Goal: Transaction & Acquisition: Purchase product/service

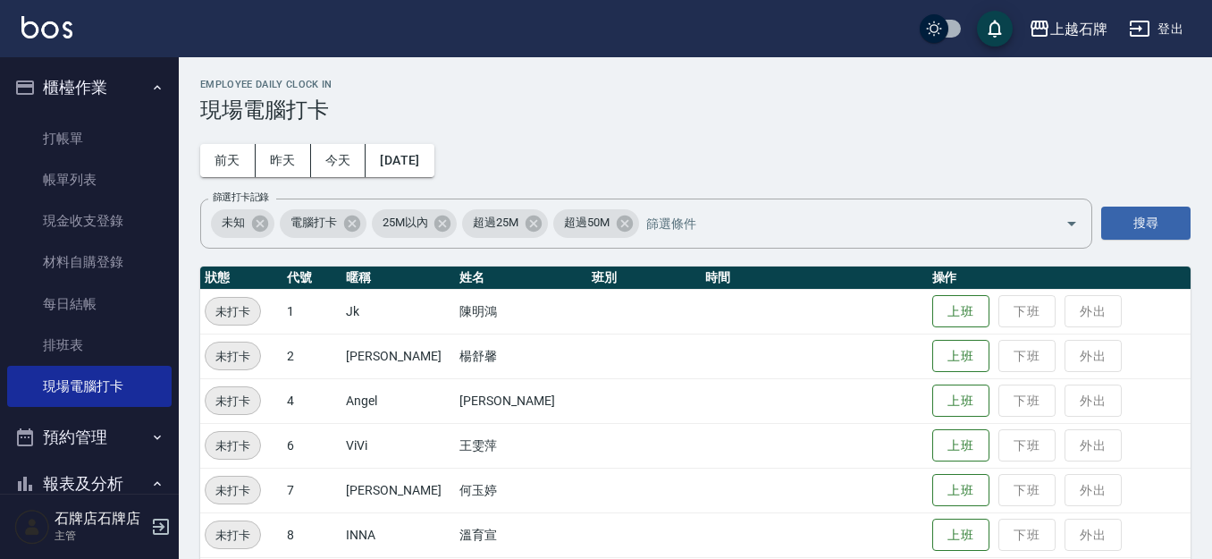
scroll to position [554, 0]
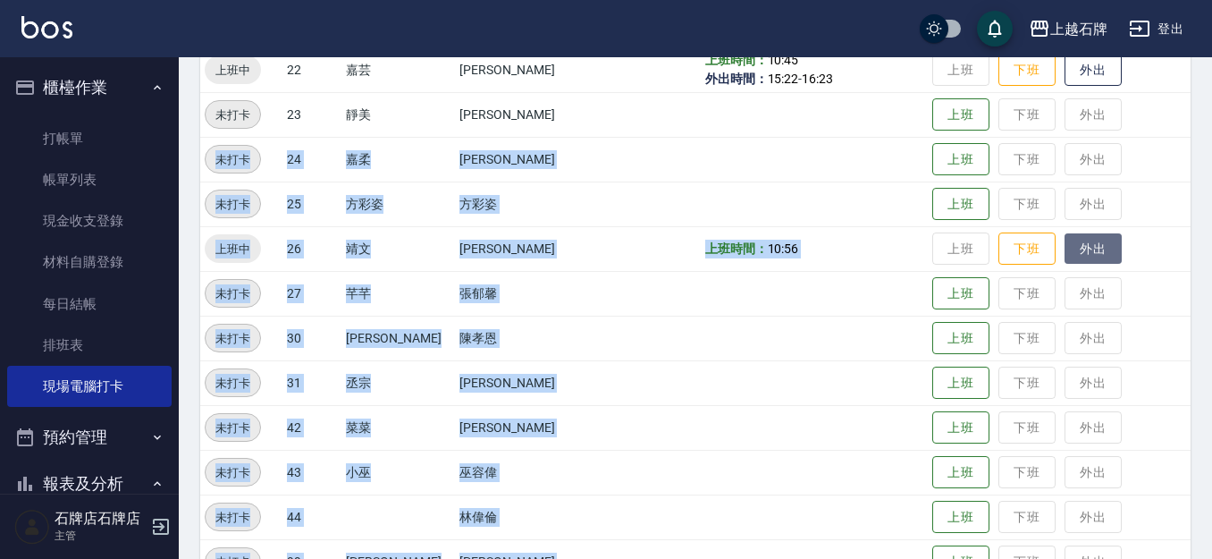
click at [1077, 252] on button "外出" at bounding box center [1093, 248] width 57 height 31
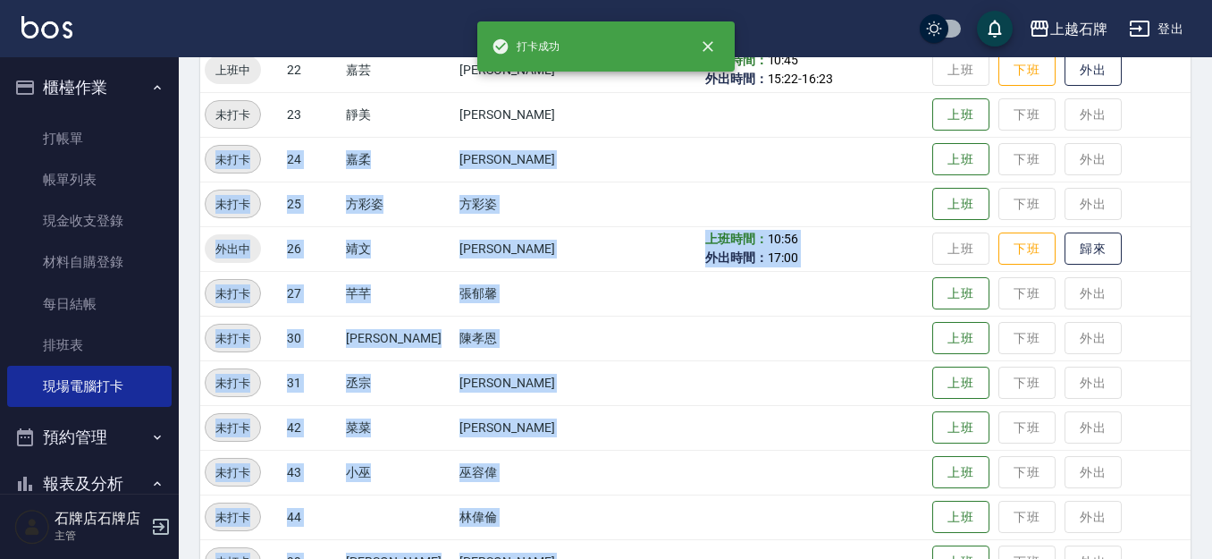
click at [865, 325] on td at bounding box center [814, 338] width 227 height 45
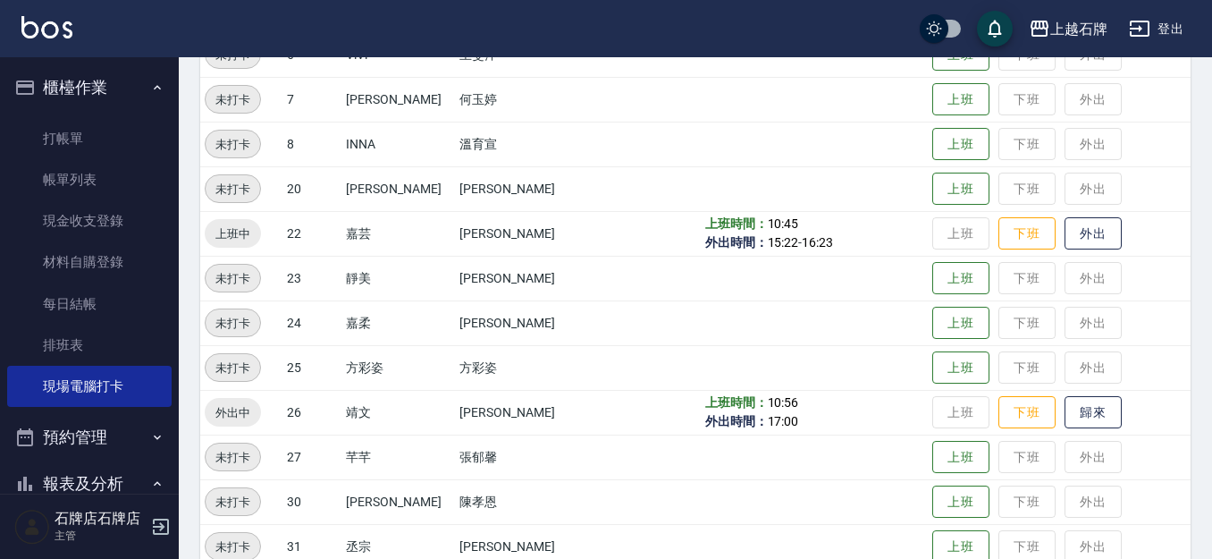
scroll to position [423, 0]
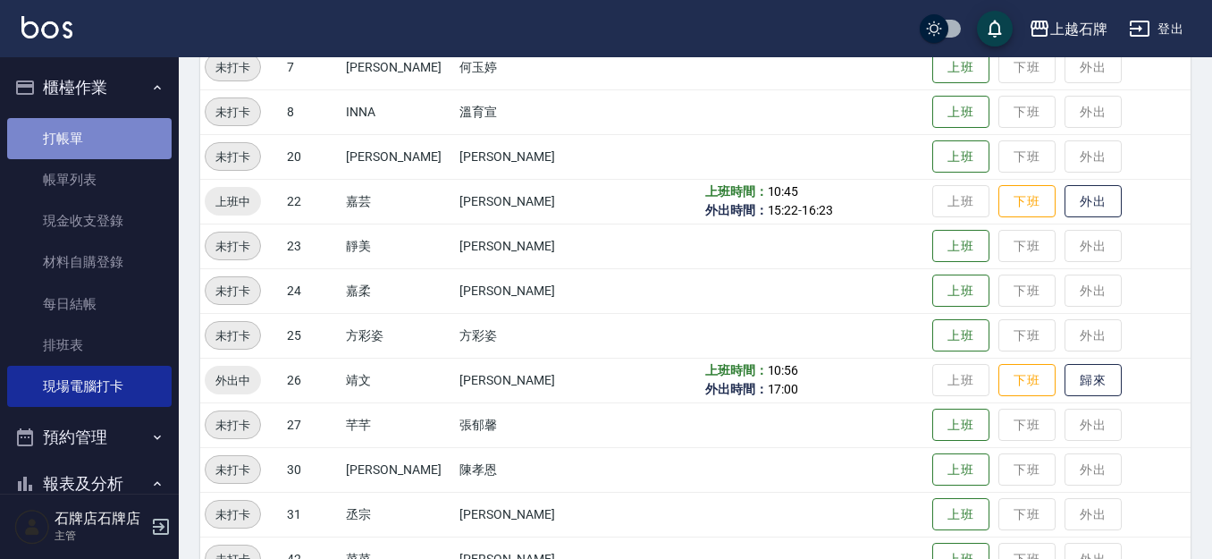
click at [110, 133] on link "打帳單" at bounding box center [89, 138] width 164 height 41
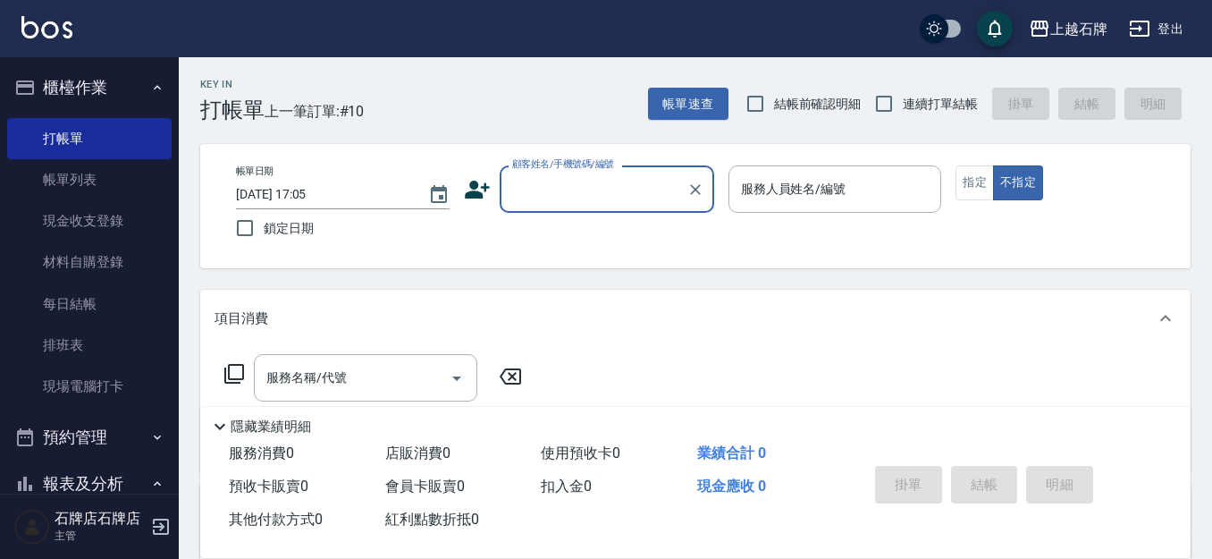
click at [553, 178] on input "顧客姓名/手機號碼/編號" at bounding box center [594, 188] width 172 height 31
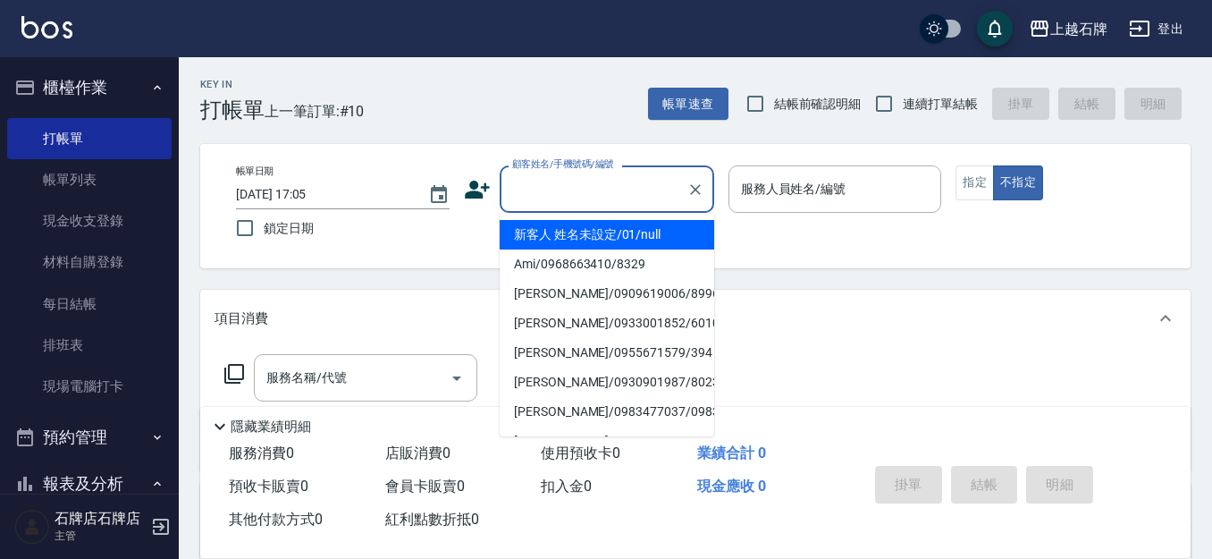
click at [686, 224] on li "新客人 姓名未設定/01/null" at bounding box center [607, 235] width 215 height 30
type input "新客人 姓名未設定/01/null"
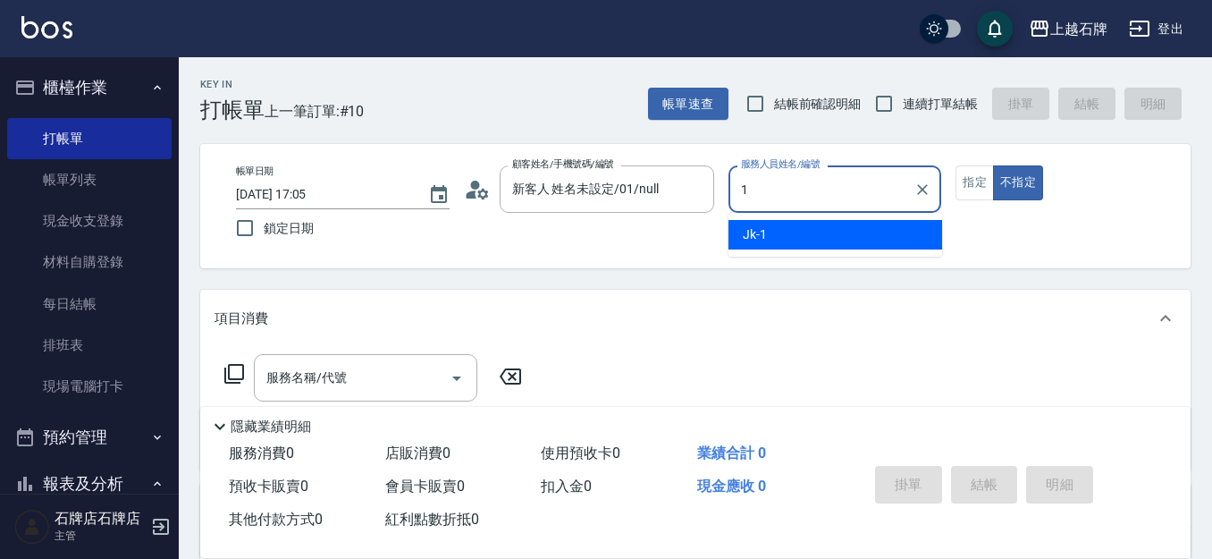
click at [881, 240] on div "Jk -1" at bounding box center [836, 235] width 214 height 30
type input "Jk-1"
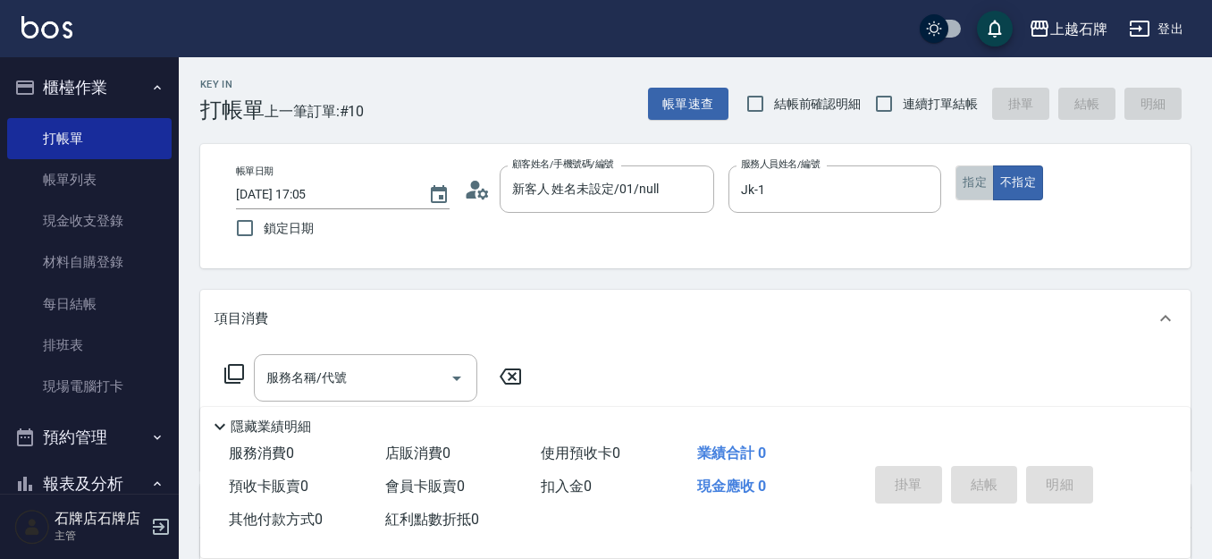
click at [966, 187] on button "指定" at bounding box center [975, 182] width 38 height 35
click at [342, 390] on input "服務名稱/代號" at bounding box center [352, 377] width 181 height 31
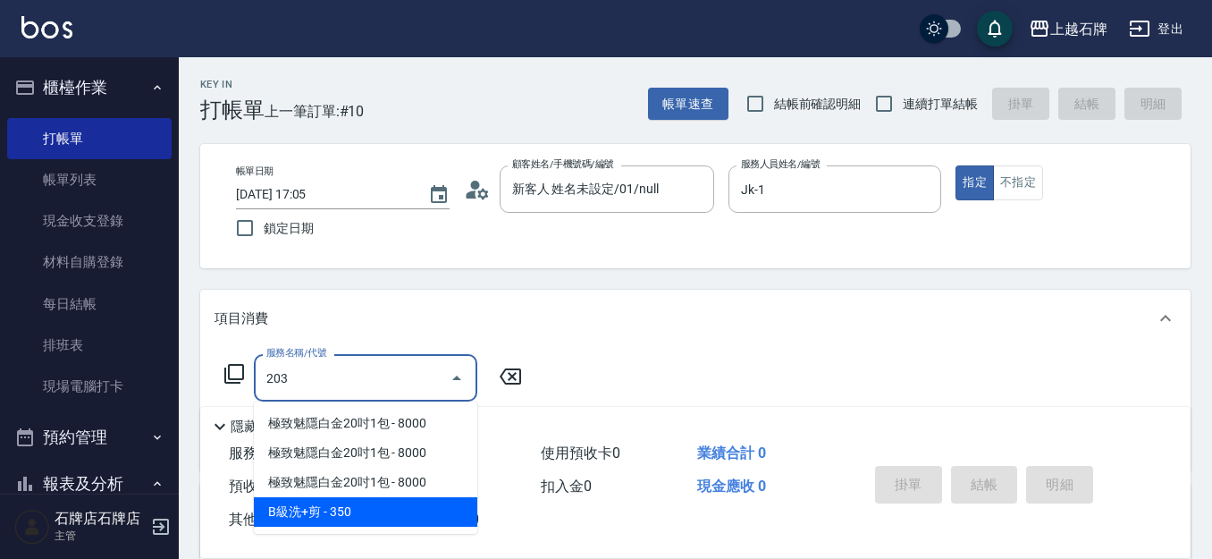
click at [422, 510] on span "B級洗+剪 - 350" at bounding box center [366, 512] width 224 height 30
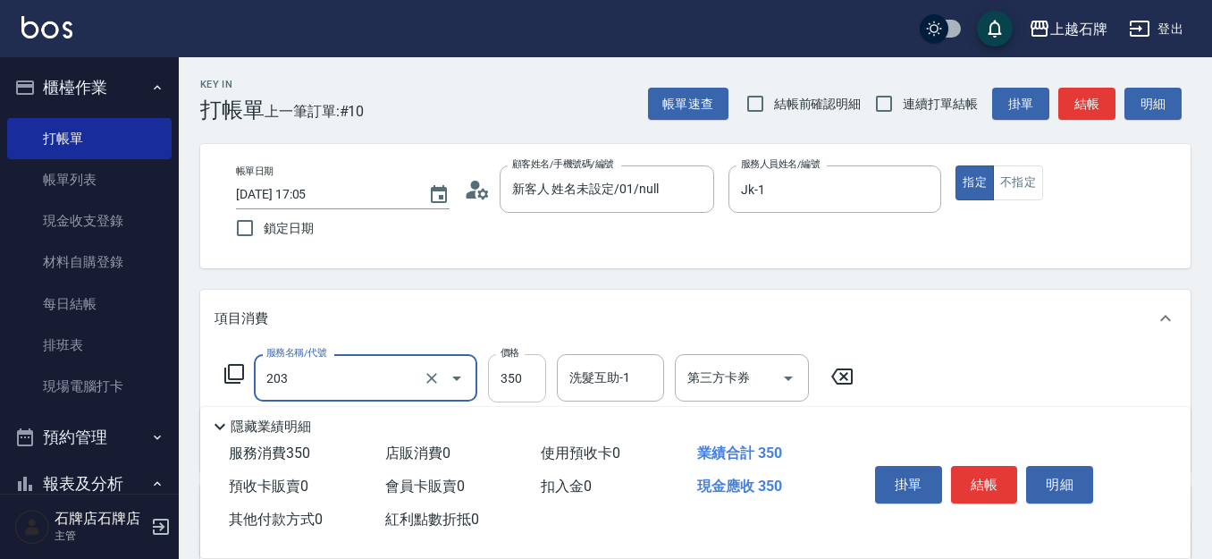
type input "B級洗+剪(203)"
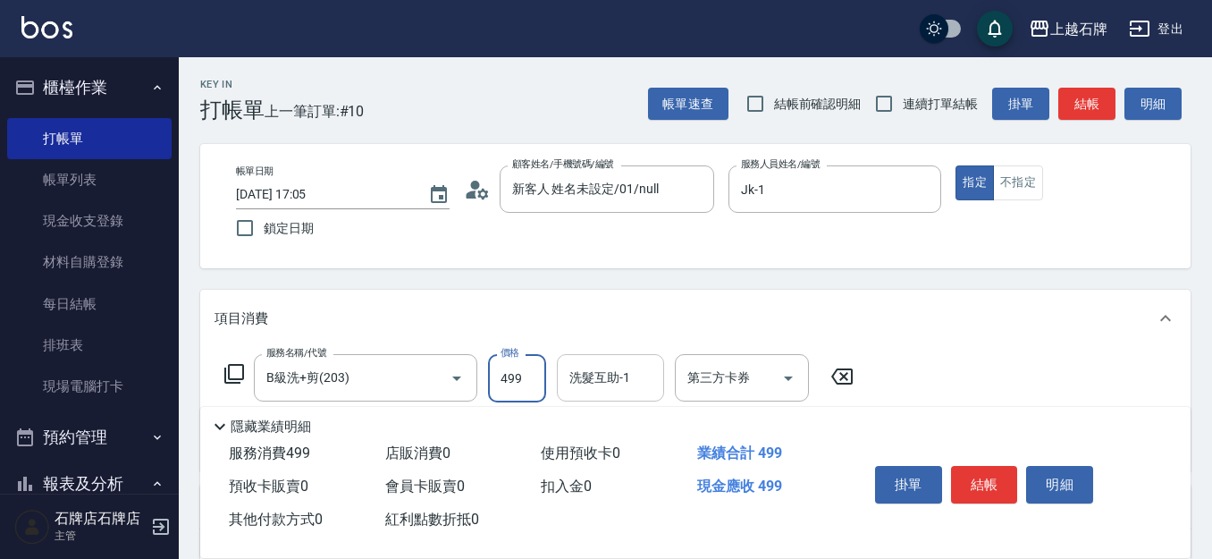
type input "499"
click at [582, 379] on div "洗髮互助-1 洗髮互助-1" at bounding box center [610, 377] width 107 height 47
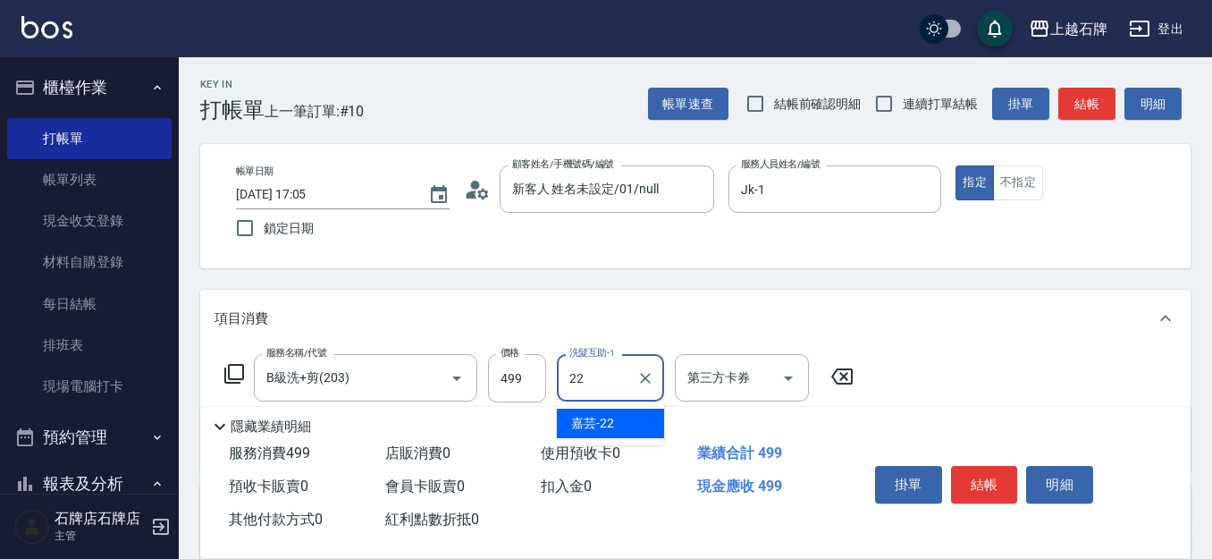
click at [611, 429] on span "嘉芸 -22" at bounding box center [592, 423] width 43 height 19
type input "嘉芸-22"
click at [968, 481] on button "結帳" at bounding box center [984, 485] width 67 height 38
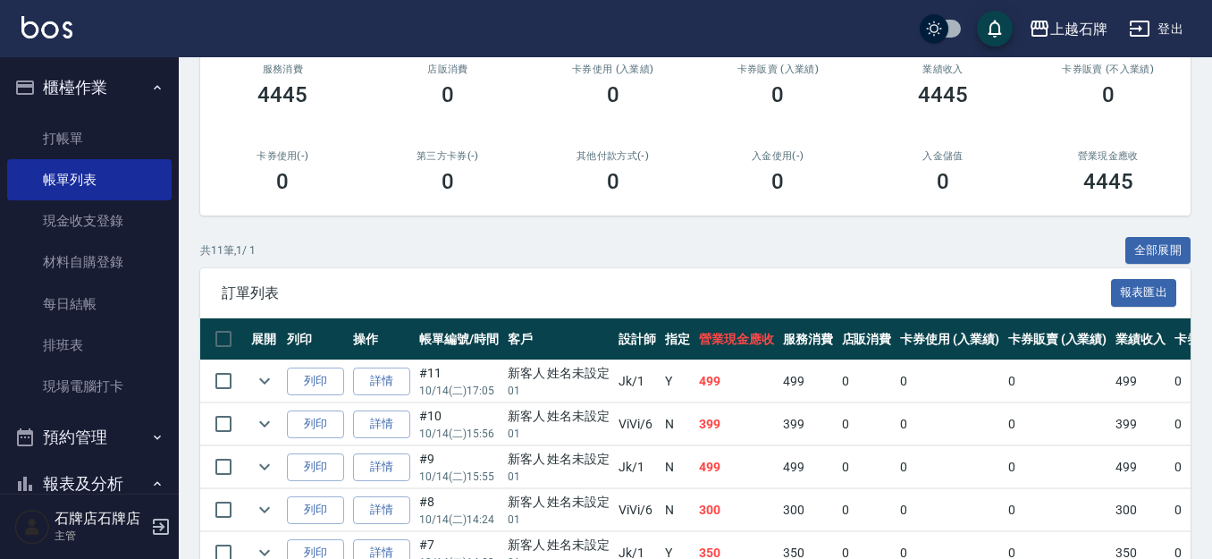
scroll to position [268, 0]
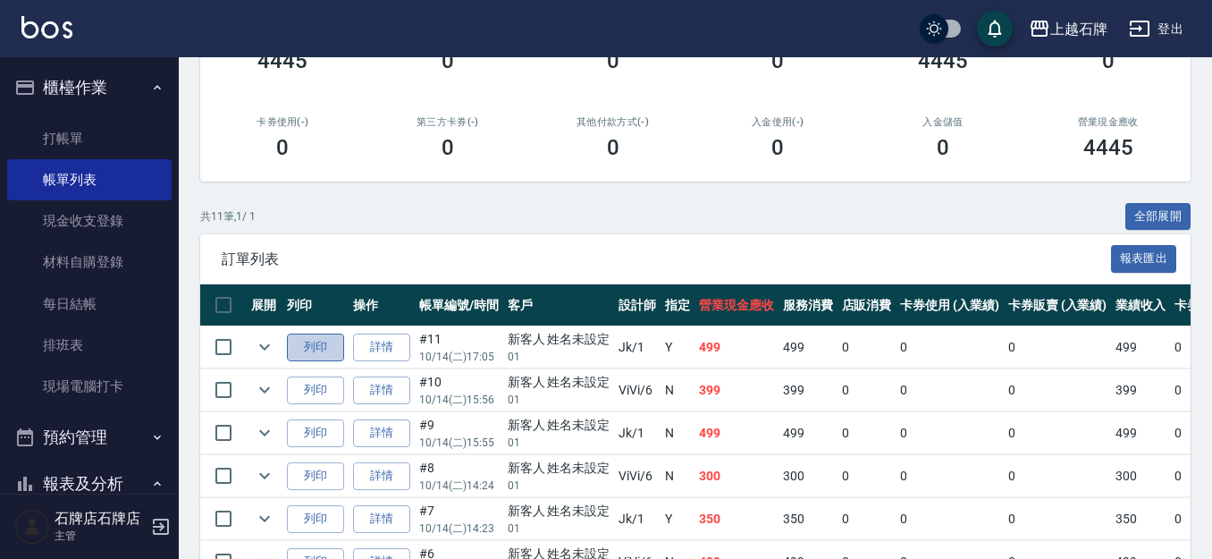
click at [315, 338] on button "列印" at bounding box center [315, 347] width 57 height 28
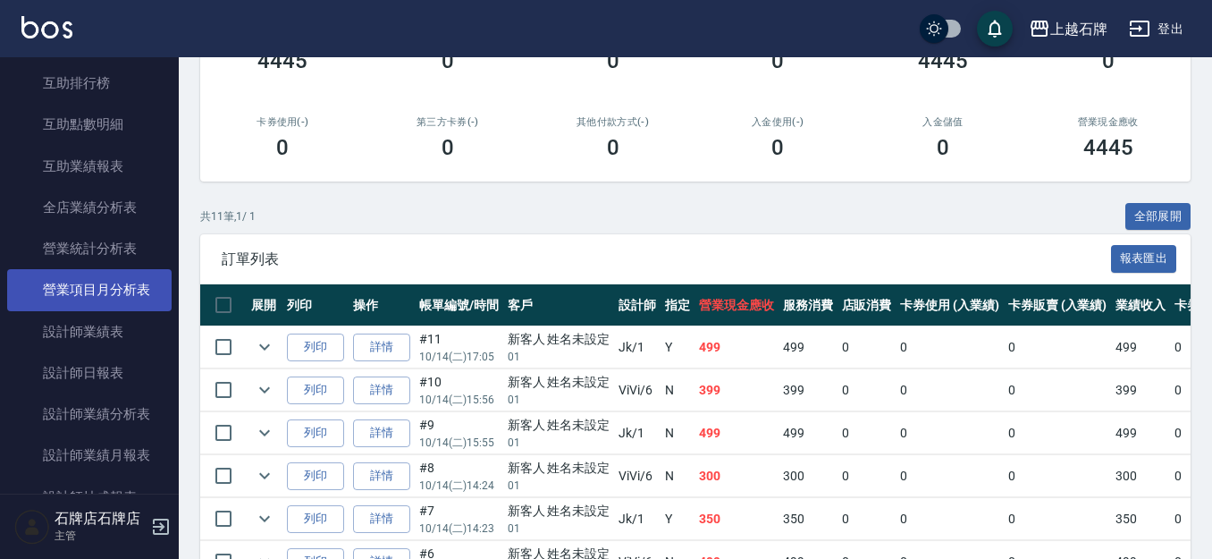
scroll to position [805, 0]
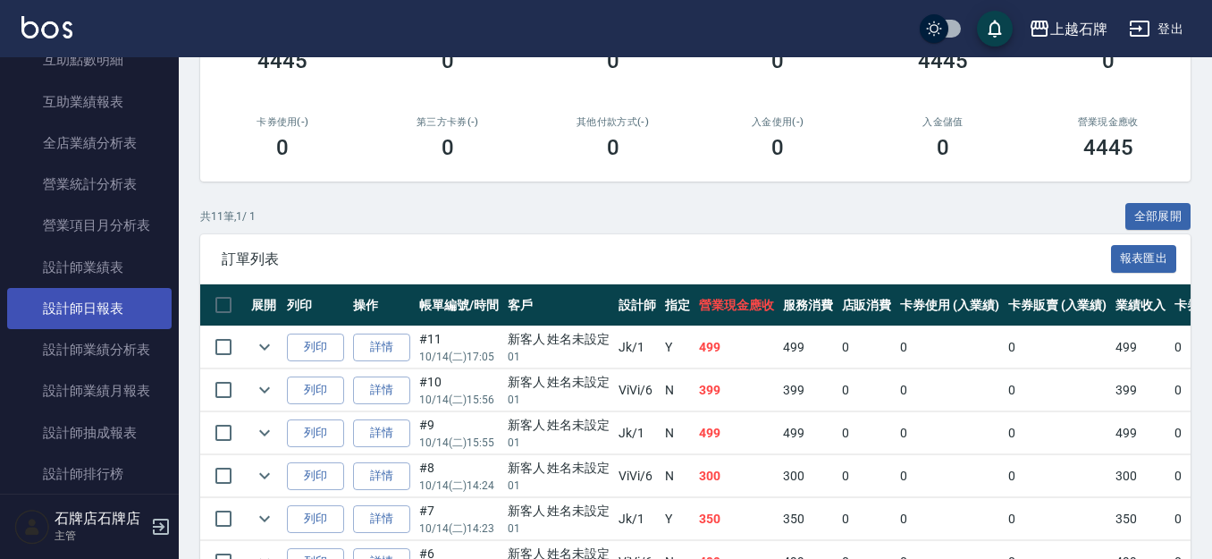
click at [149, 312] on link "設計師日報表" at bounding box center [89, 308] width 164 height 41
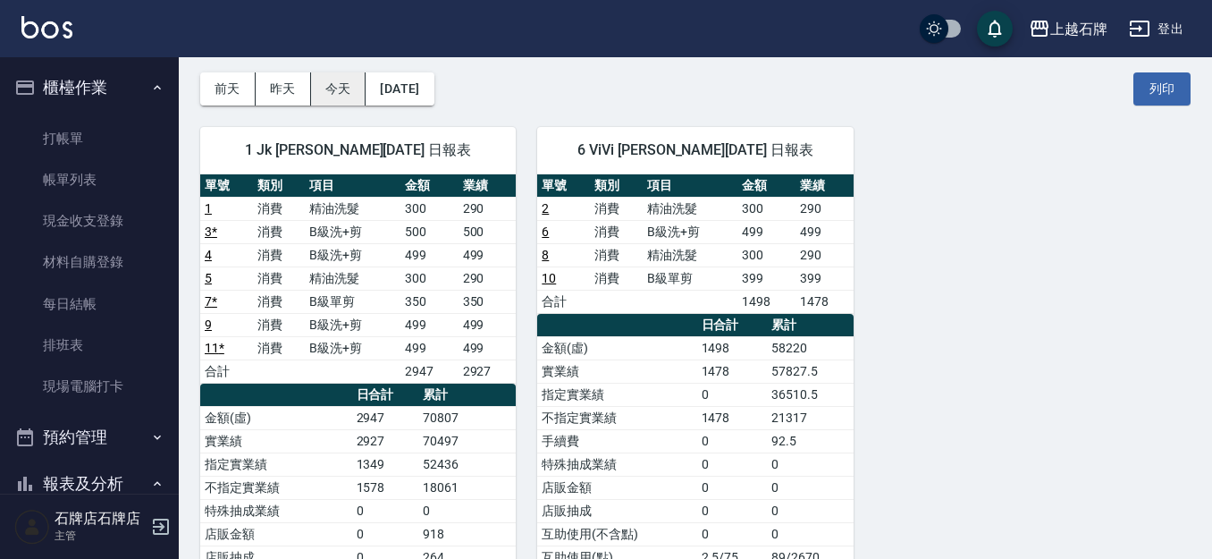
scroll to position [179, 0]
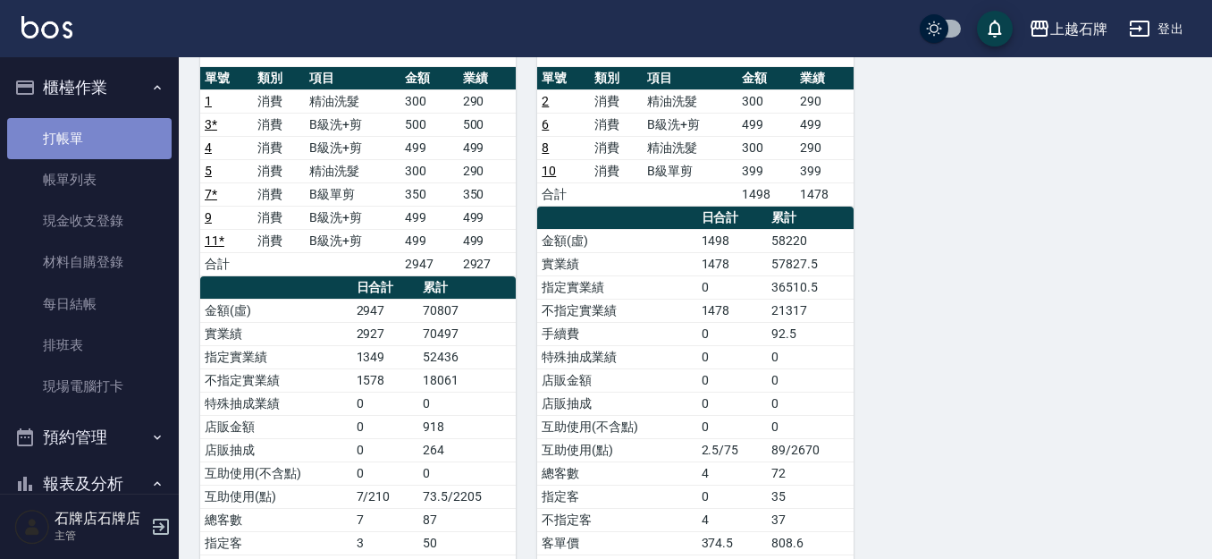
click at [139, 142] on link "打帳單" at bounding box center [89, 138] width 164 height 41
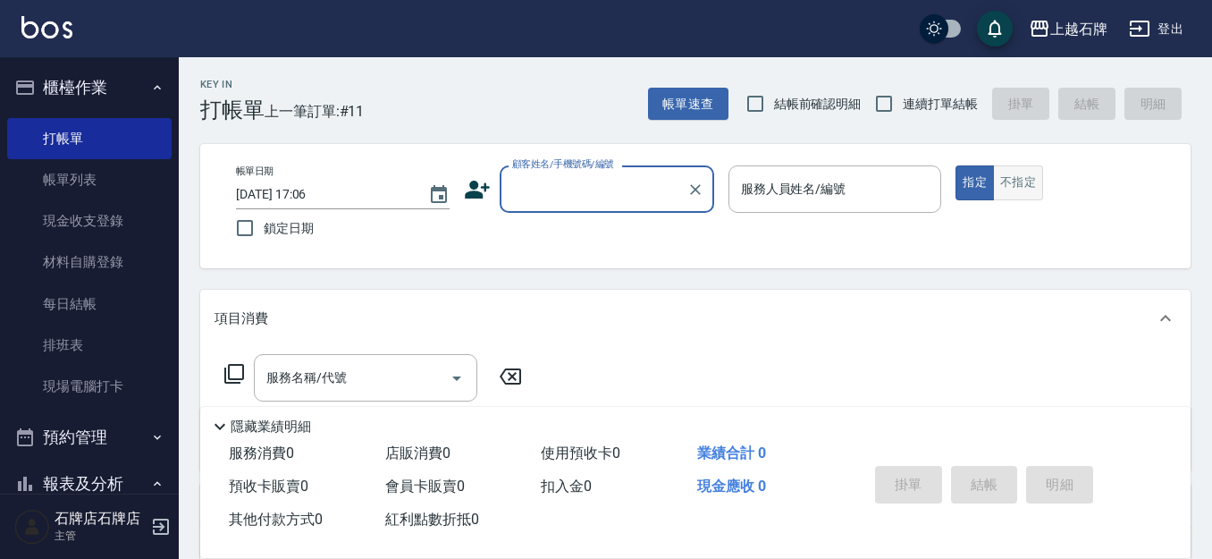
click at [1019, 181] on button "不指定" at bounding box center [1018, 182] width 50 height 35
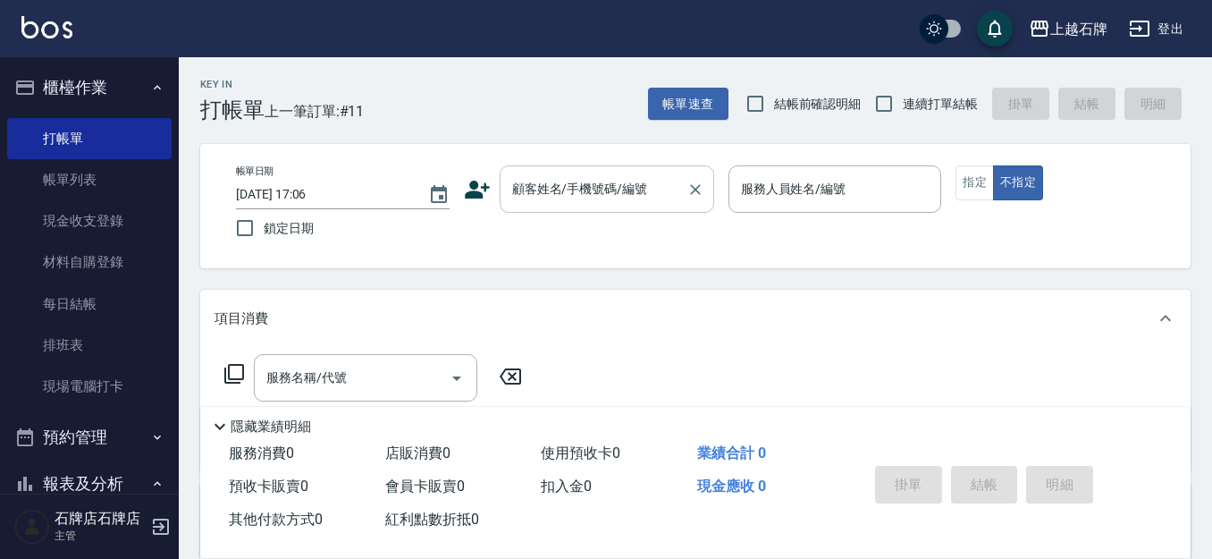
click at [576, 195] on input "顧客姓名/手機號碼/編號" at bounding box center [594, 188] width 172 height 31
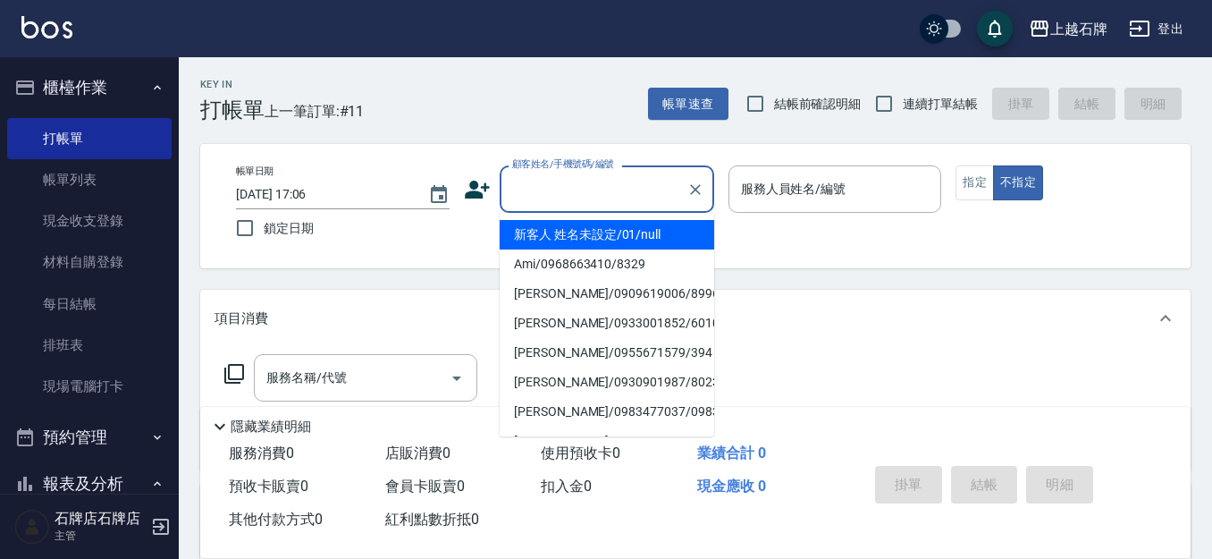
drag, startPoint x: 673, startPoint y: 240, endPoint x: 760, endPoint y: 215, distance: 90.3
click at [675, 238] on li "新客人 姓名未設定/01/null" at bounding box center [607, 235] width 215 height 30
type input "新客人 姓名未設定/01/null"
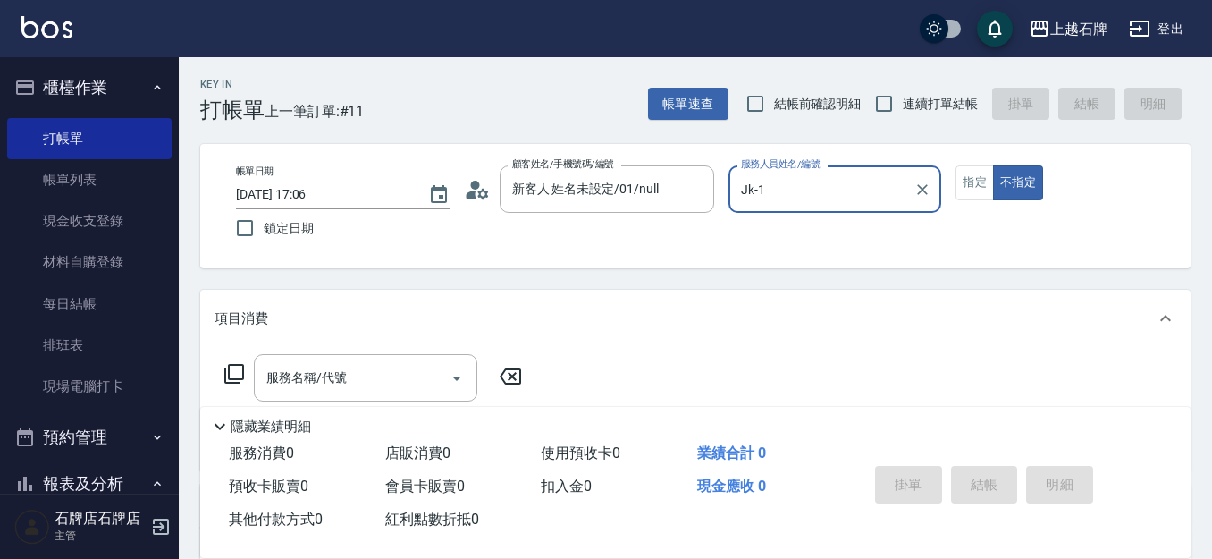
type input "Jk-1"
click at [391, 346] on div "項目消費" at bounding box center [695, 318] width 991 height 57
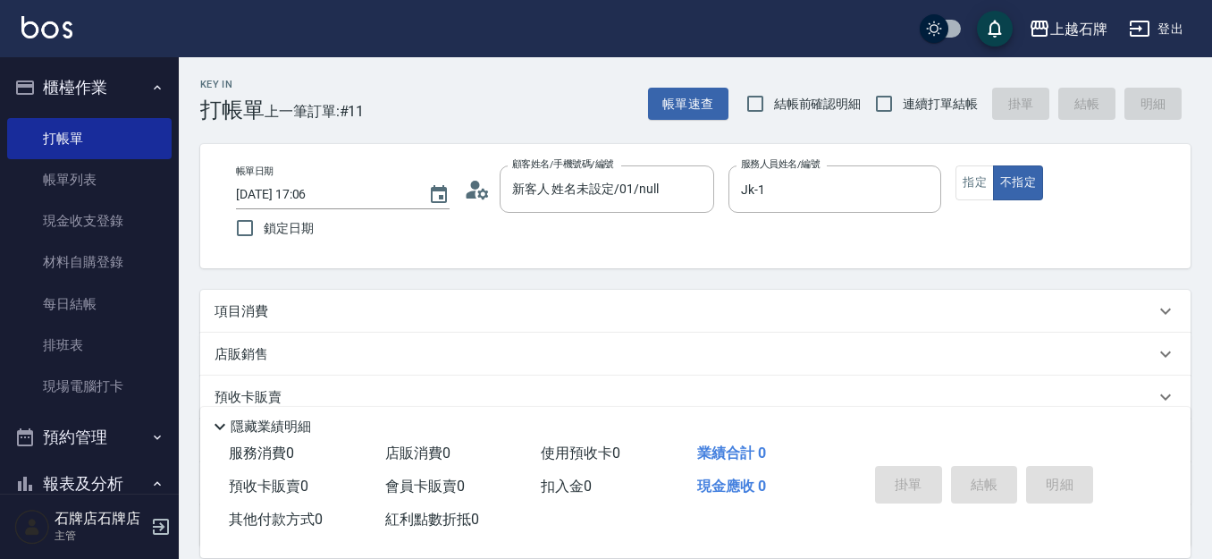
click at [385, 367] on div "項目消費 服務名稱/代號 服務名稱/代號 店販銷售 服務人員姓名/編號 服務人員姓名/編號 商品代號/名稱 商品代號/名稱 預收卡販賣 卡券名稱/代號 卡券名…" at bounding box center [695, 418] width 991 height 257
click at [417, 298] on div "項目消費" at bounding box center [695, 311] width 991 height 43
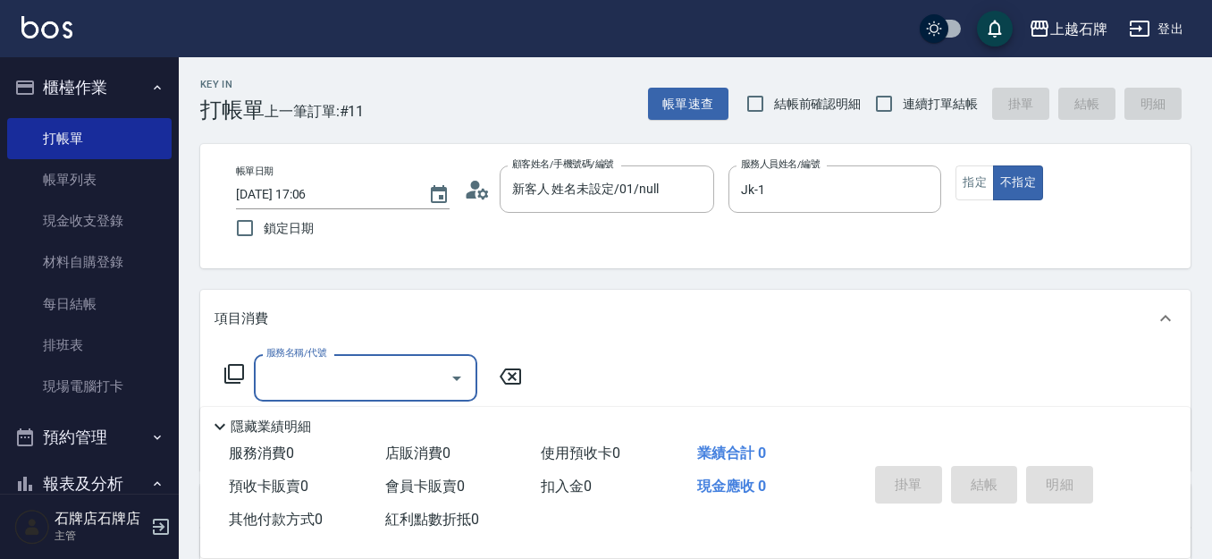
scroll to position [1, 0]
click at [405, 372] on input "服務名稱/代號" at bounding box center [352, 377] width 181 height 31
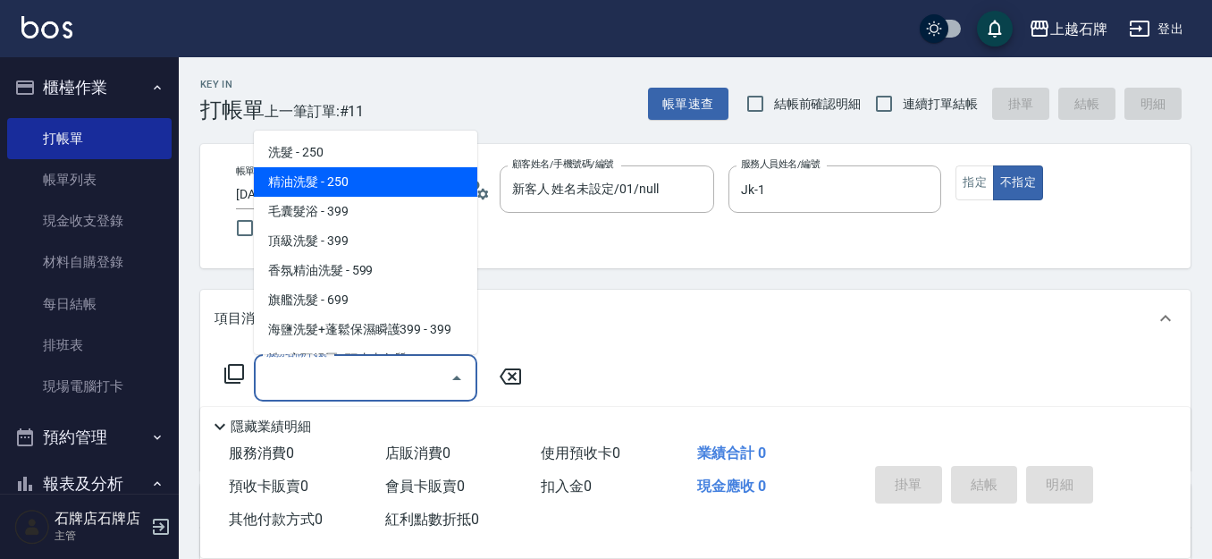
drag, startPoint x: 385, startPoint y: 185, endPoint x: 598, endPoint y: 338, distance: 262.0
click at [386, 185] on span "精油洗髮 - 250" at bounding box center [366, 182] width 224 height 30
type input "精油洗髮(102)"
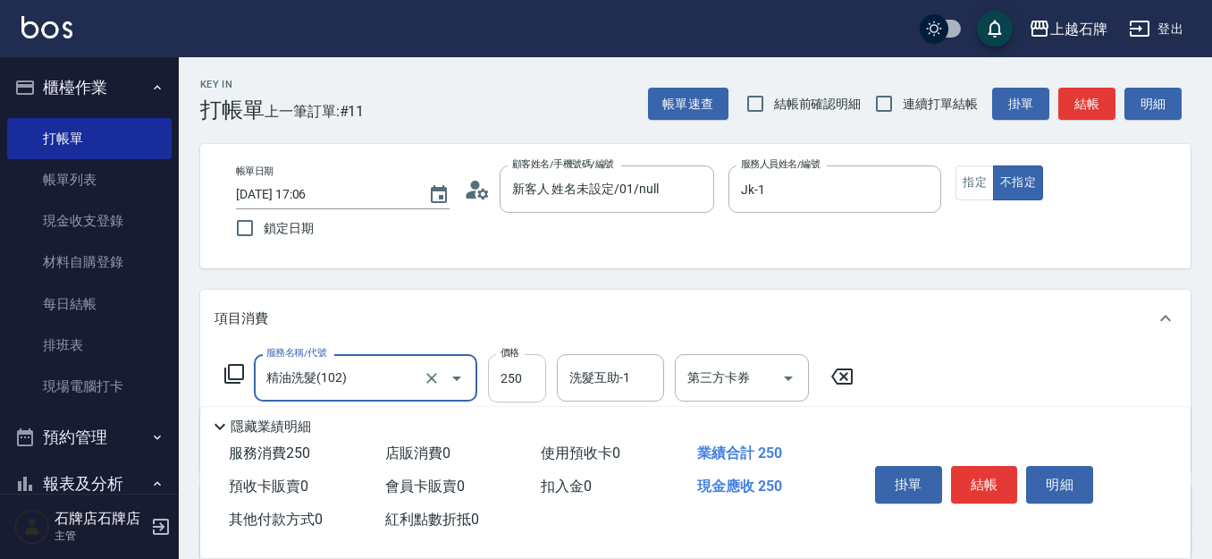
click at [510, 362] on input "250" at bounding box center [517, 378] width 58 height 48
type input "300"
click at [595, 379] on div "洗髮互助-1 洗髮互助-1" at bounding box center [610, 377] width 107 height 47
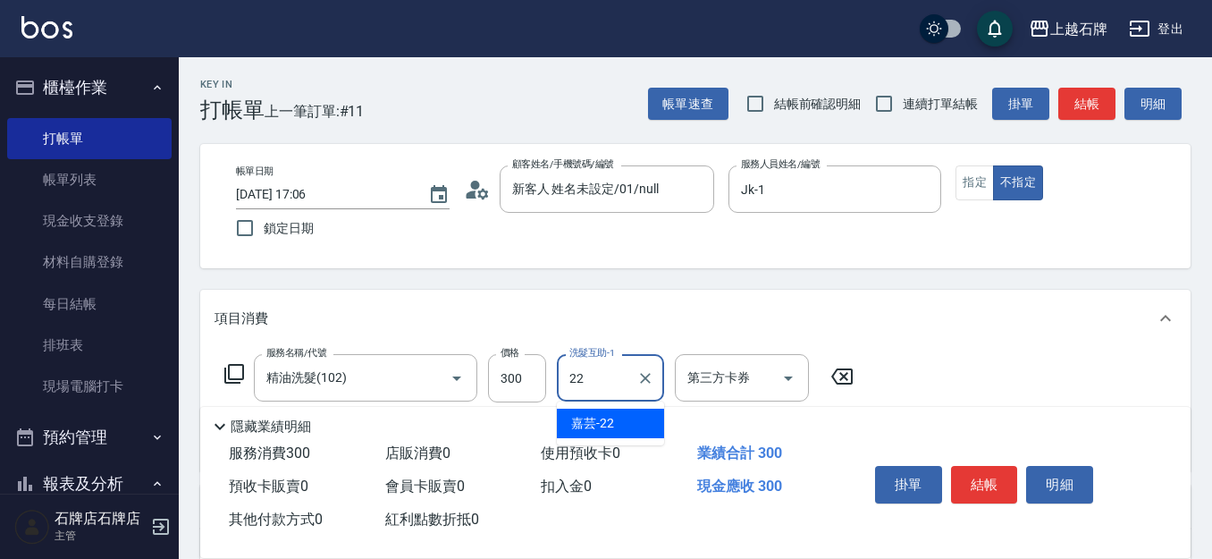
click at [625, 418] on div "嘉芸 -22" at bounding box center [610, 424] width 107 height 30
type input "嘉芸-22"
click at [966, 479] on button "結帳" at bounding box center [984, 485] width 67 height 38
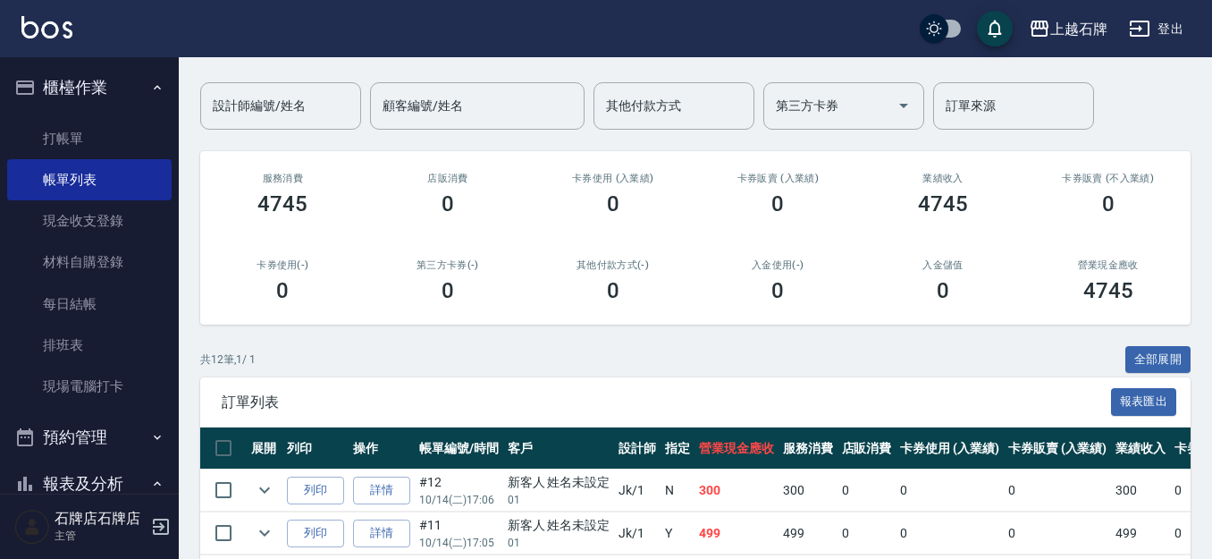
scroll to position [179, 0]
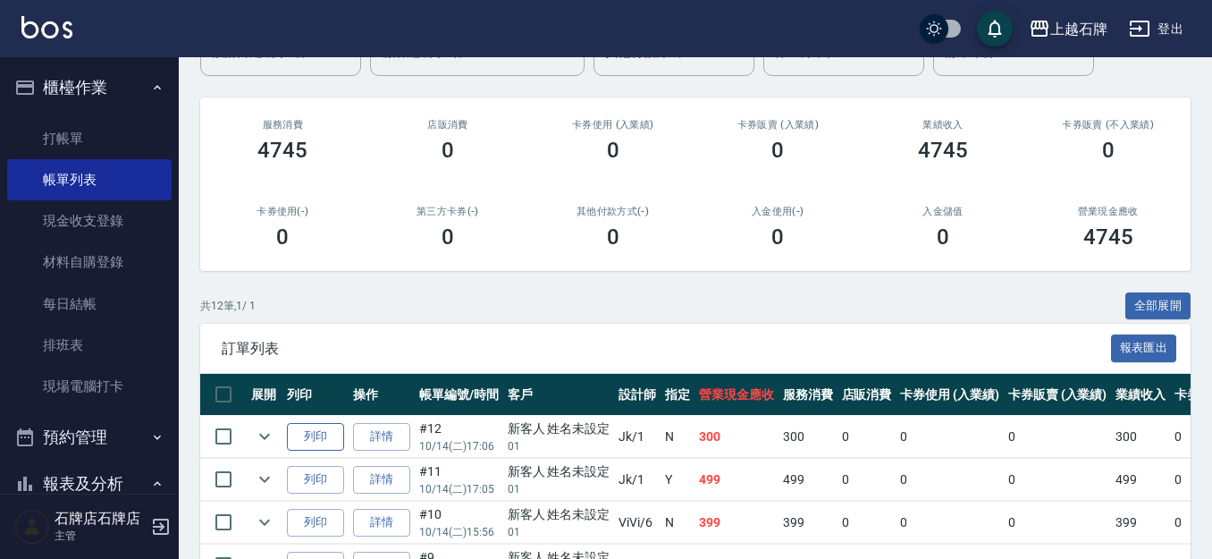
click at [338, 427] on button "列印" at bounding box center [315, 437] width 57 height 28
click at [37, 130] on link "打帳單" at bounding box center [89, 138] width 164 height 41
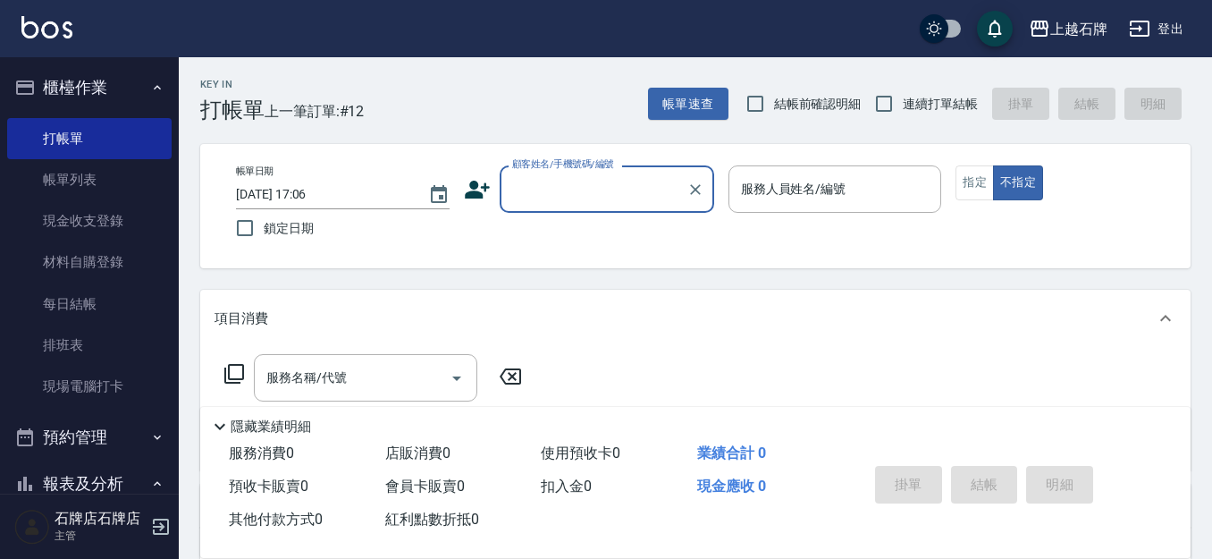
click at [493, 98] on div "Key In 打帳單 上一筆訂單:#12 帳單速查 結帳前確認明細 連續打單結帳 掛單 結帳 明細" at bounding box center [685, 89] width 1012 height 65
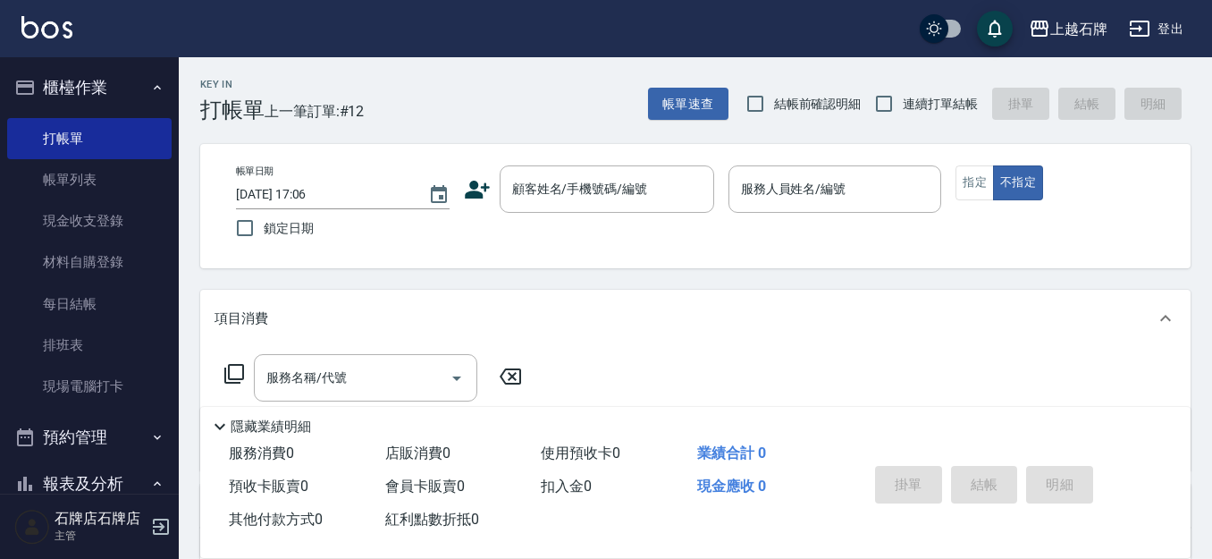
click at [607, 220] on div "帳單日期 [DATE] 17:06 鎖定日期 顧客姓名/手機號碼/編號 顧客姓名/手機號碼/編號 服務人員姓名/編號 服務人員姓名/編號 指定 不指定" at bounding box center [696, 205] width 948 height 81
click at [615, 193] on input "顧客姓名/手機號碼/編號" at bounding box center [594, 188] width 172 height 31
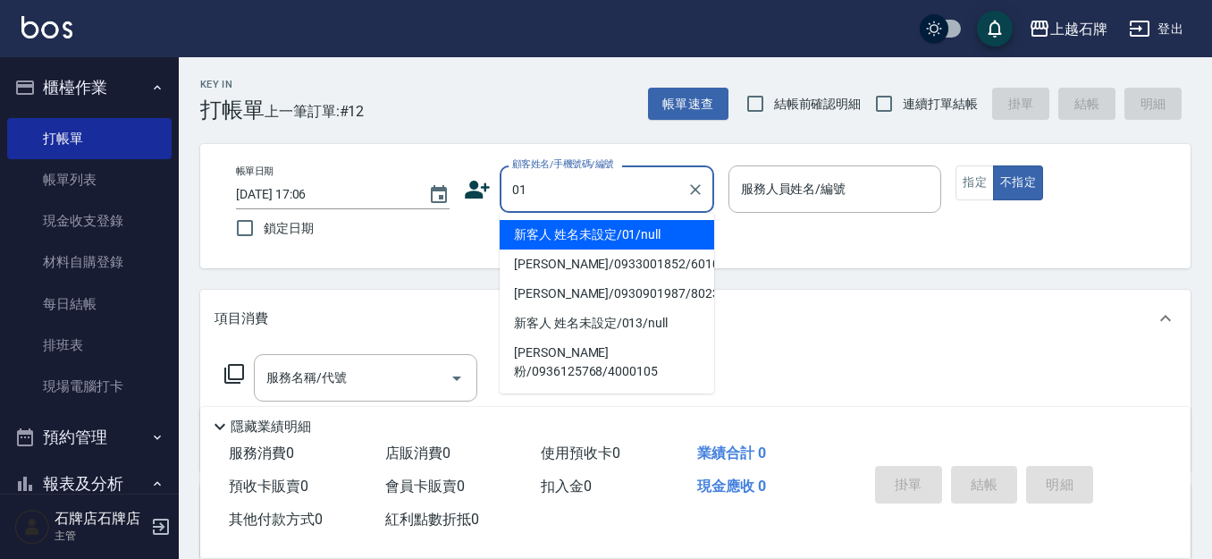
type input "01"
type input "6"
type input "新客人 姓名未設定/01/null"
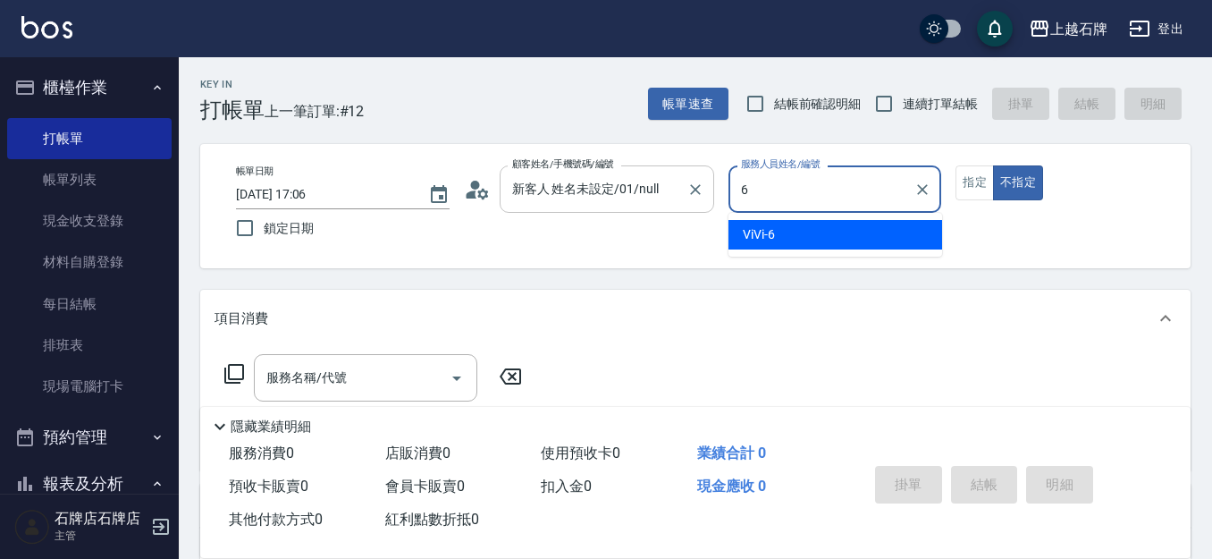
type input "6"
type button "false"
type input "ViVi-6"
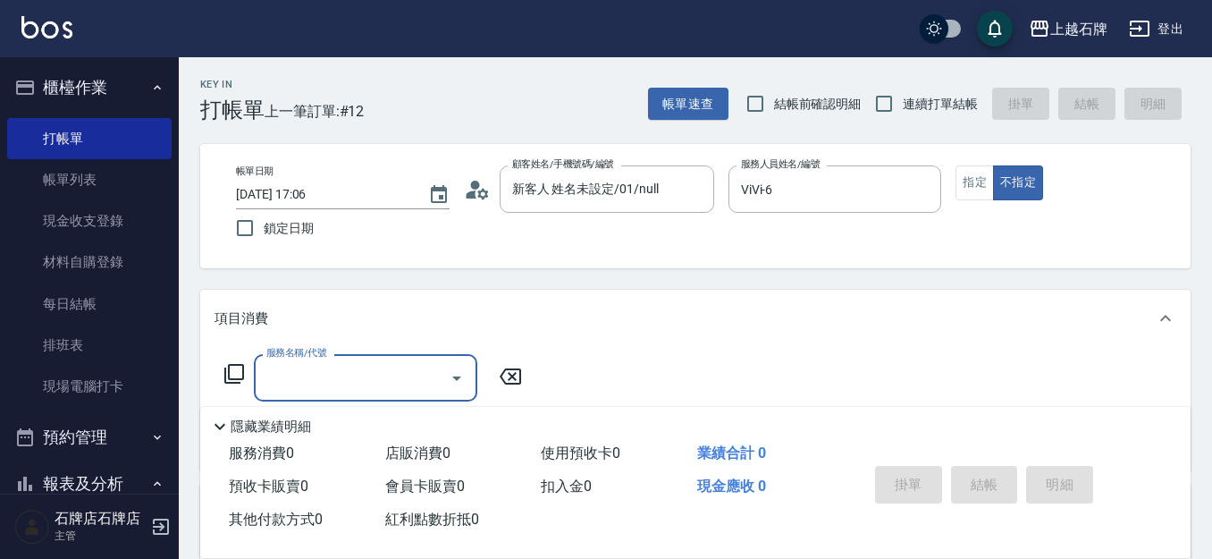
click at [401, 370] on input "服務名稱/代號" at bounding box center [352, 377] width 181 height 31
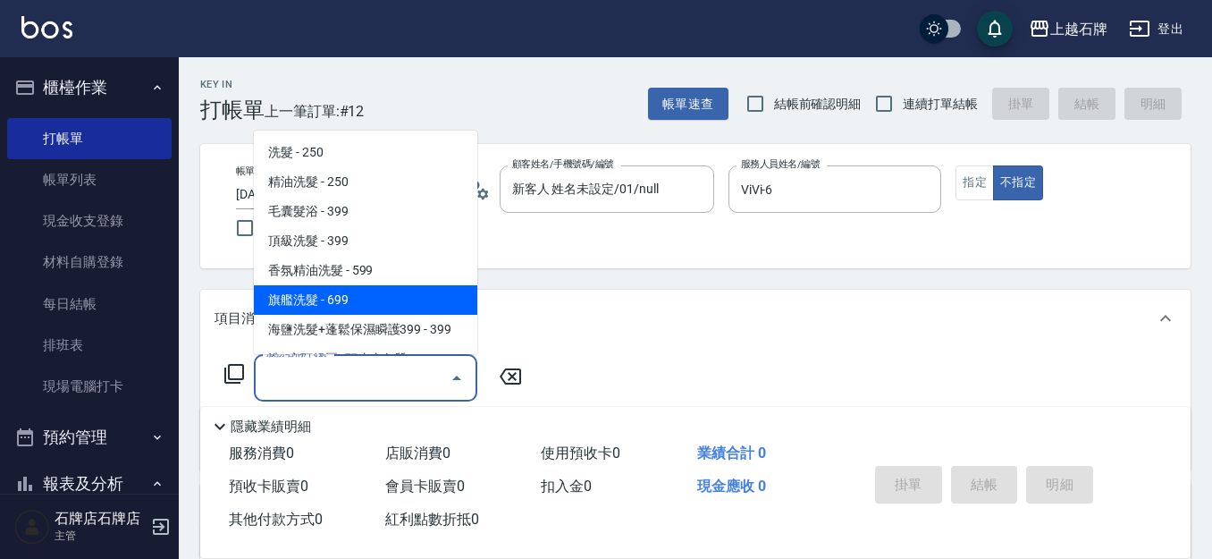
scroll to position [89, 0]
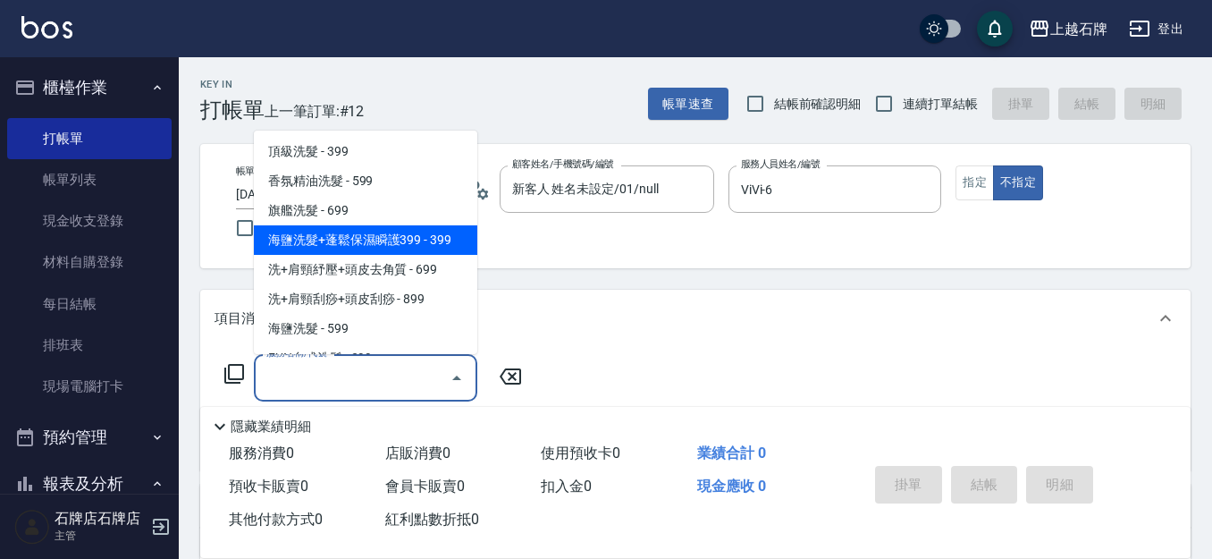
click at [398, 233] on span "海鹽洗髮+蓬鬆保濕瞬護399 - 399" at bounding box center [366, 240] width 224 height 30
type input "海鹽洗髮+蓬鬆保濕瞬護399(107)"
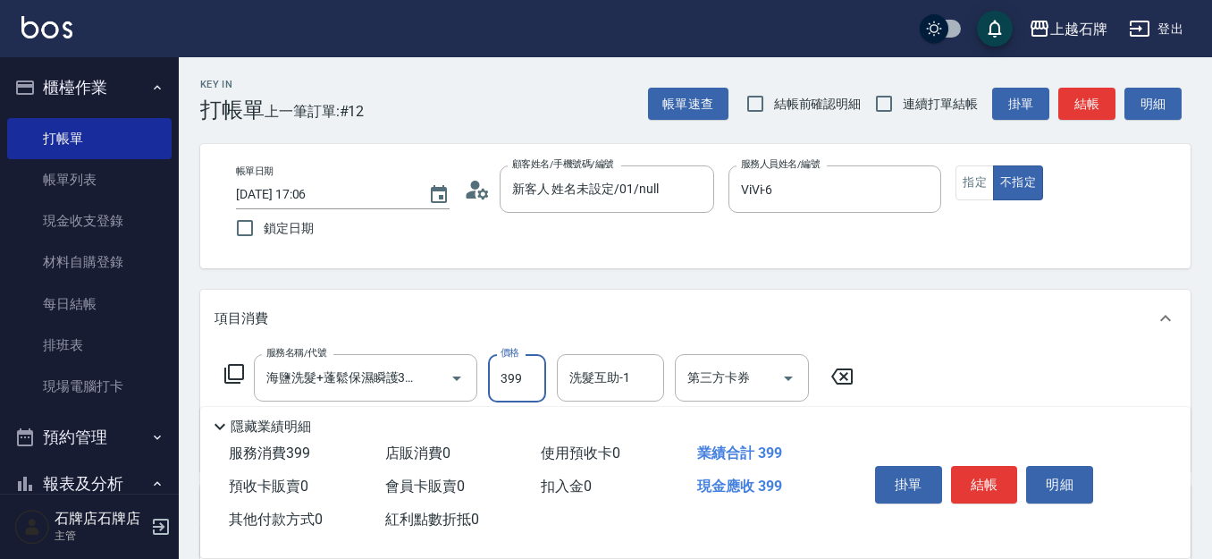
click at [524, 375] on input "399" at bounding box center [517, 378] width 58 height 48
type input "499"
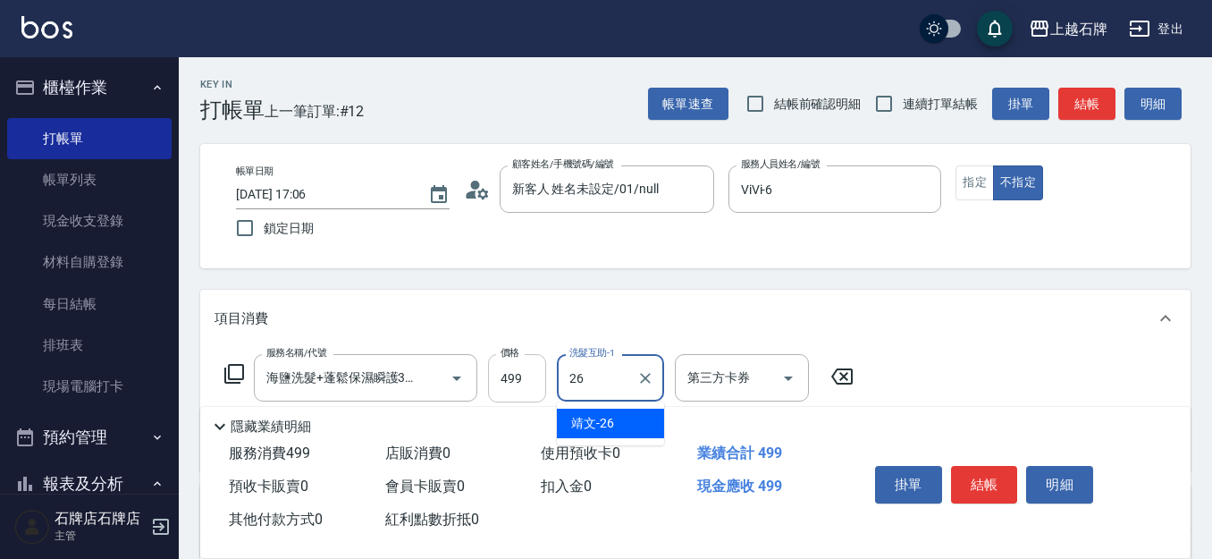
type input "靖文-26"
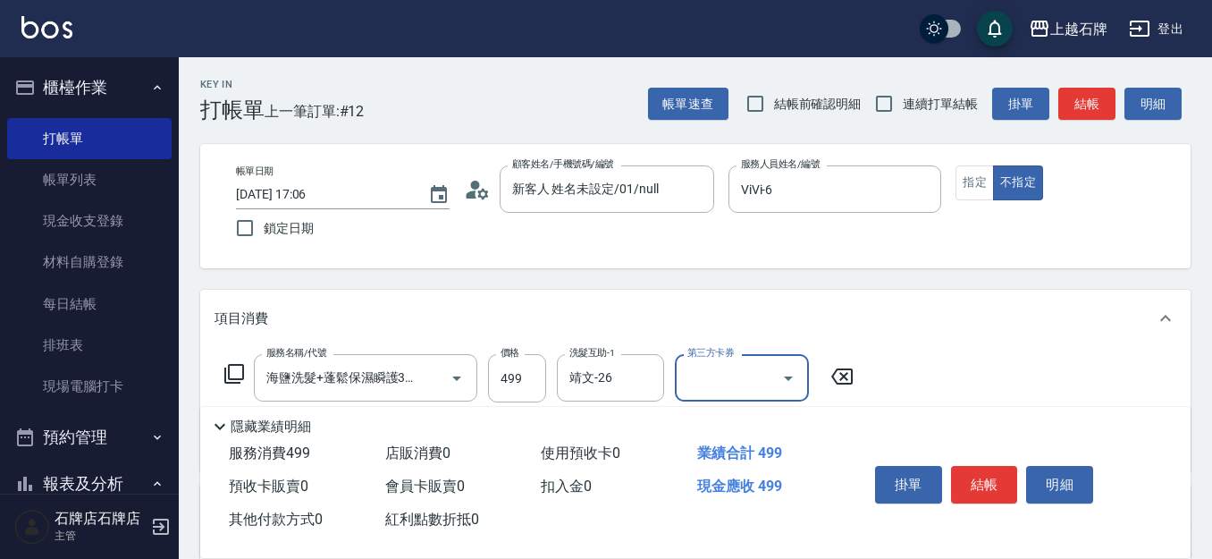
click at [1123, 137] on div "Key In 打帳單 上一筆訂單:#12 帳單速查 結帳前確認明細 連續打單結帳 掛單 結帳 明細 帳單日期 [DATE] 17:06 鎖定日期 顧客姓名/手…" at bounding box center [695, 464] width 1033 height 814
click at [1092, 124] on div "Key In 打帳單 上一筆訂單:#12 帳單速查 結帳前確認明細 連續打單結帳 掛單 結帳 明細 帳單日期 [DATE] 17:06 鎖定日期 顧客姓名/手…" at bounding box center [695, 464] width 1033 height 814
click at [1094, 122] on div "帳單速查 結帳前確認明細 連續打單結帳 掛單 結帳 明細" at bounding box center [919, 104] width 543 height 38
click at [1094, 115] on button "結帳" at bounding box center [1087, 104] width 57 height 33
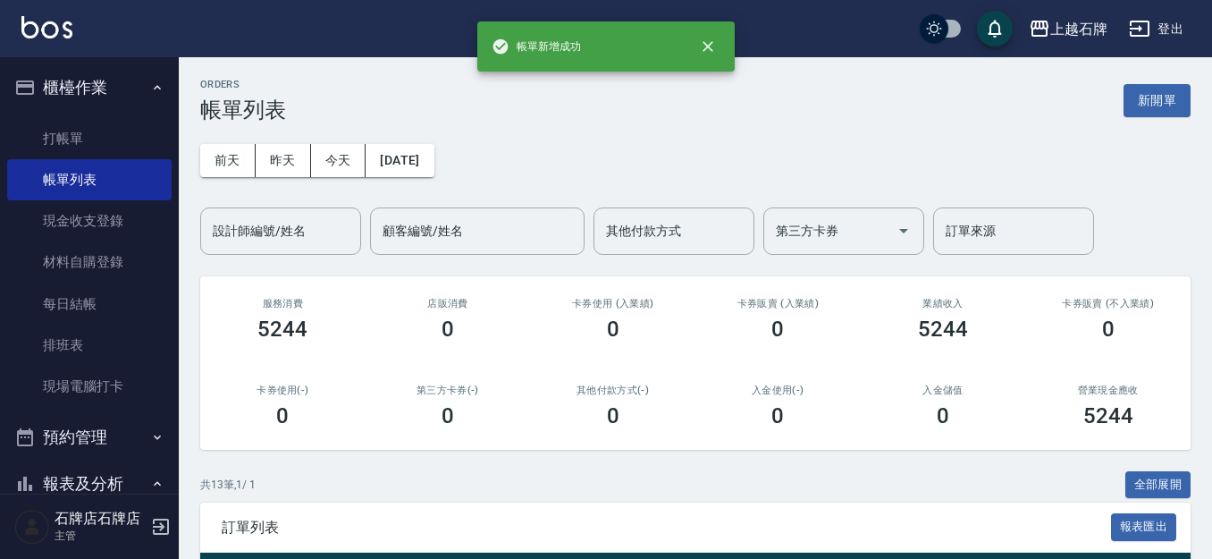
scroll to position [179, 0]
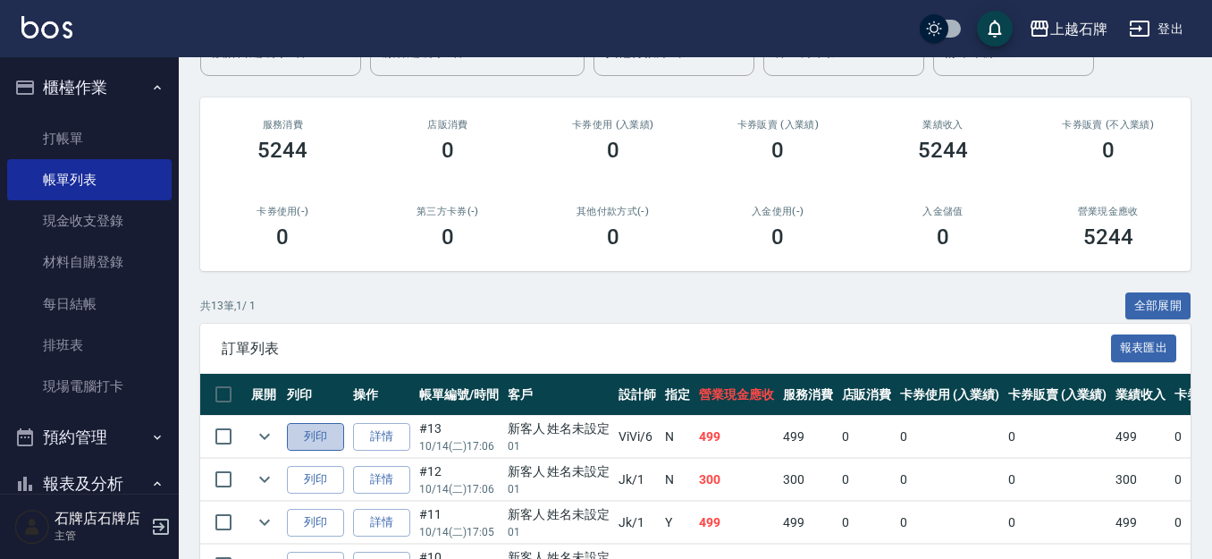
click at [314, 440] on button "列印" at bounding box center [315, 437] width 57 height 28
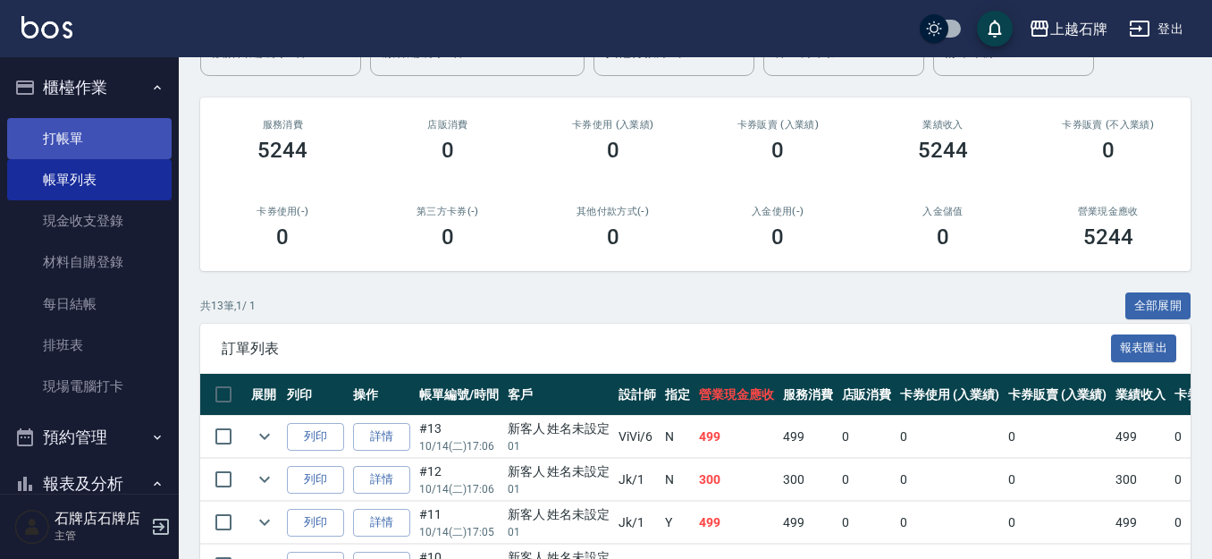
click at [70, 145] on link "打帳單" at bounding box center [89, 138] width 164 height 41
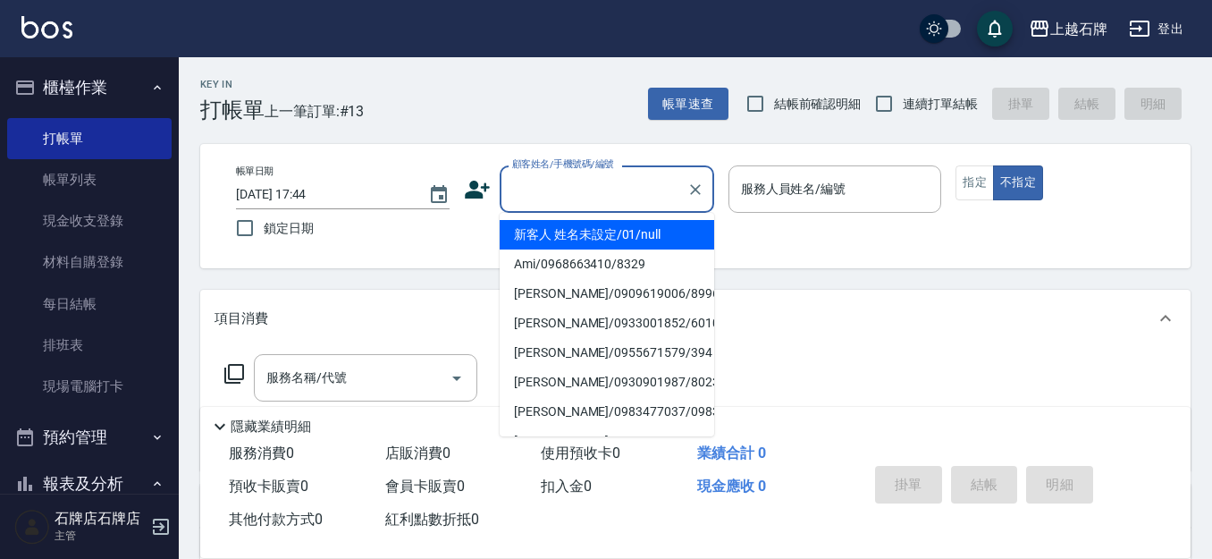
click at [553, 184] on input "顧客姓名/手機號碼/編號" at bounding box center [594, 188] width 172 height 31
click at [656, 230] on li "新客人 姓名未設定/01/null" at bounding box center [607, 235] width 215 height 30
type input "新客人 姓名未設定/01/null"
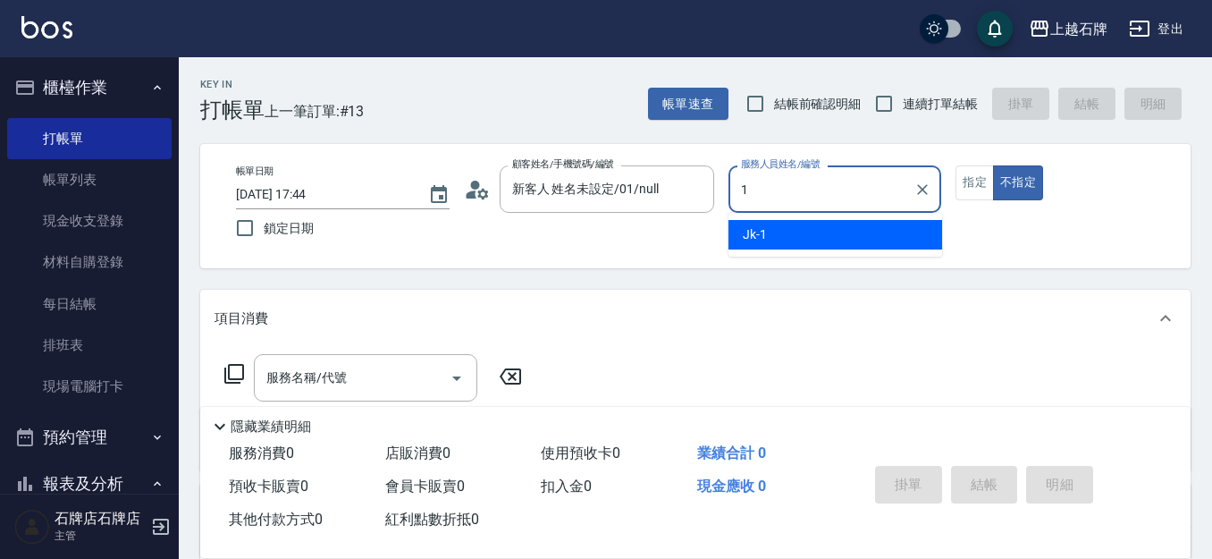
click at [791, 224] on div "Jk -1" at bounding box center [836, 235] width 214 height 30
type input "Jk-1"
click at [962, 184] on button "指定" at bounding box center [975, 182] width 38 height 35
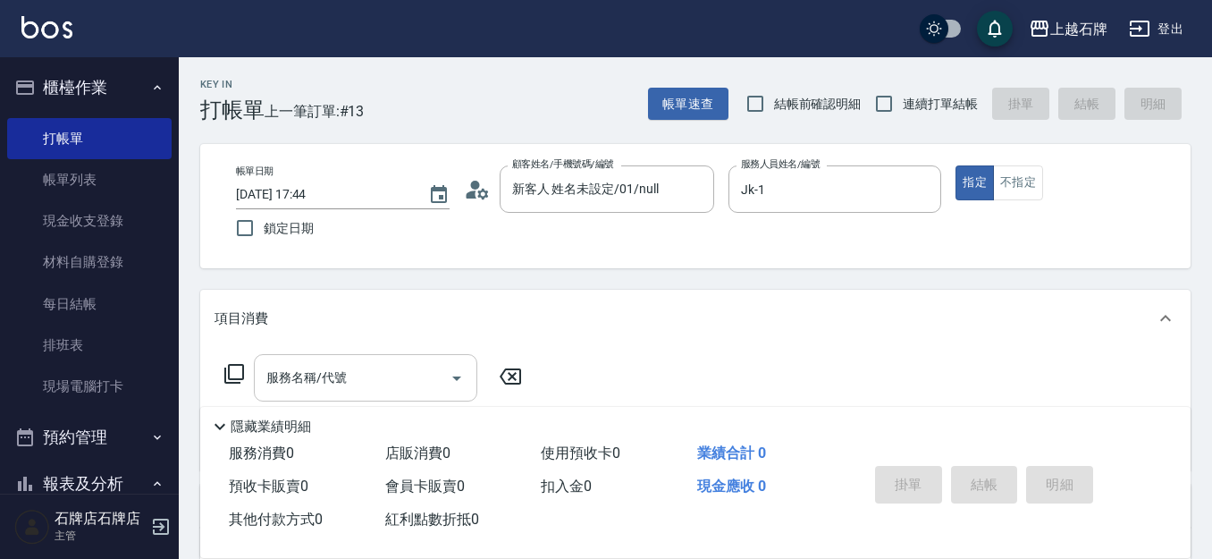
click at [363, 368] on input "服務名稱/代號" at bounding box center [352, 377] width 181 height 31
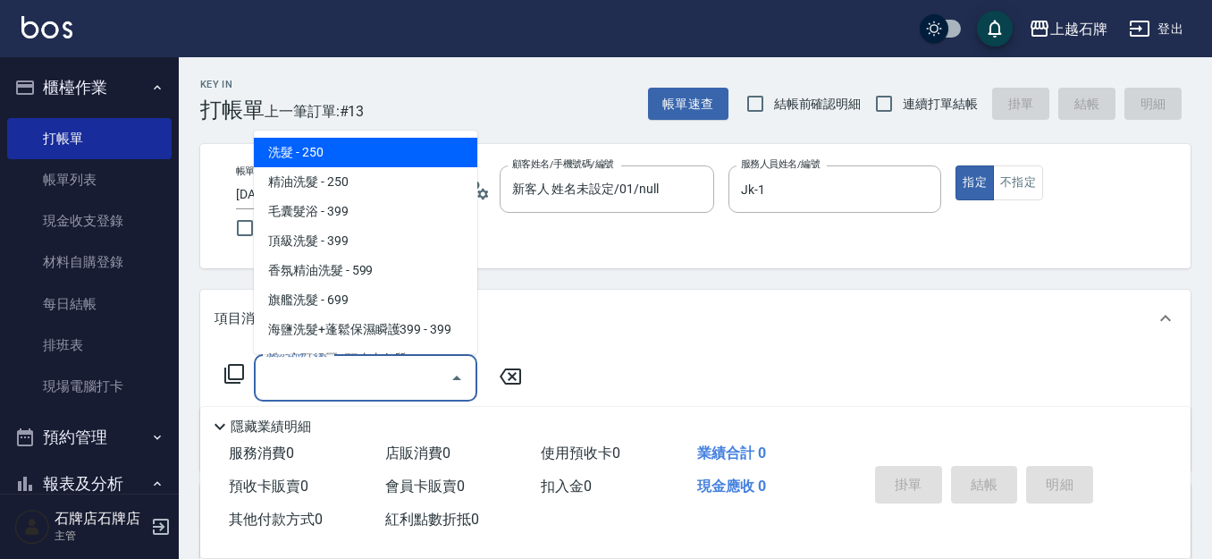
click at [405, 141] on span "洗髮 - 250" at bounding box center [366, 153] width 224 height 30
type input "洗髮(101)"
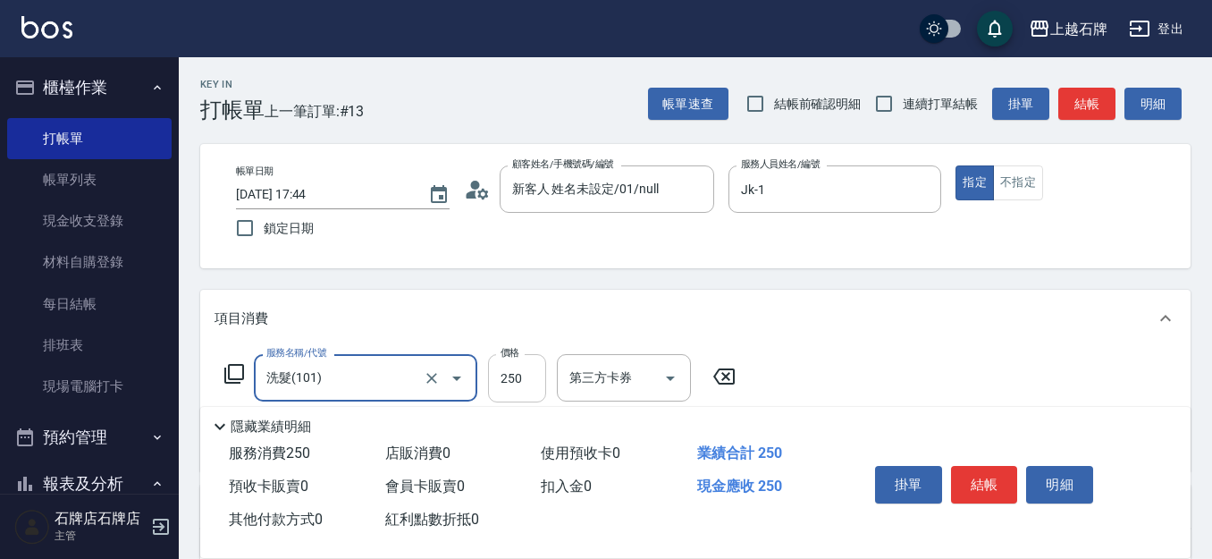
click at [529, 379] on input "250" at bounding box center [517, 378] width 58 height 48
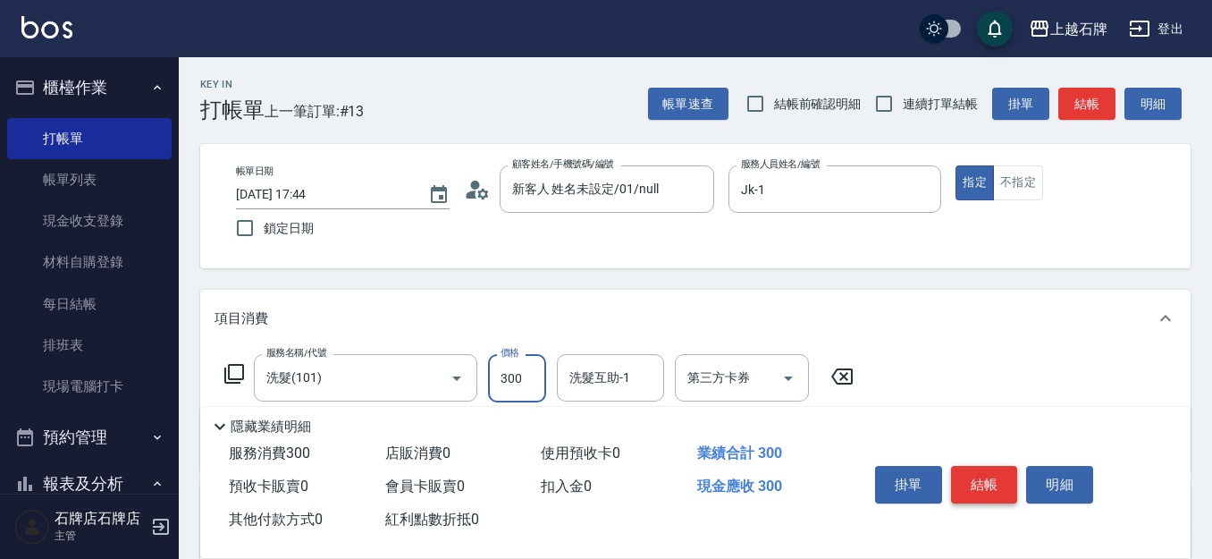
type input "300"
drag, startPoint x: 970, startPoint y: 471, endPoint x: 992, endPoint y: 468, distance: 22.6
click at [971, 471] on button "結帳" at bounding box center [984, 485] width 67 height 38
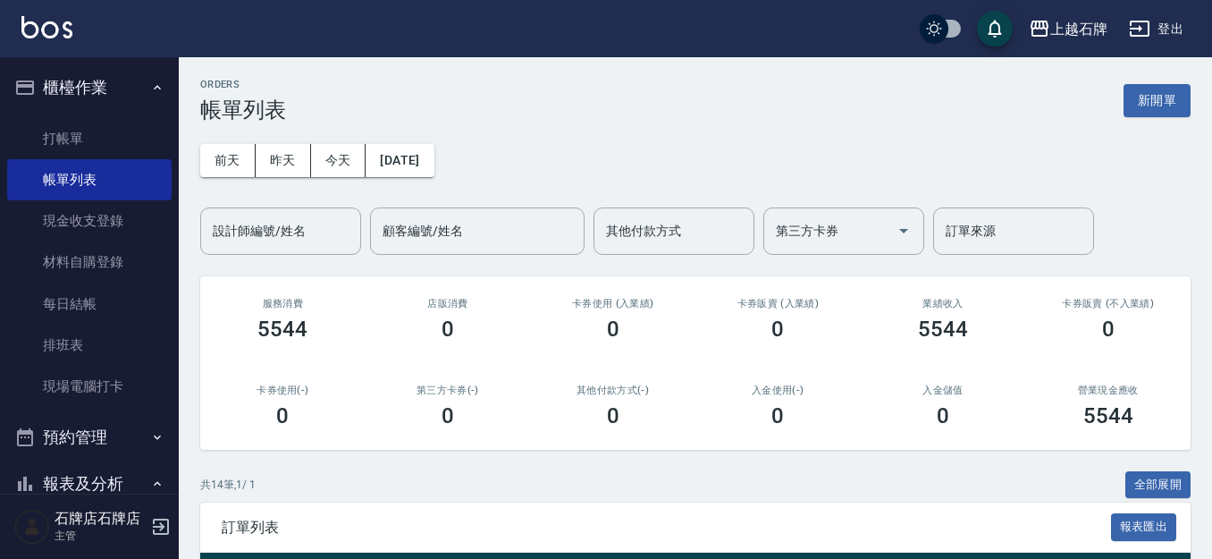
scroll to position [268, 0]
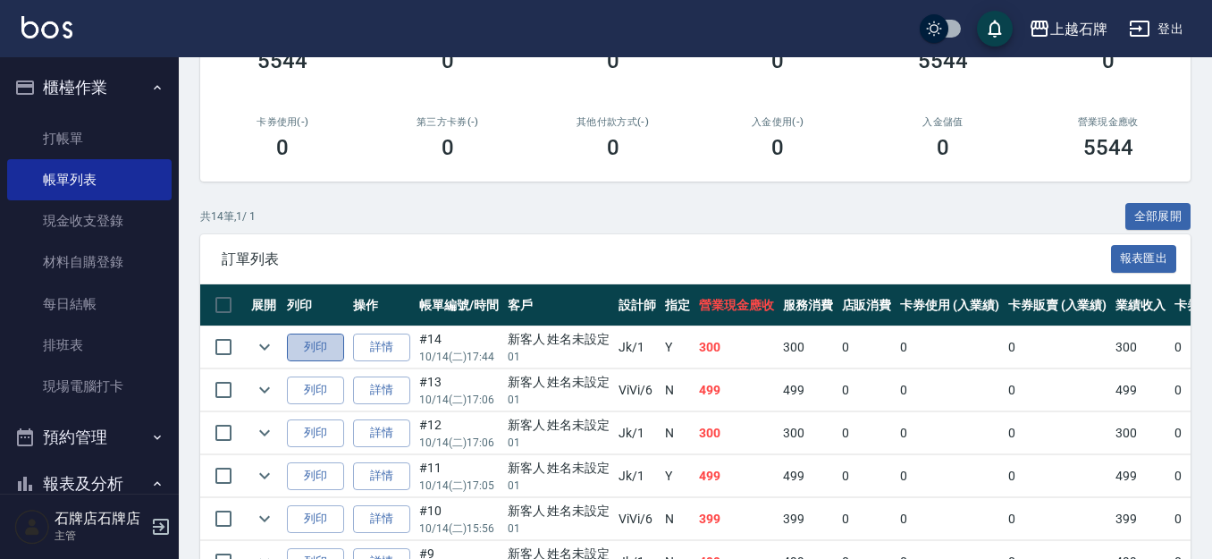
click at [317, 351] on button "列印" at bounding box center [315, 347] width 57 height 28
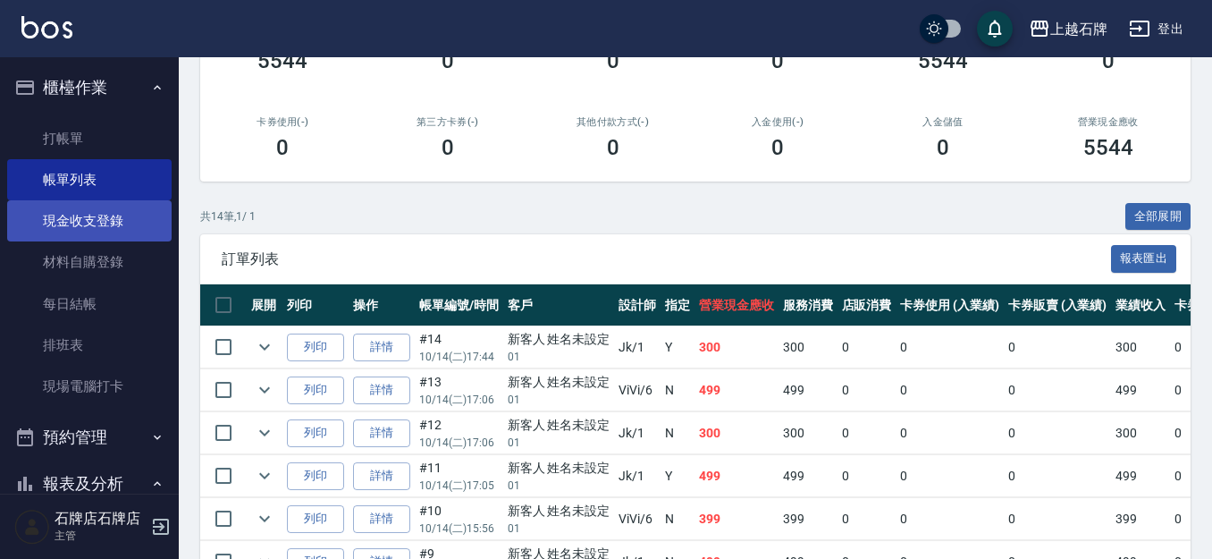
drag, startPoint x: 73, startPoint y: 216, endPoint x: 90, endPoint y: 219, distance: 17.2
click at [74, 216] on link "現金收支登錄" at bounding box center [89, 220] width 164 height 41
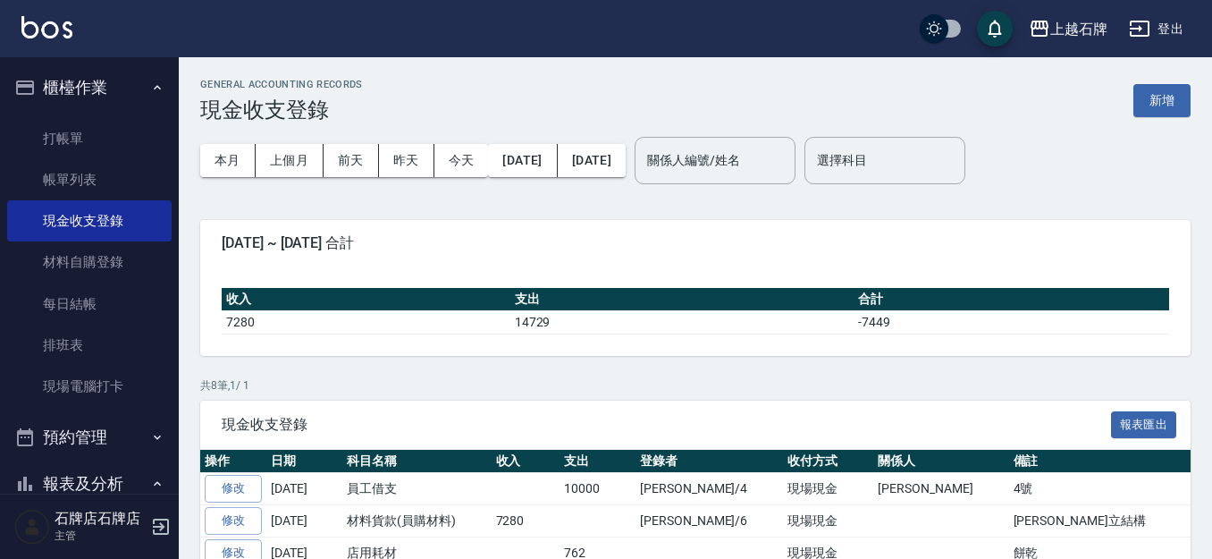
click at [1168, 99] on button "新增" at bounding box center [1162, 100] width 57 height 33
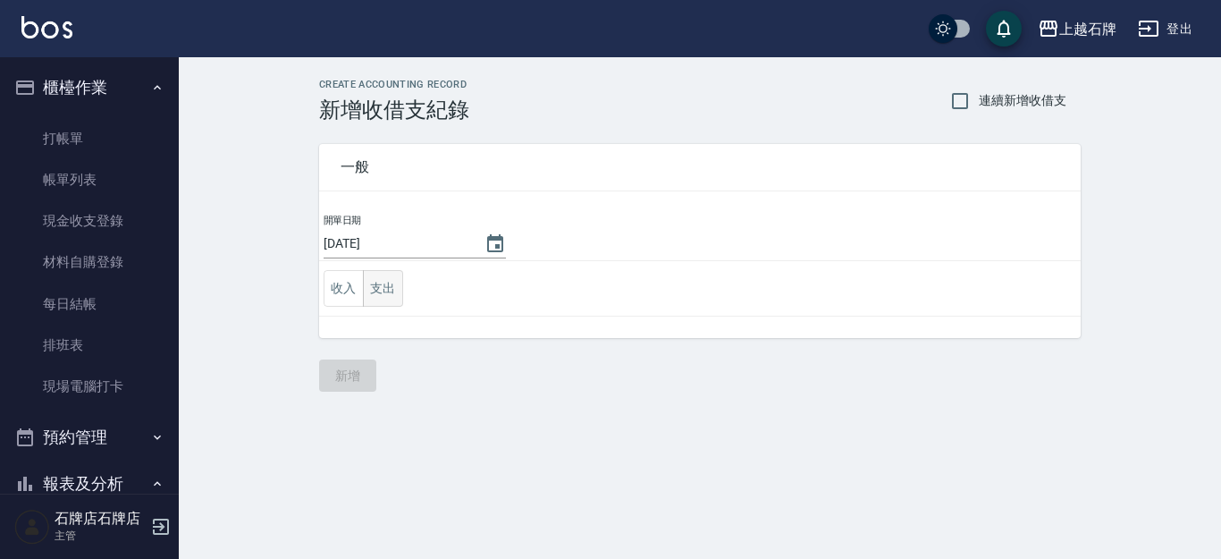
click at [384, 283] on button "支出" at bounding box center [383, 288] width 40 height 37
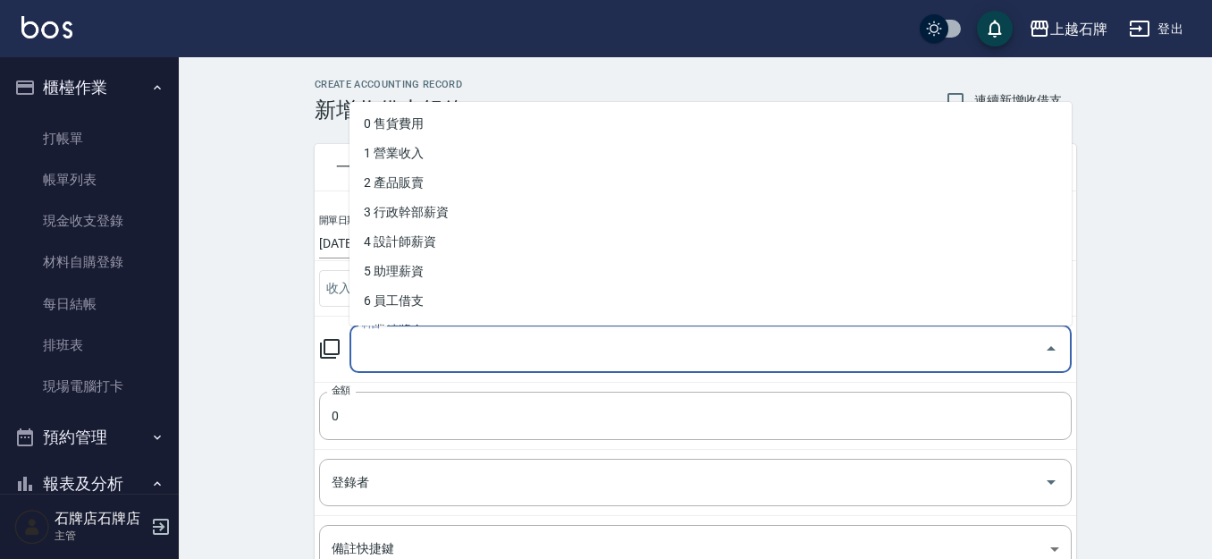
click at [475, 342] on input "科目" at bounding box center [697, 348] width 679 height 31
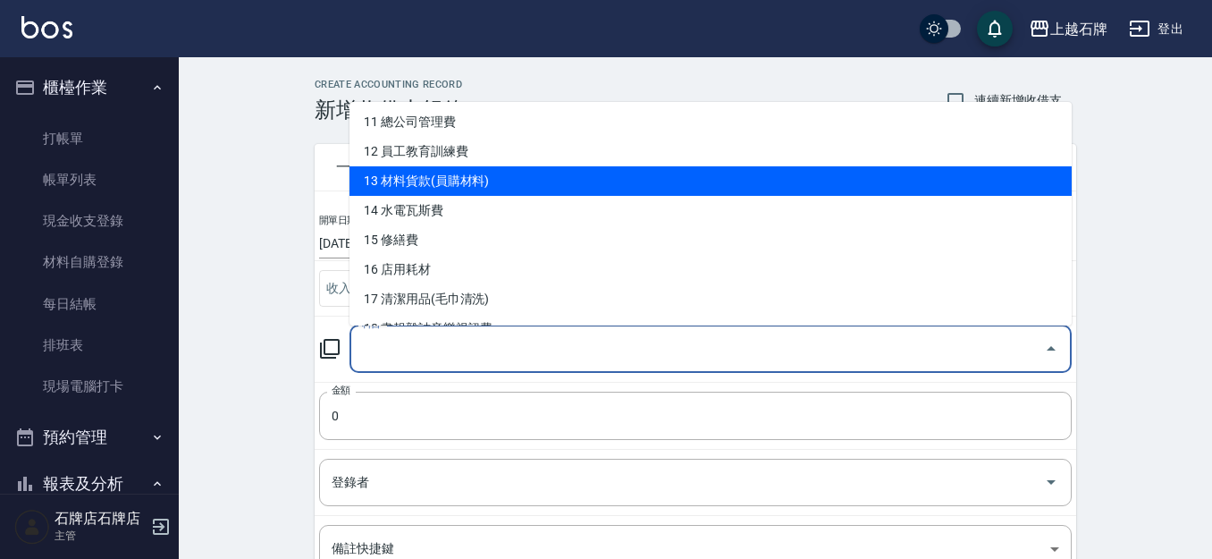
scroll to position [358, 0]
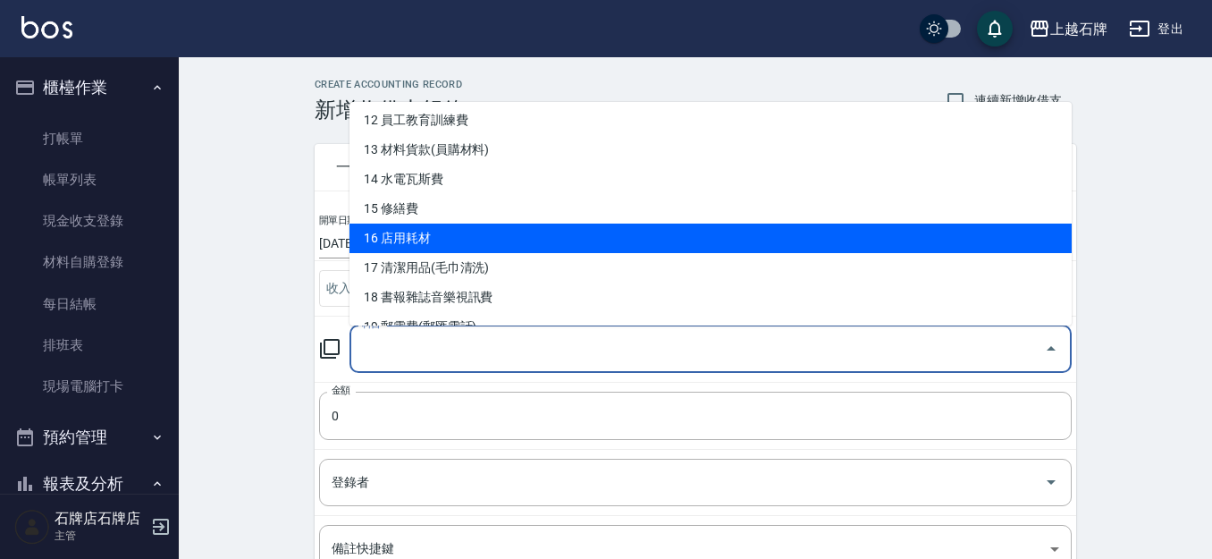
click at [434, 247] on li "16 店用耗材" at bounding box center [711, 239] width 722 height 30
type input "16 店用耗材"
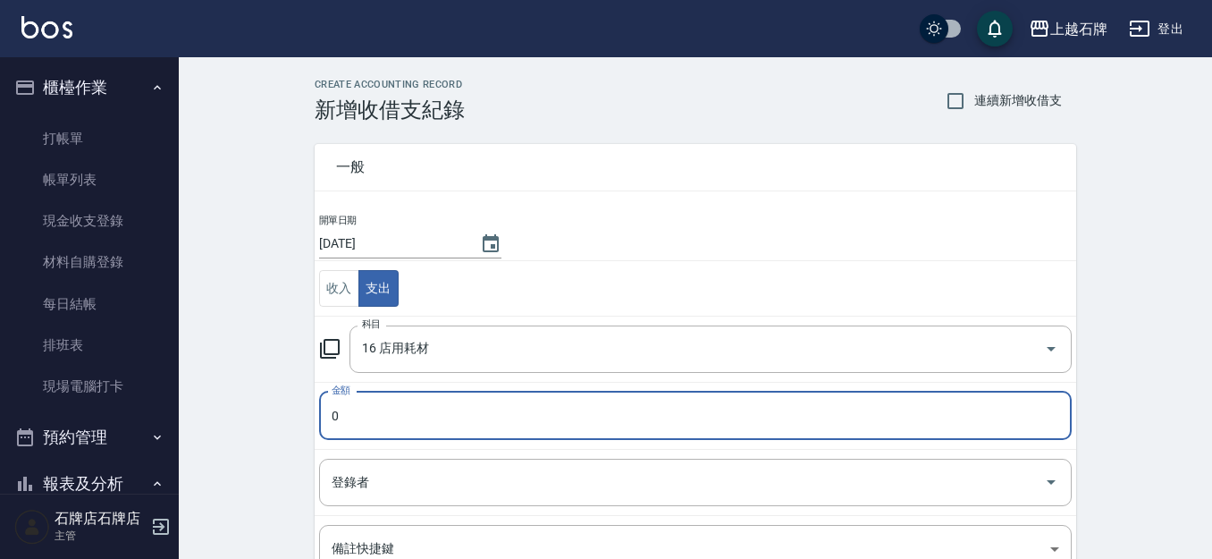
click at [401, 428] on input "0" at bounding box center [695, 416] width 753 height 48
type input "600"
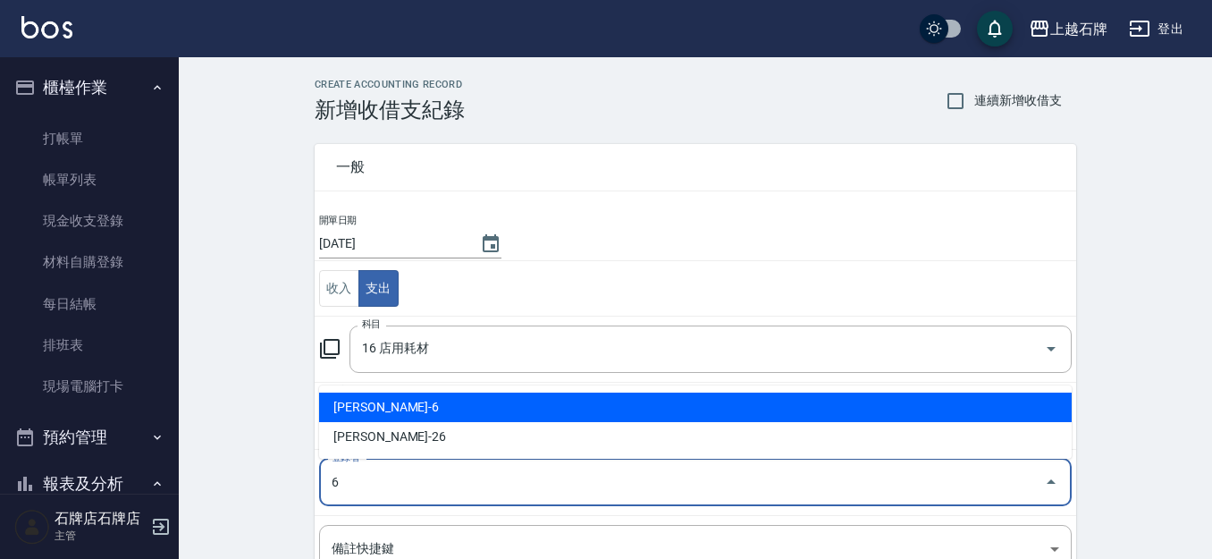
type input "[PERSON_NAME]-6"
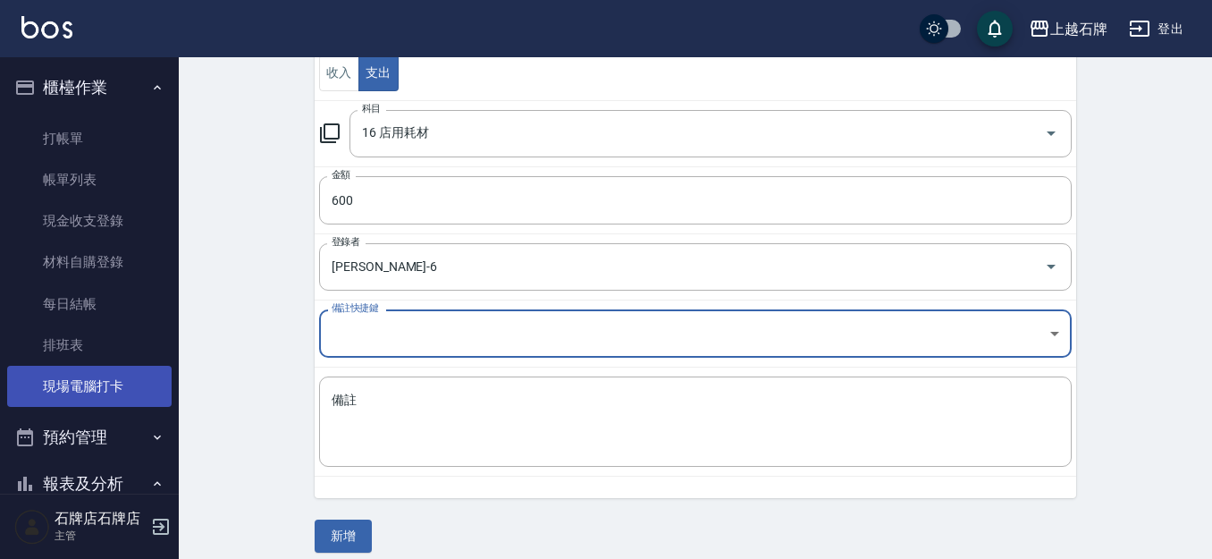
scroll to position [231, 0]
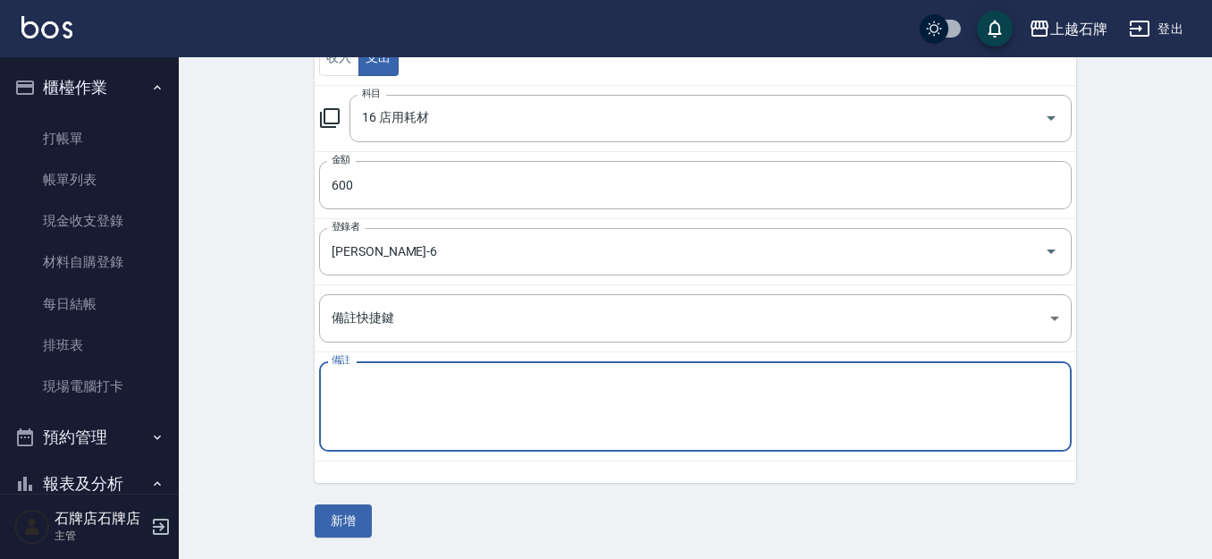
click at [385, 384] on textarea "備註" at bounding box center [696, 406] width 728 height 61
type textarea "按摩霜*3"
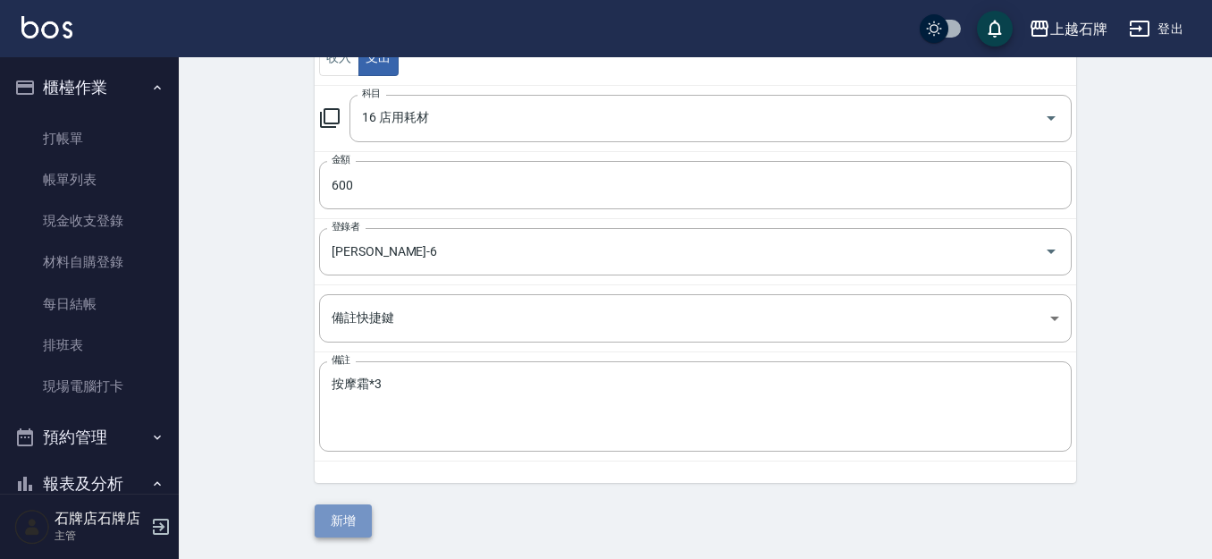
click at [325, 511] on button "新增" at bounding box center [343, 520] width 57 height 33
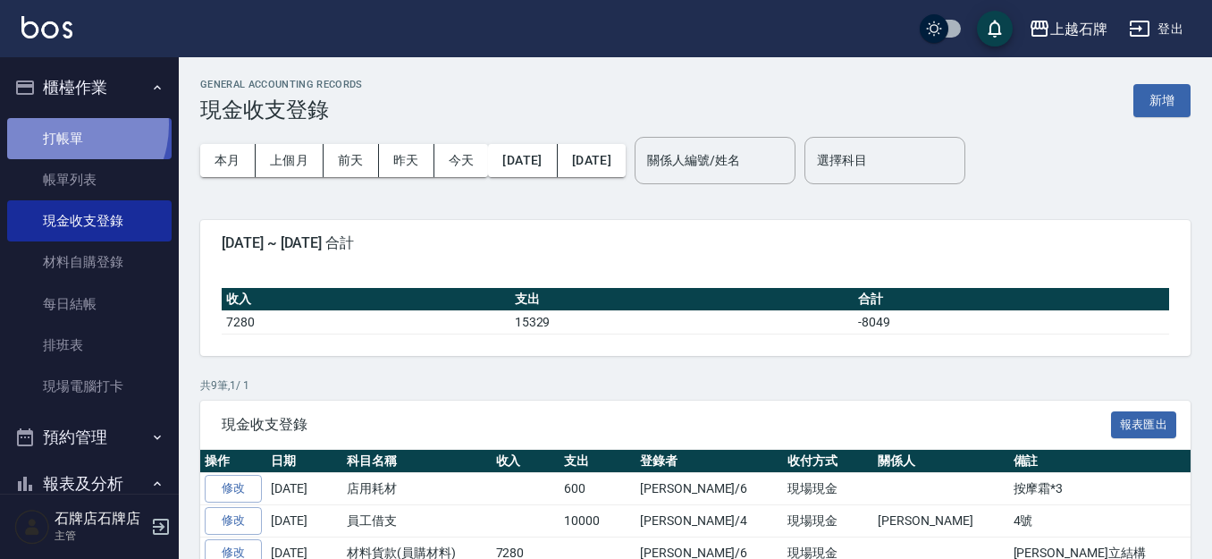
click at [60, 127] on link "打帳單" at bounding box center [89, 138] width 164 height 41
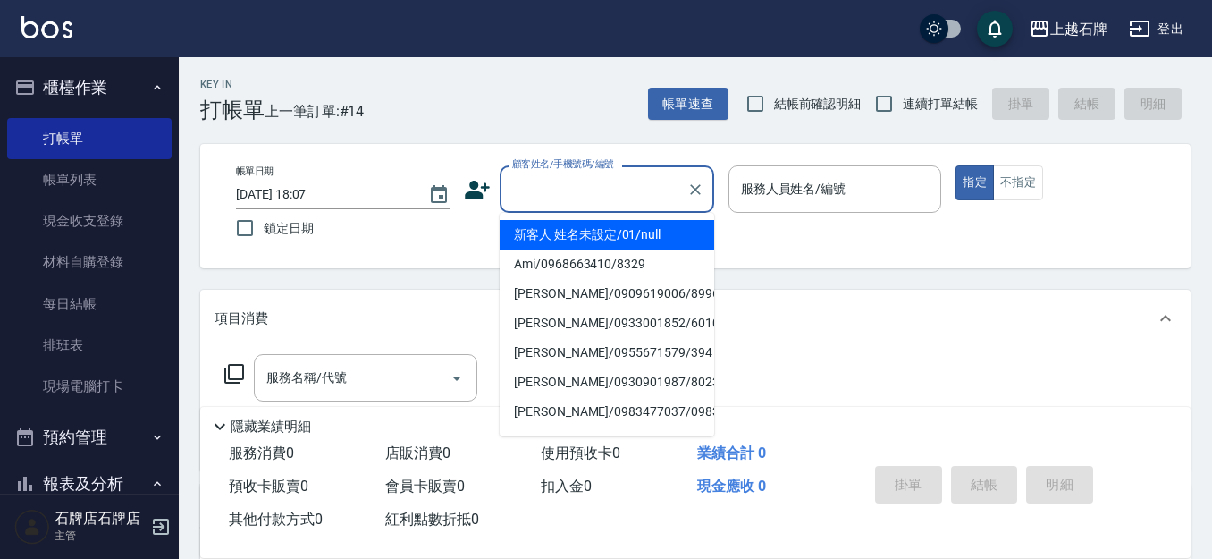
click at [561, 199] on input "顧客姓名/手機號碼/編號" at bounding box center [594, 188] width 172 height 31
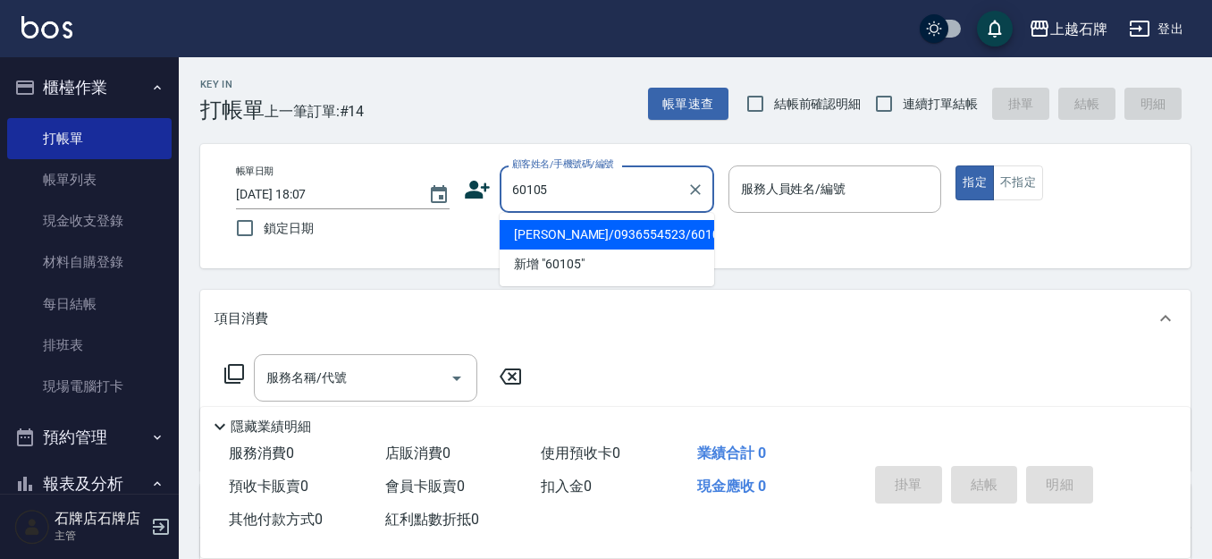
click at [671, 243] on li "[PERSON_NAME]/0936554523/60105" at bounding box center [607, 235] width 215 height 30
type input "[PERSON_NAME]/0936554523/60105"
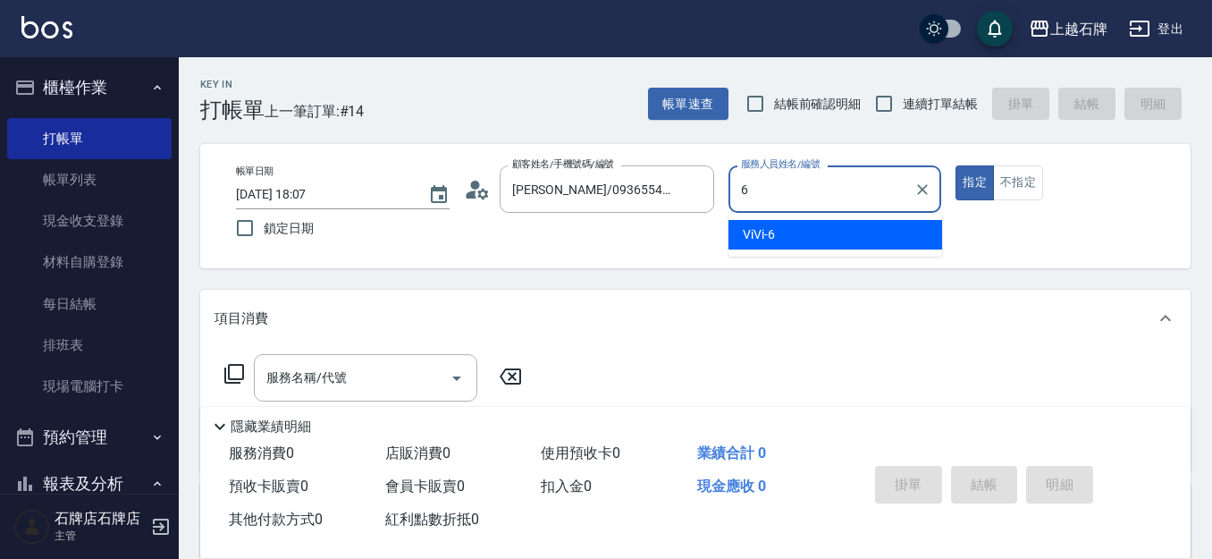
type input "ViVi-6"
type button "true"
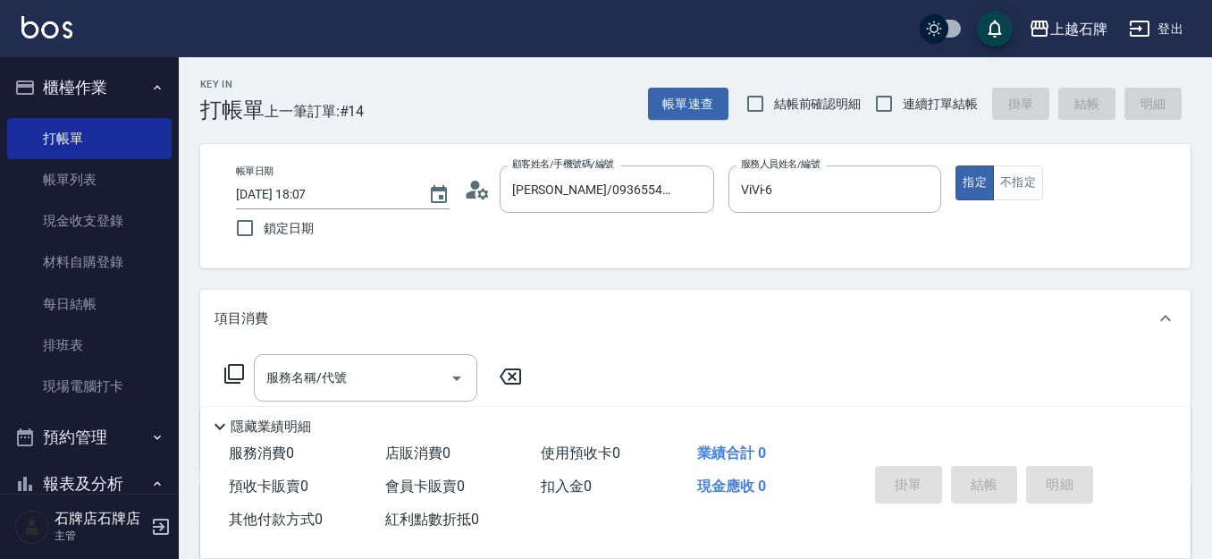
click at [227, 368] on icon at bounding box center [234, 373] width 21 height 21
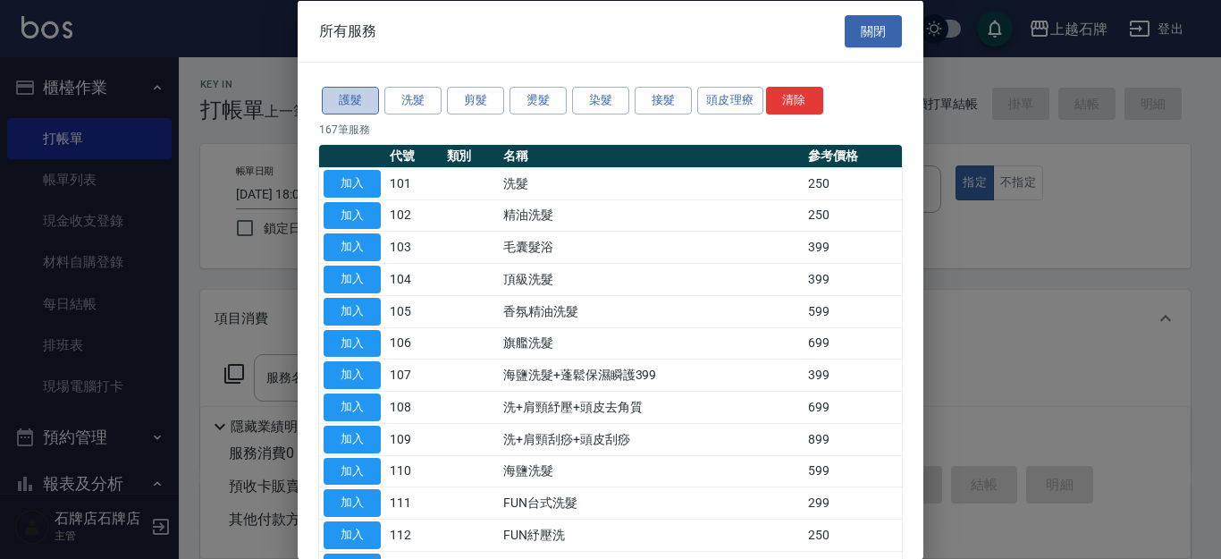
click at [353, 92] on button "護髮" at bounding box center [350, 101] width 57 height 28
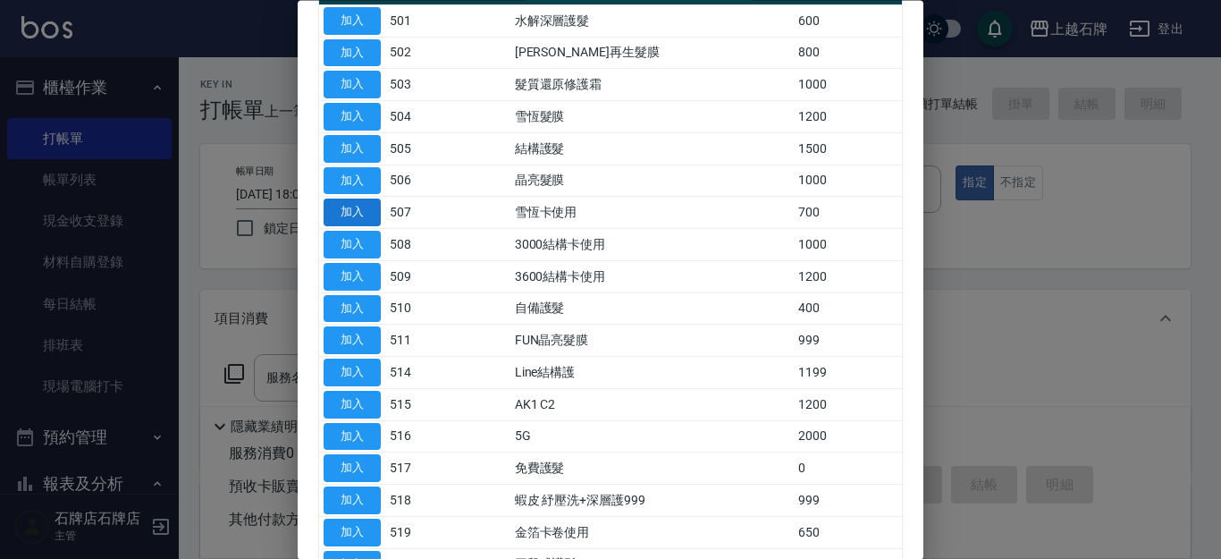
scroll to position [179, 0]
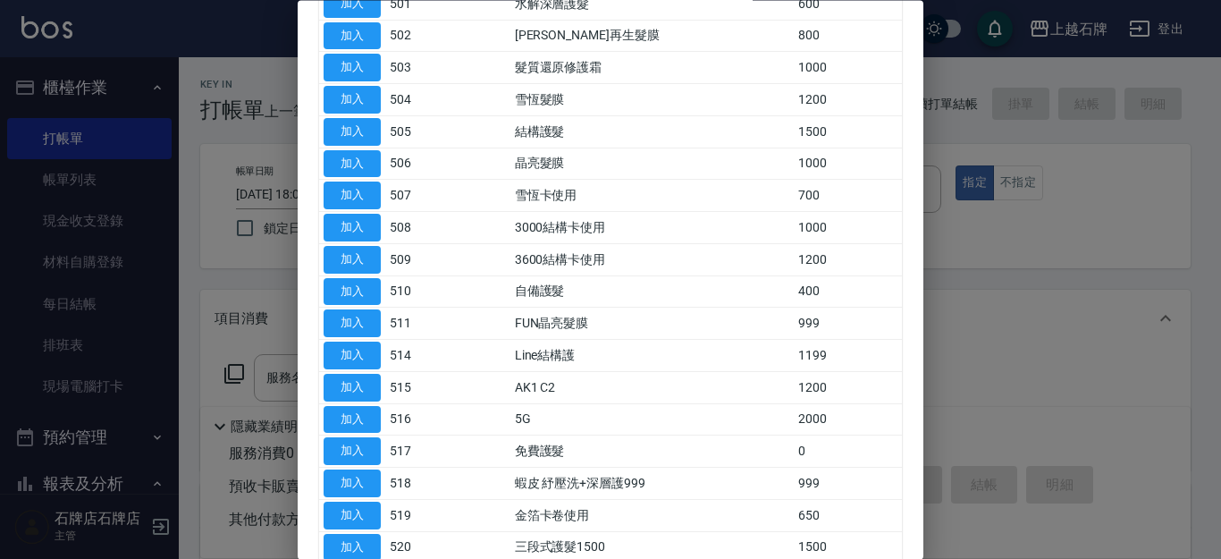
click at [350, 245] on td "加入" at bounding box center [352, 260] width 66 height 32
click at [350, 258] on button "加入" at bounding box center [352, 260] width 57 height 28
type input "3600結構卡使用(509)"
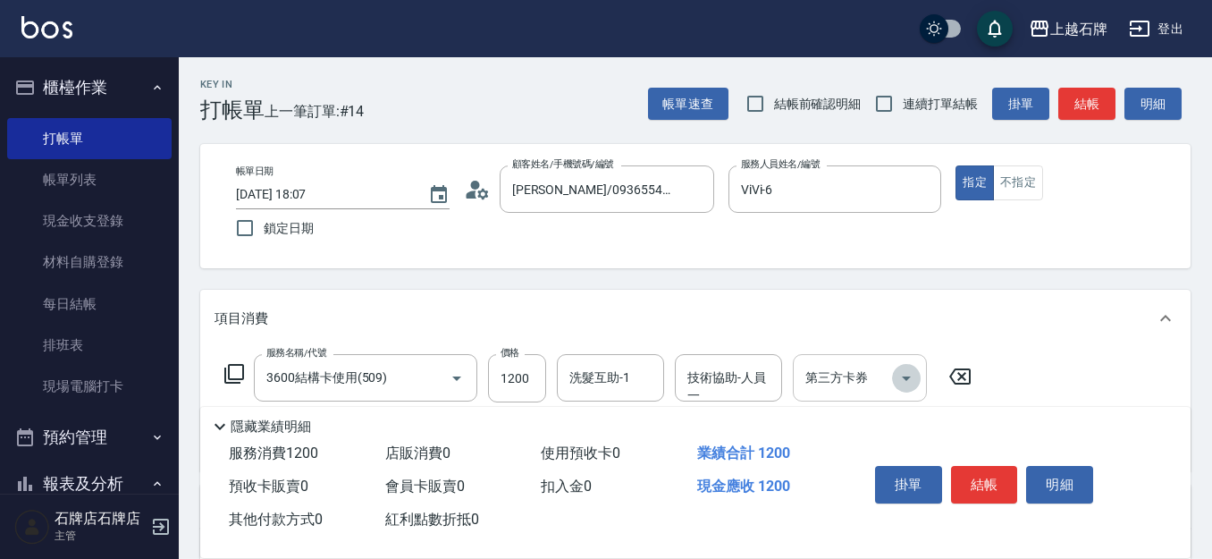
click at [906, 372] on icon "Open" at bounding box center [906, 377] width 21 height 21
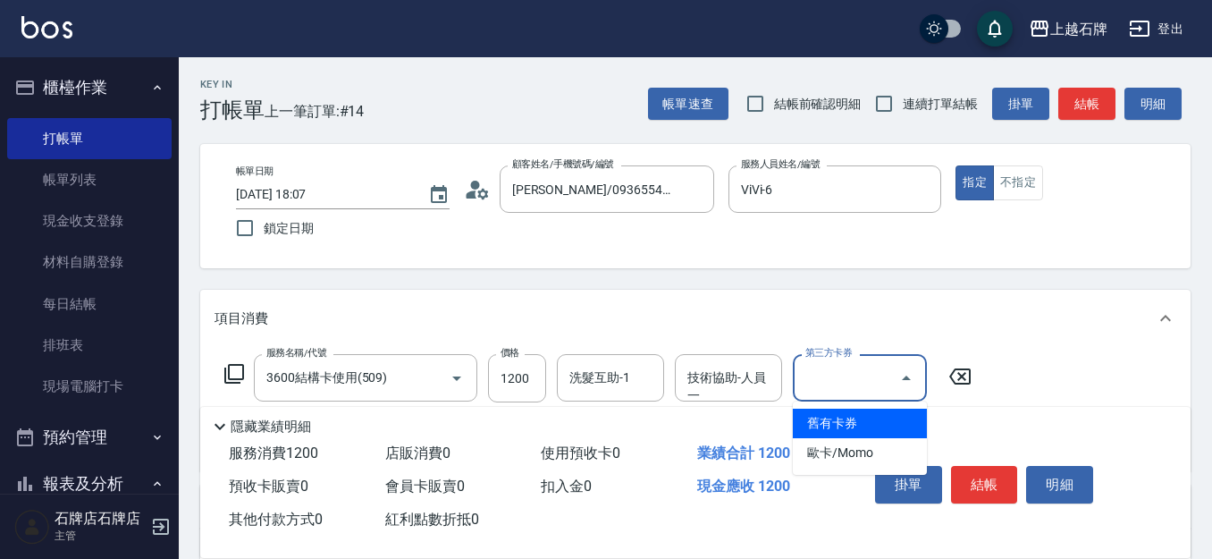
click at [880, 420] on span "舊有卡券" at bounding box center [860, 424] width 134 height 30
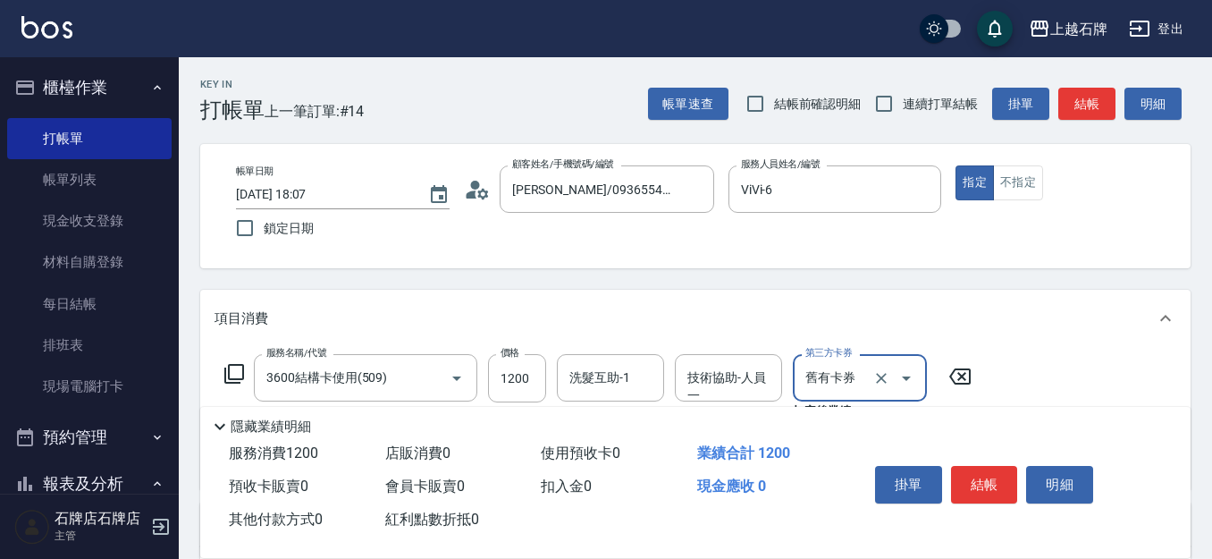
type input "舊有卡券"
click at [1083, 91] on button "結帳" at bounding box center [1087, 104] width 57 height 33
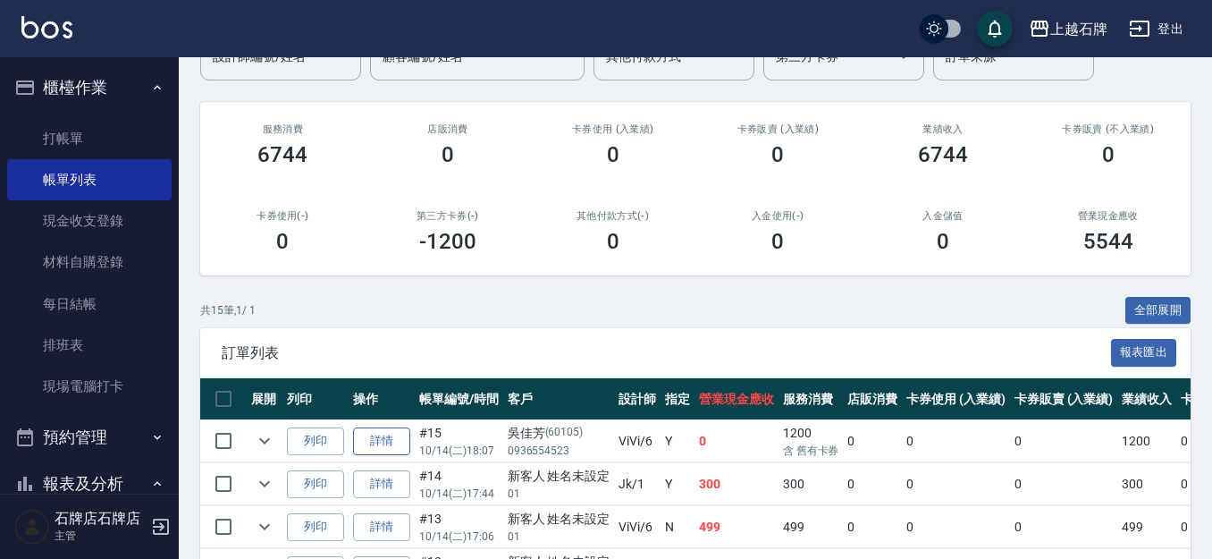
scroll to position [268, 0]
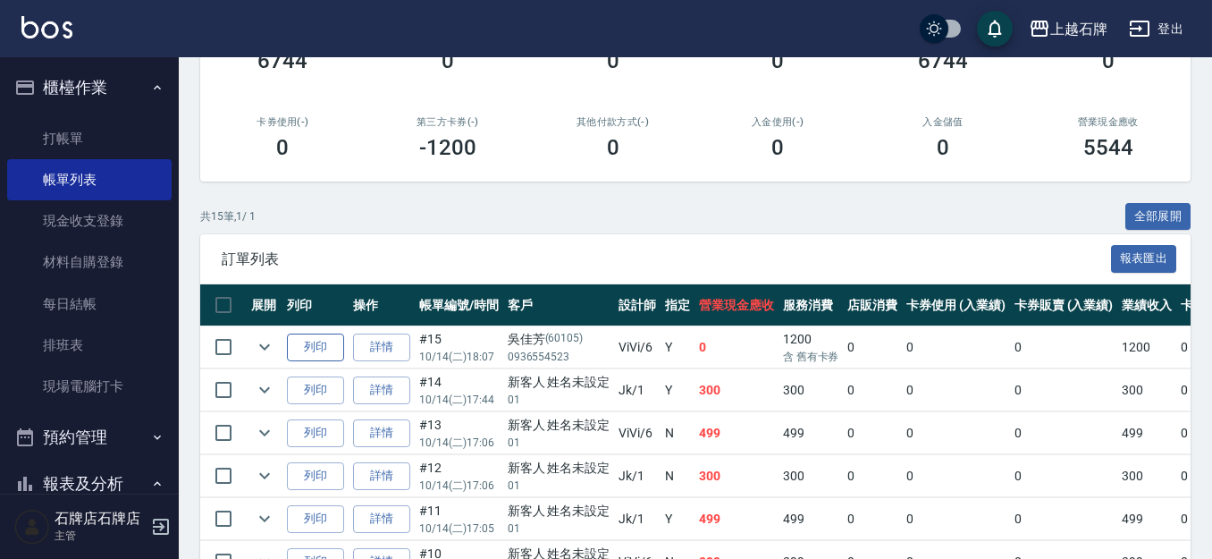
drag, startPoint x: 320, startPoint y: 349, endPoint x: 299, endPoint y: 341, distance: 22.1
click at [318, 349] on button "列印" at bounding box center [315, 347] width 57 height 28
click at [97, 130] on link "打帳單" at bounding box center [89, 138] width 164 height 41
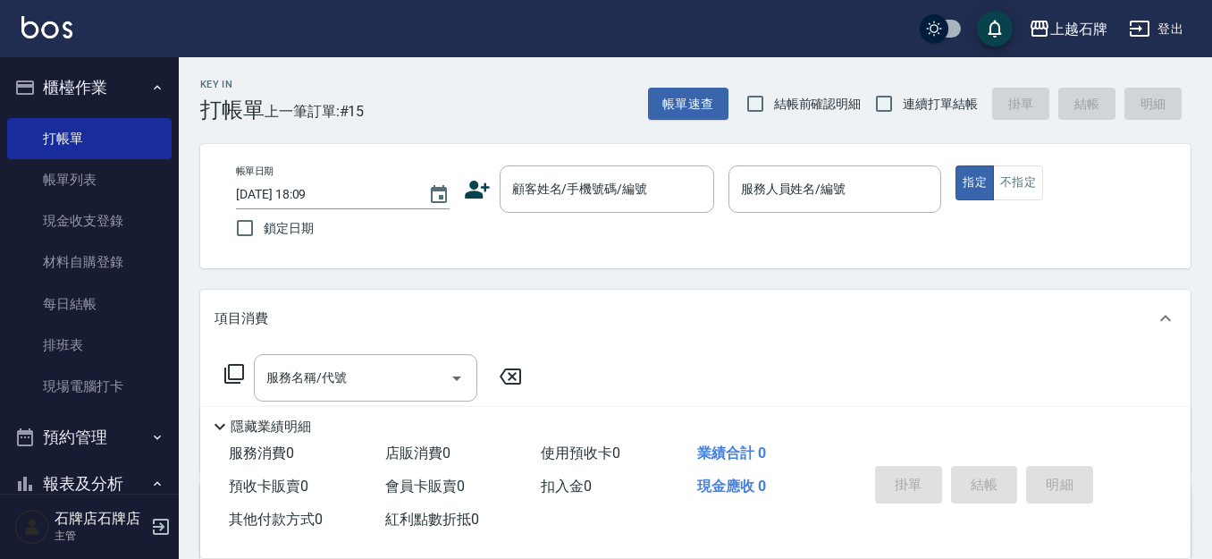
click at [481, 198] on icon at bounding box center [477, 190] width 25 height 18
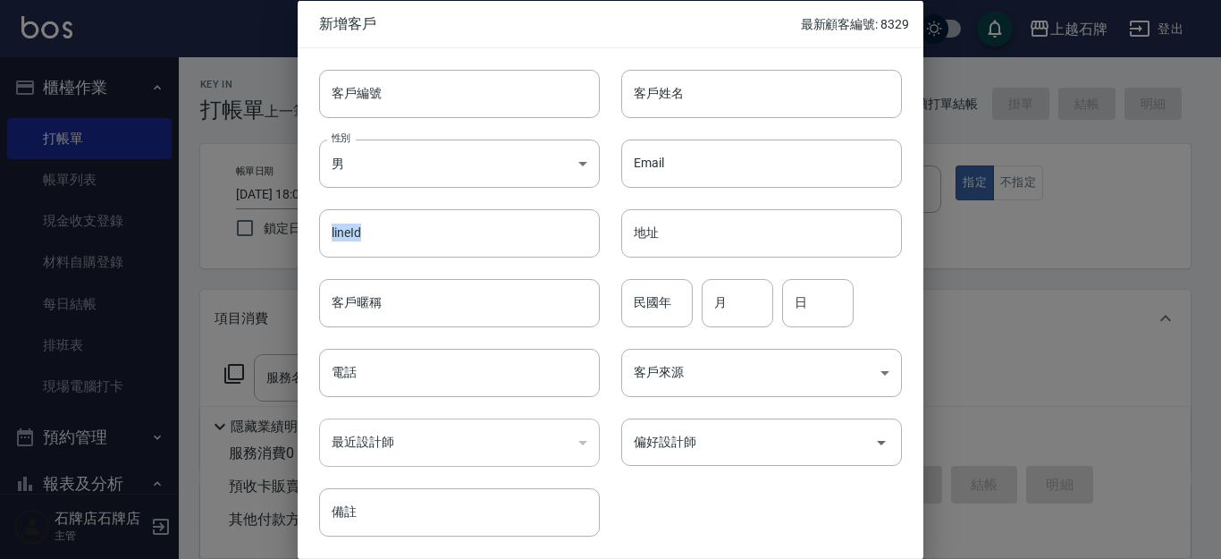
click at [479, 198] on div "lineId lineId" at bounding box center [449, 222] width 302 height 70
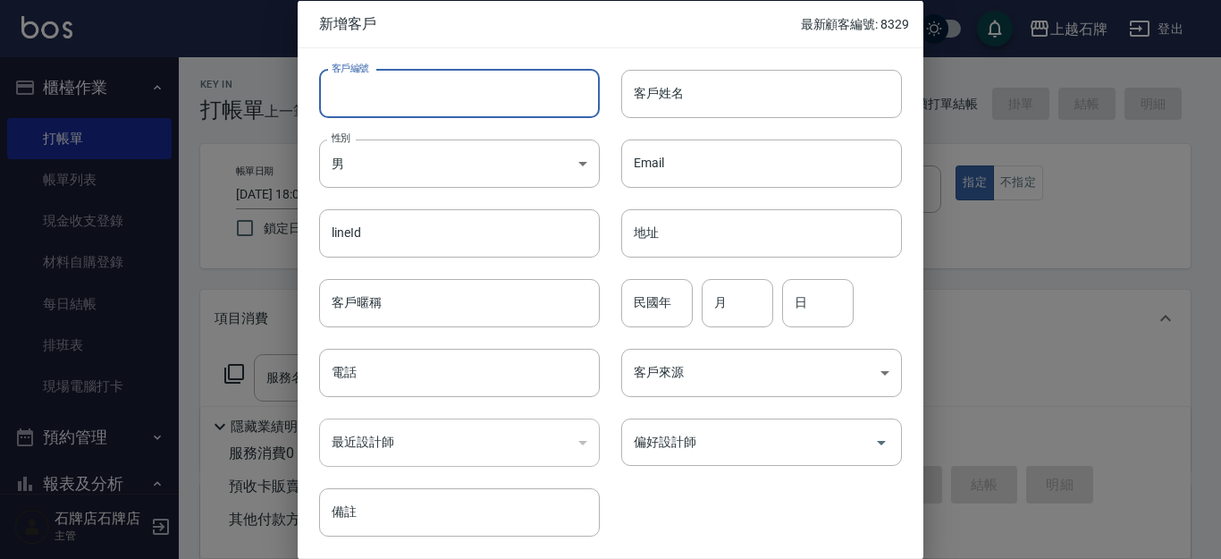
click at [486, 86] on input "客戶編號" at bounding box center [459, 93] width 281 height 48
type input "60608"
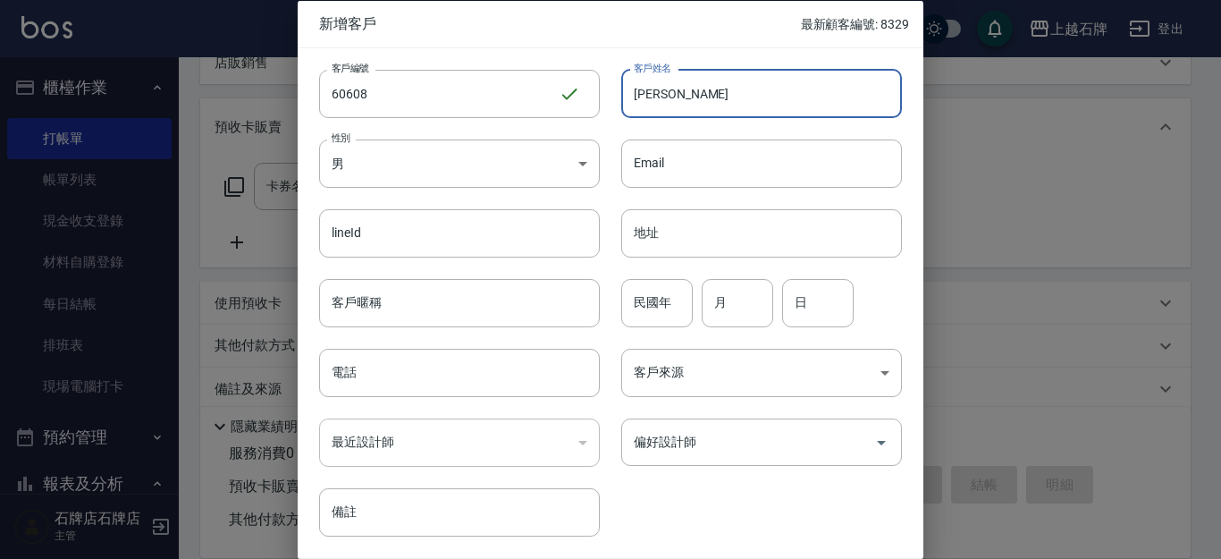
click at [690, 91] on input "[PERSON_NAME]" at bounding box center [761, 93] width 281 height 48
type input "[PERSON_NAME]"
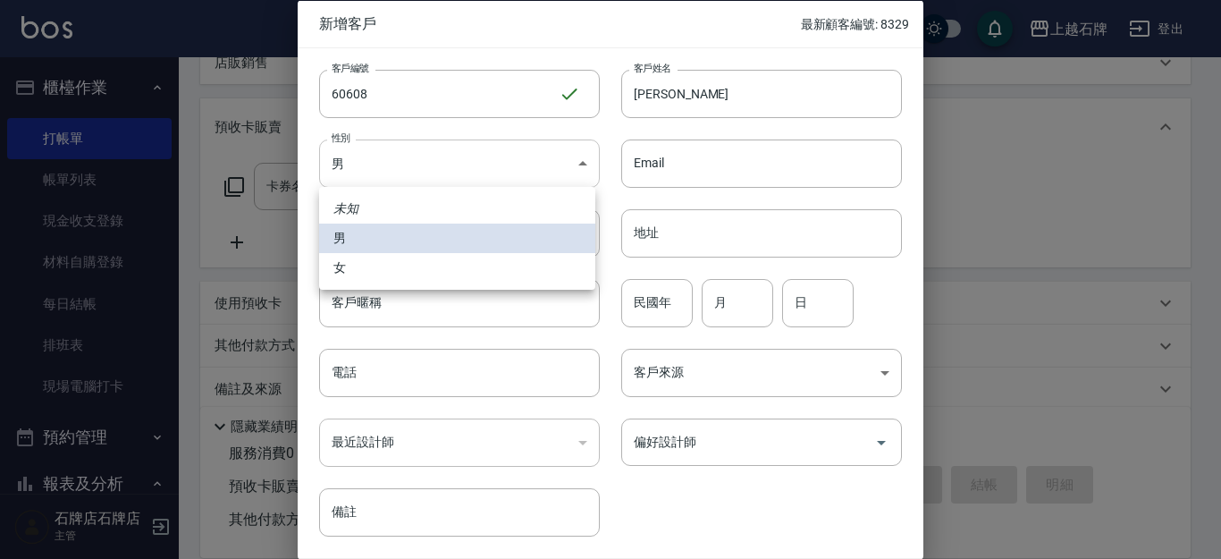
click at [529, 155] on body "上越石牌 登出 櫃檯作業 打帳單 帳單列表 現金收支登錄 材料自購登錄 每日結帳 排班表 現場電腦打卡 預約管理 預約管理 單日預約紀錄 單週預約紀錄 報表及…" at bounding box center [610, 145] width 1221 height 873
click at [521, 266] on li "女" at bounding box center [457, 268] width 276 height 30
type input "[DEMOGRAPHIC_DATA]"
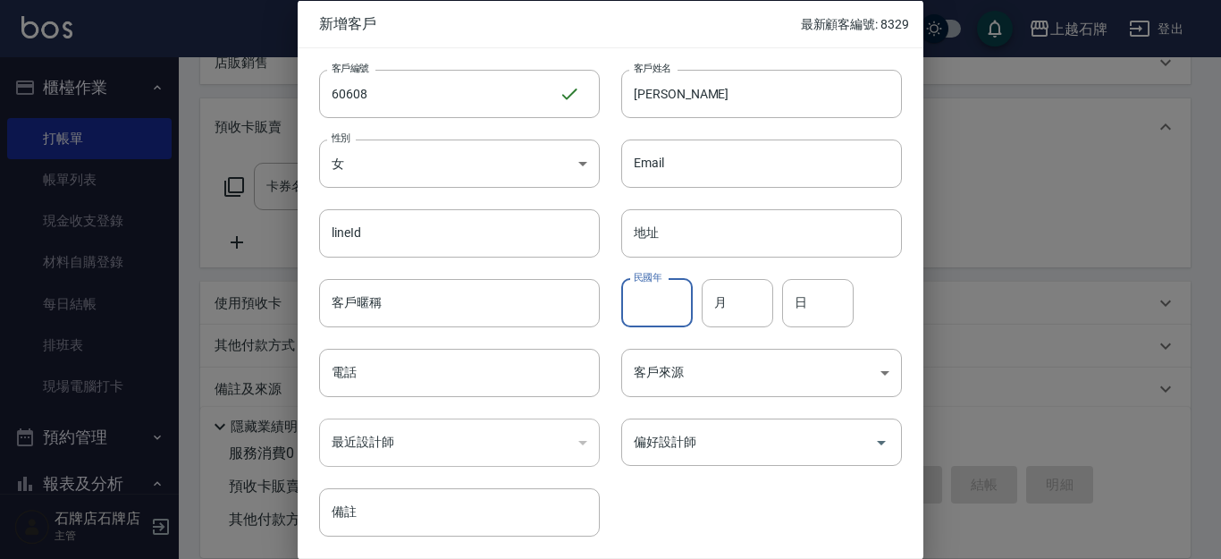
click at [625, 291] on input "民國年" at bounding box center [657, 302] width 72 height 48
type input "00"
type input "02"
type input "07"
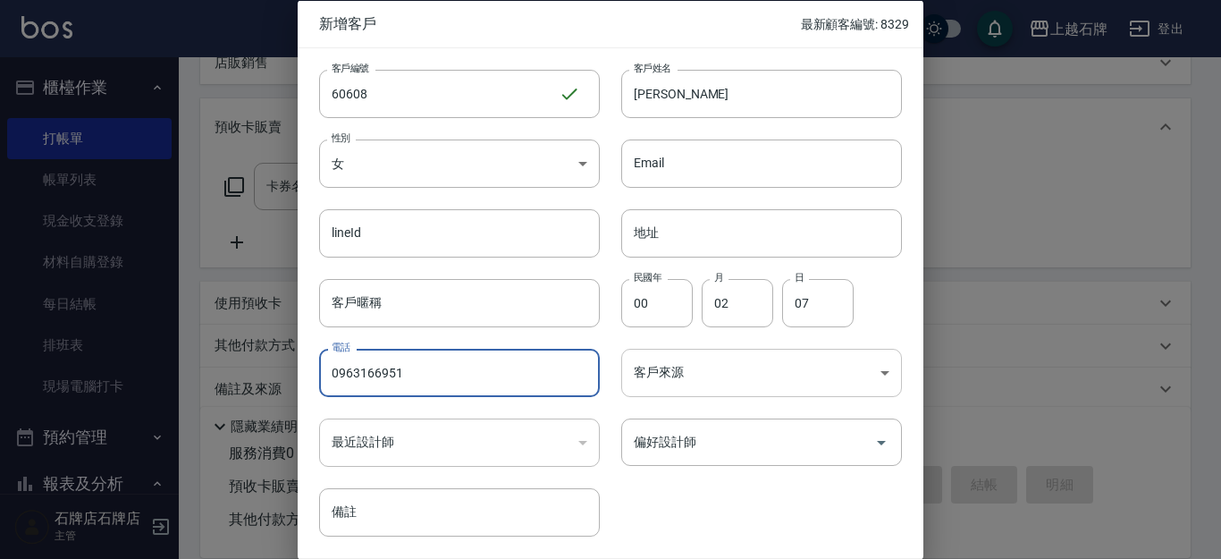
type input "0963166951"
click at [774, 366] on body "上越石牌 登出 櫃檯作業 打帳單 帳單列表 現金收支登錄 材料自購登錄 每日結帳 排班表 現場電腦打卡 預約管理 預約管理 單日預約紀錄 單週預約紀錄 報表及…" at bounding box center [610, 145] width 1221 height 873
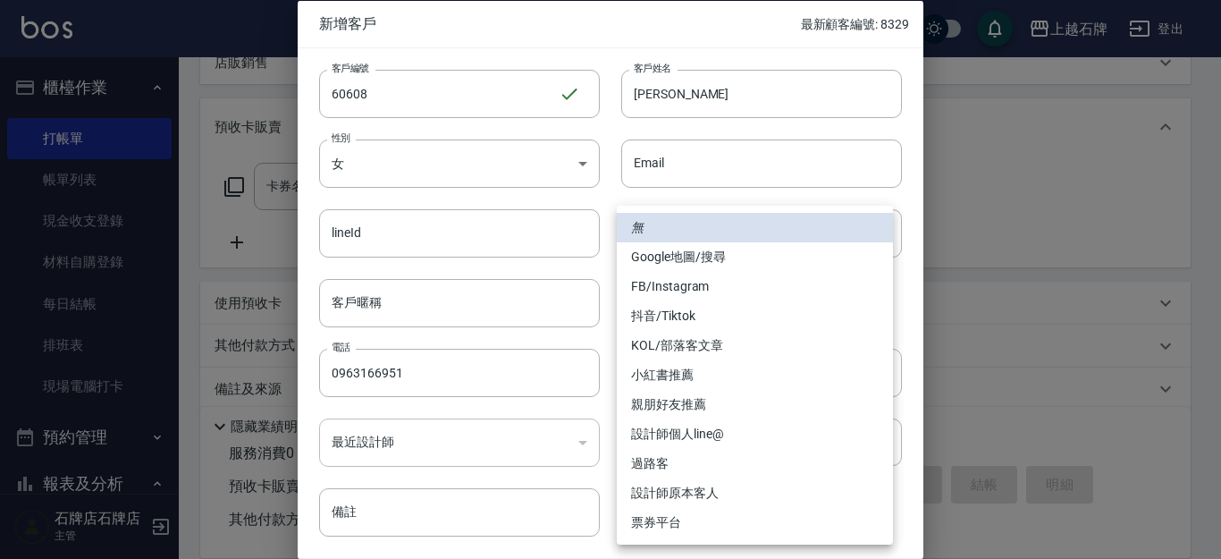
click at [751, 291] on li "FB/Instagram" at bounding box center [755, 287] width 276 height 30
type input "FB/Instagram"
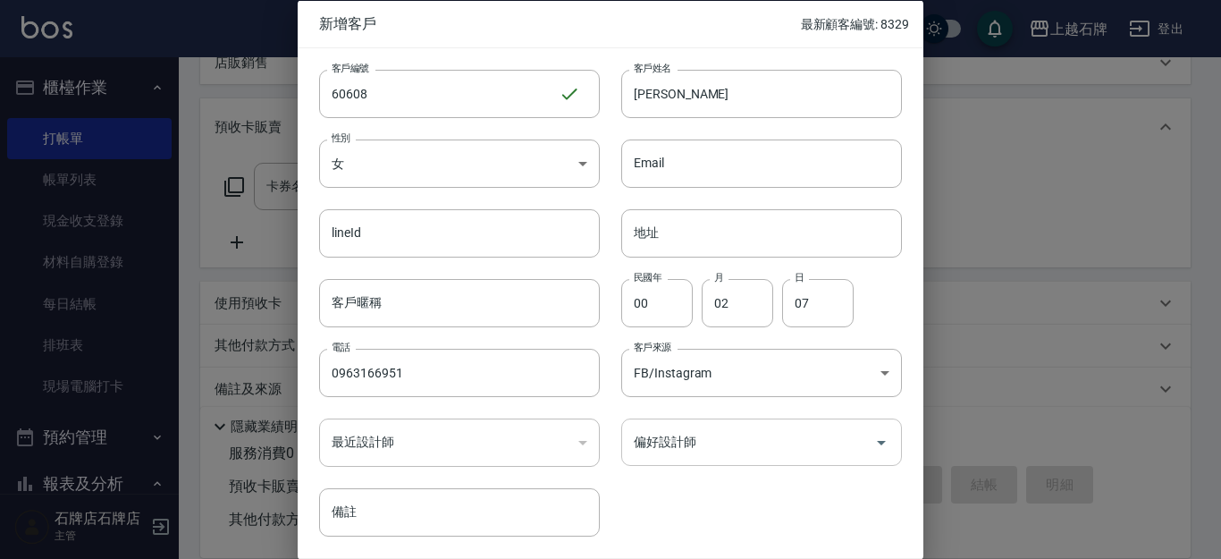
click at [747, 443] on input "偏好設計師" at bounding box center [748, 441] width 238 height 31
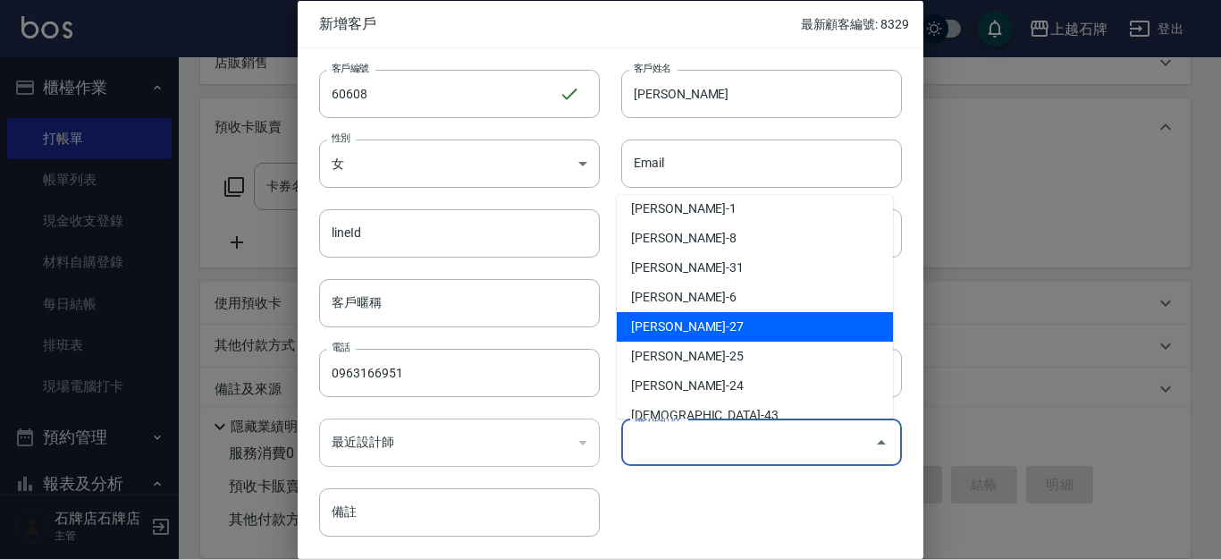
scroll to position [410, 0]
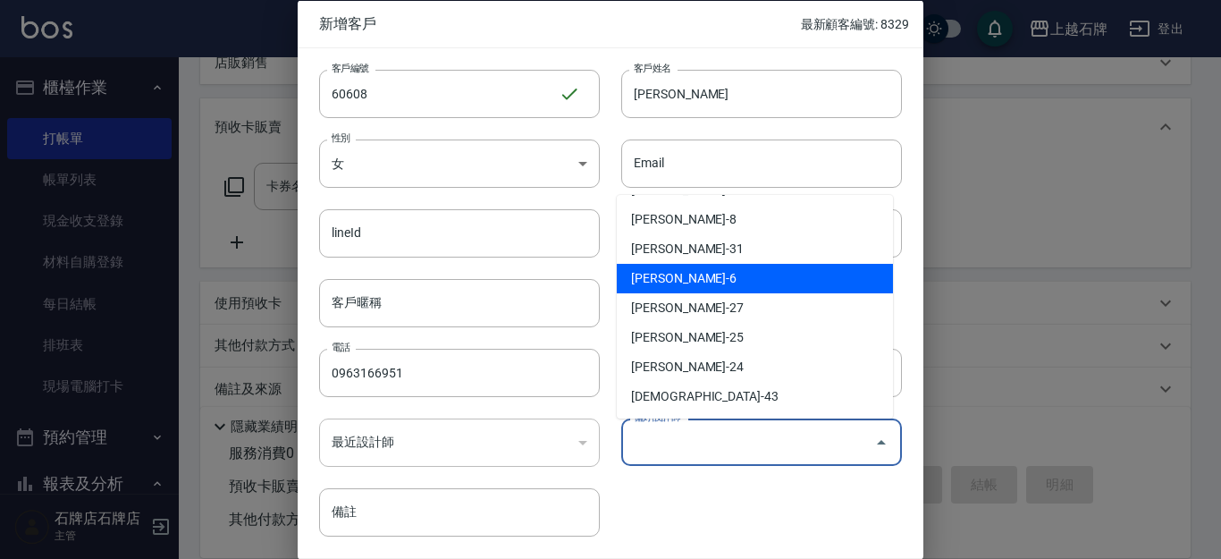
click at [725, 277] on li "[PERSON_NAME]-6" at bounding box center [755, 279] width 276 height 30
type input "王雯萍"
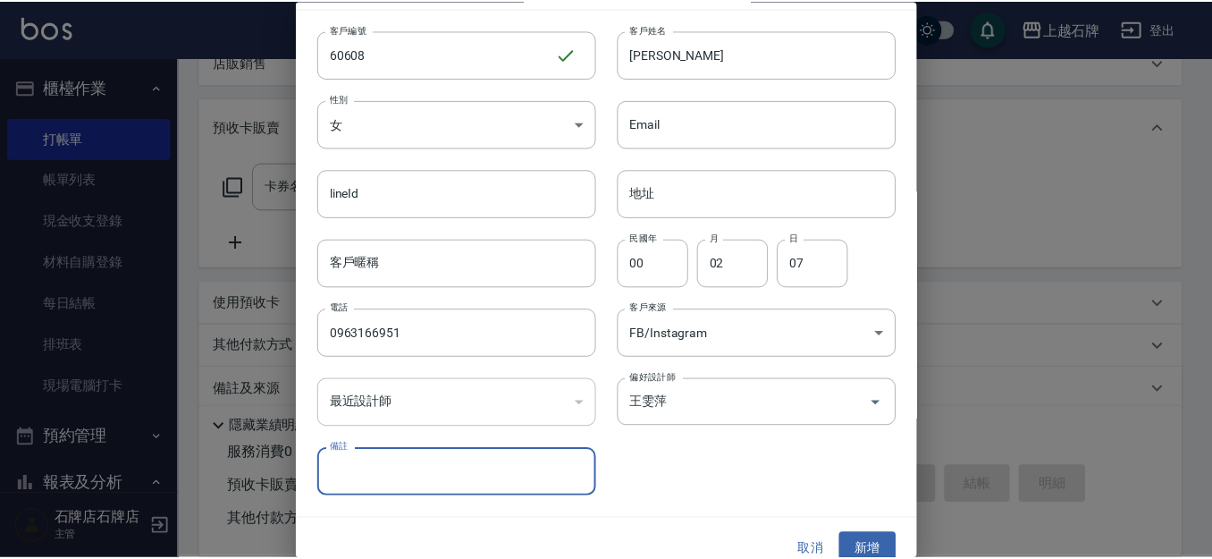
scroll to position [61, 0]
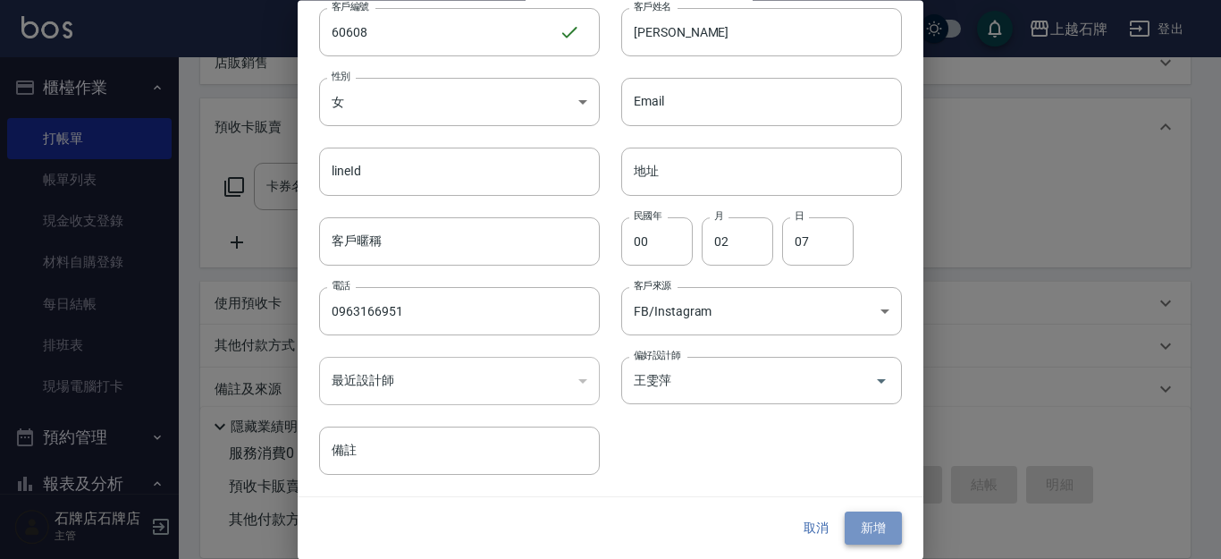
click at [847, 527] on button "新增" at bounding box center [873, 528] width 57 height 33
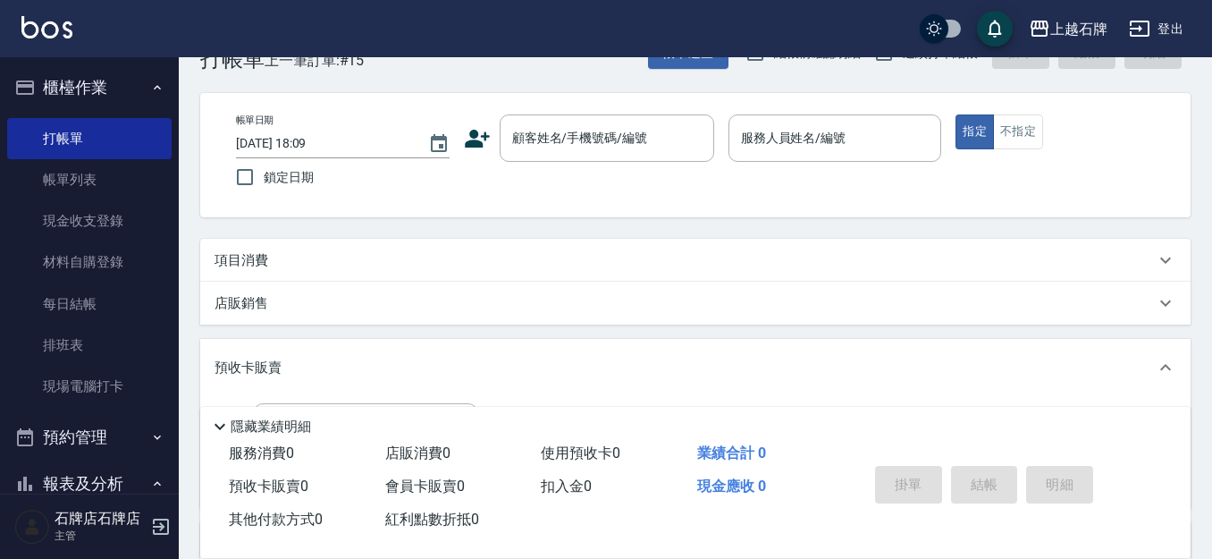
scroll to position [0, 0]
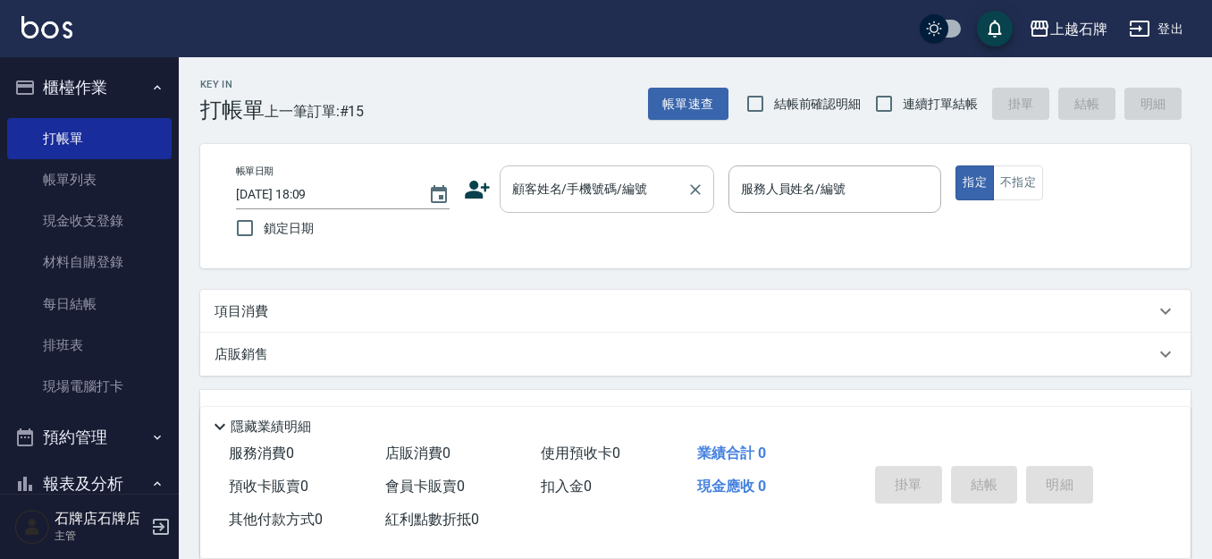
click at [603, 191] on input "顧客姓名/手機號碼/編號" at bounding box center [594, 188] width 172 height 31
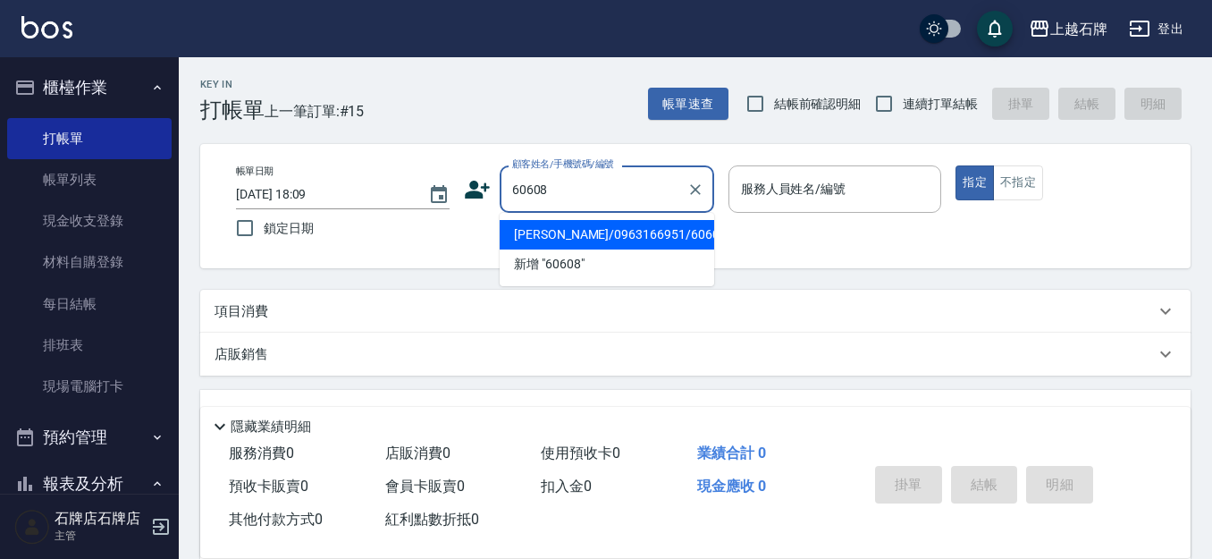
click at [669, 241] on li "[PERSON_NAME]/0963166951/60608" at bounding box center [607, 235] width 215 height 30
type input "[PERSON_NAME]/0963166951/60608"
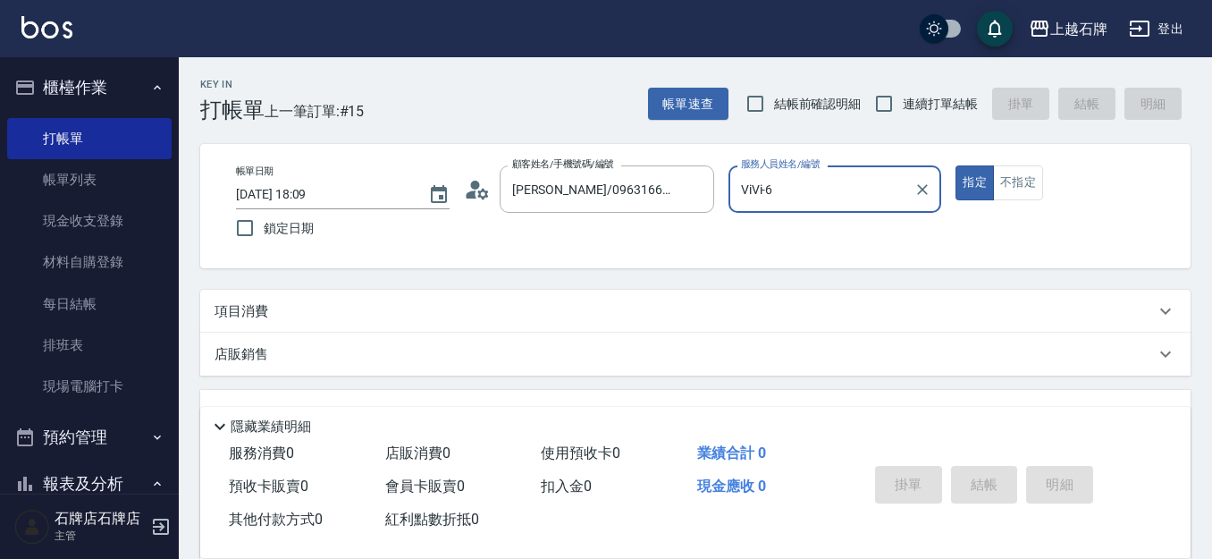
type input "ViVi-6"
click at [263, 304] on p "項目消費" at bounding box center [242, 311] width 54 height 19
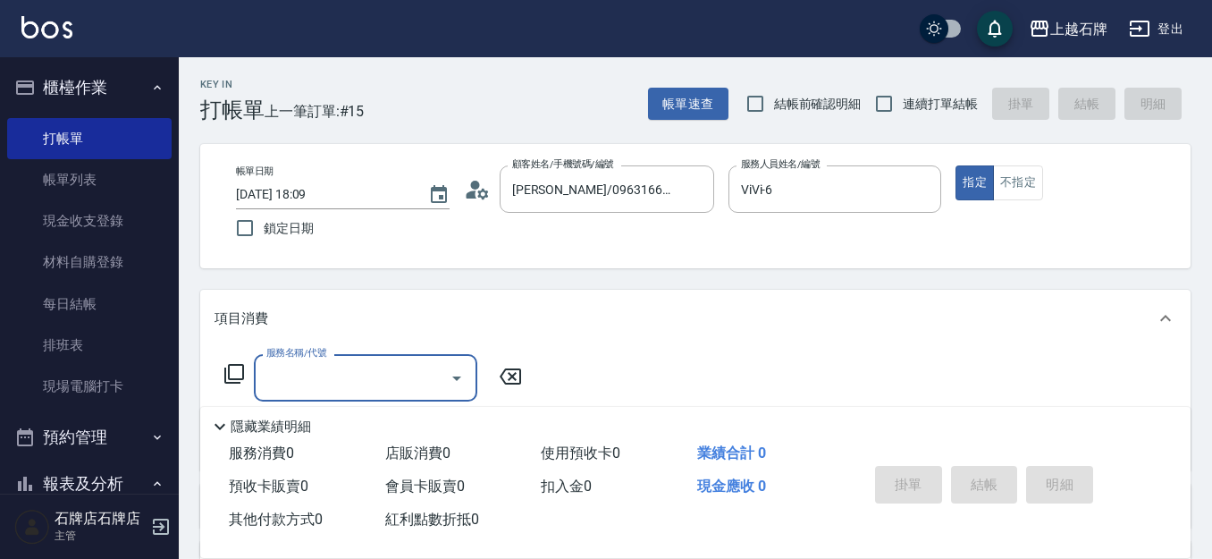
click at [227, 371] on icon at bounding box center [234, 373] width 21 height 21
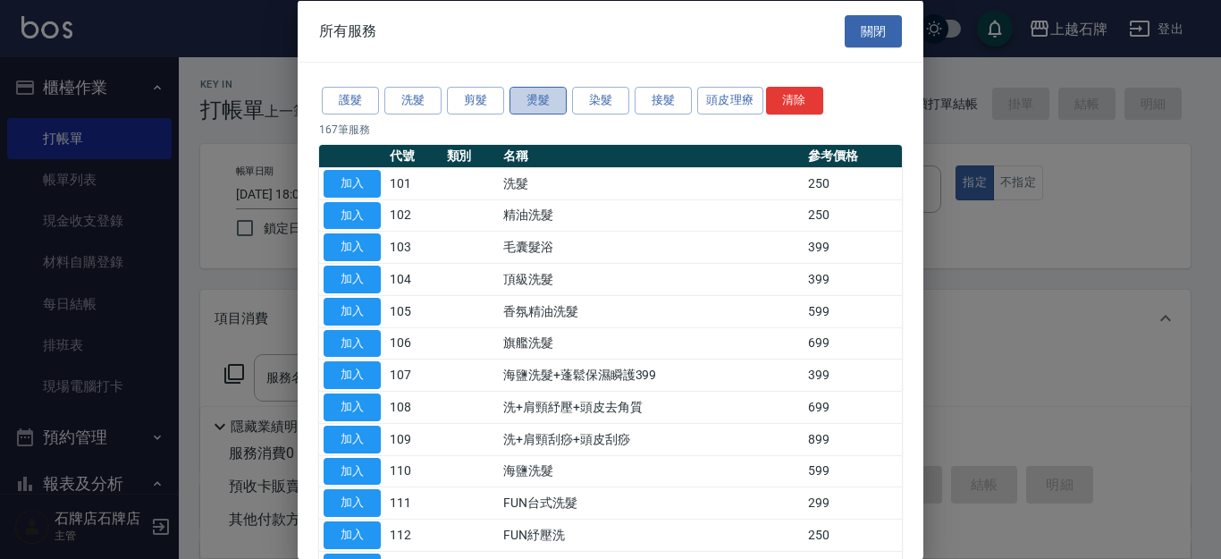
click at [518, 108] on button "燙髮" at bounding box center [538, 101] width 57 height 28
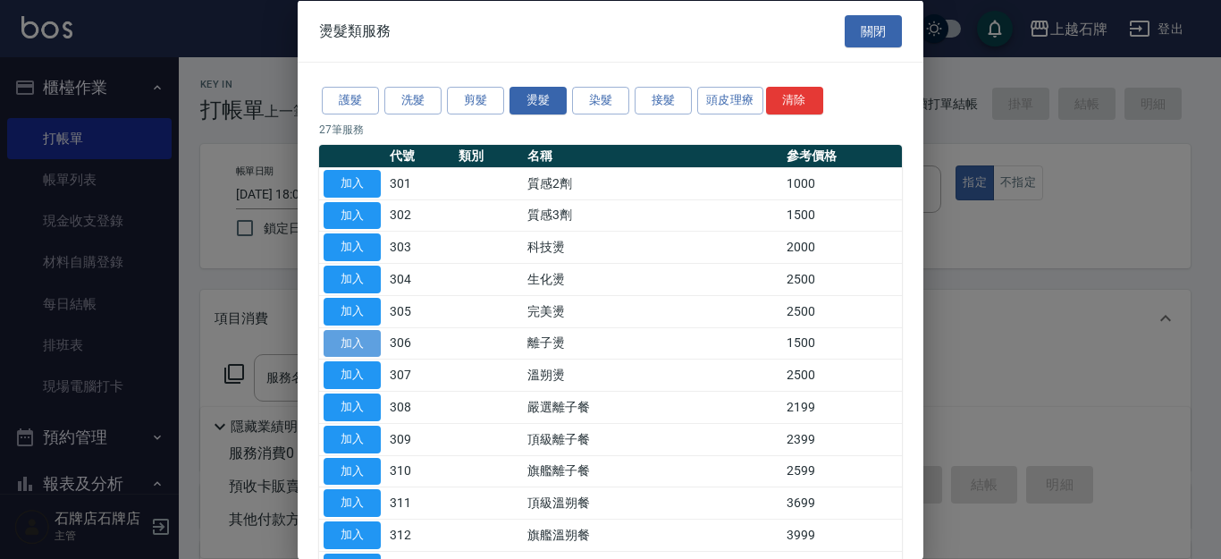
click at [358, 341] on button "加入" at bounding box center [352, 343] width 57 height 28
type input "離子燙(306)"
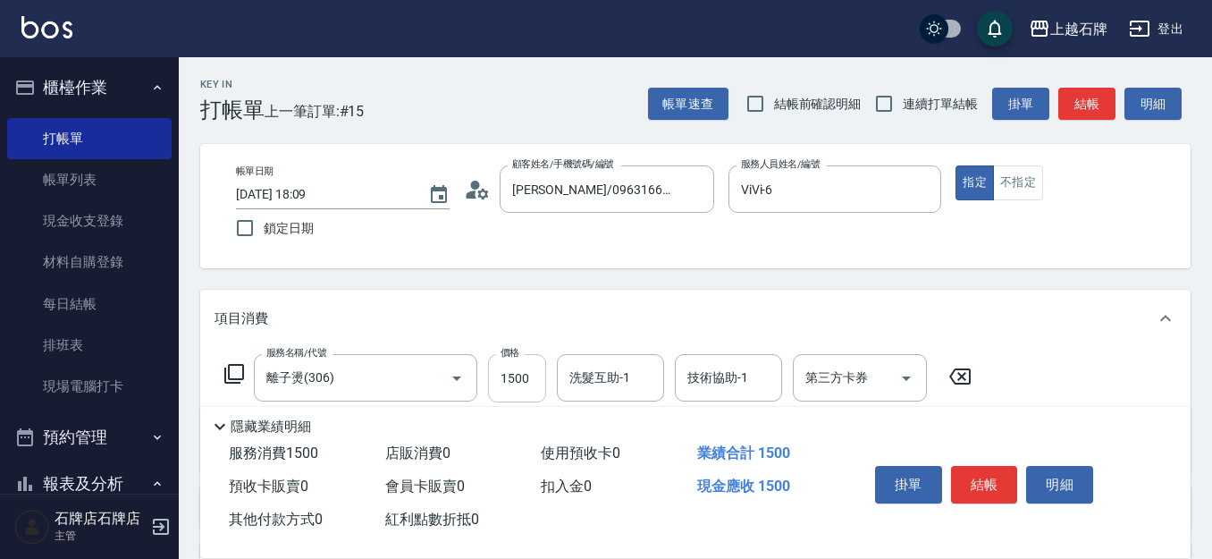
click at [514, 382] on input "1500" at bounding box center [517, 378] width 58 height 48
type input "2799"
click at [1082, 108] on button "結帳" at bounding box center [1087, 104] width 57 height 33
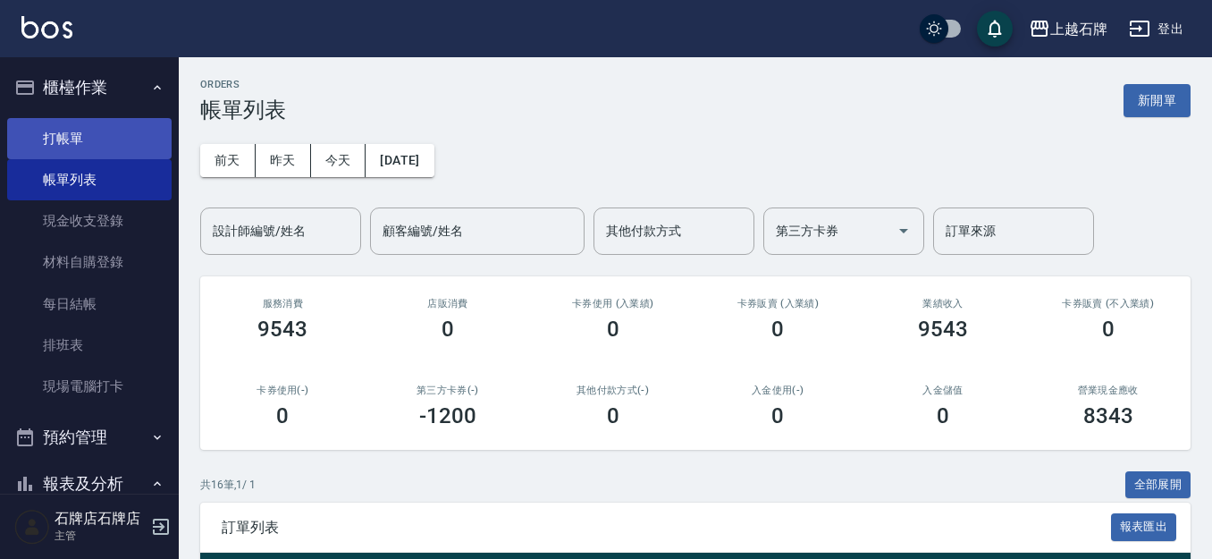
click at [55, 150] on link "打帳單" at bounding box center [89, 138] width 164 height 41
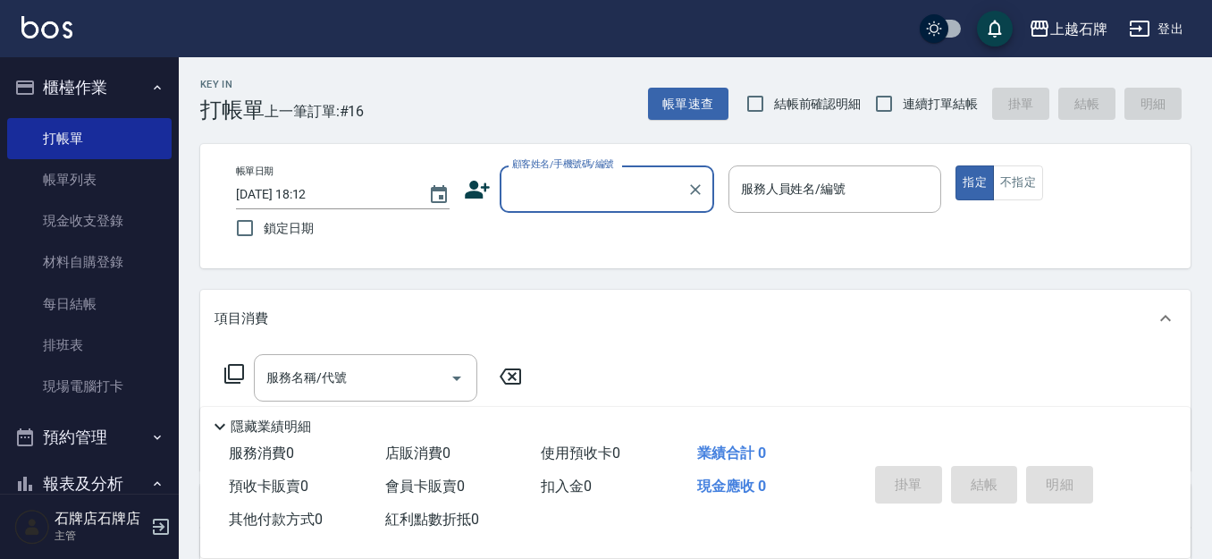
click at [578, 177] on input "顧客姓名/手機號碼/編號" at bounding box center [594, 188] width 172 height 31
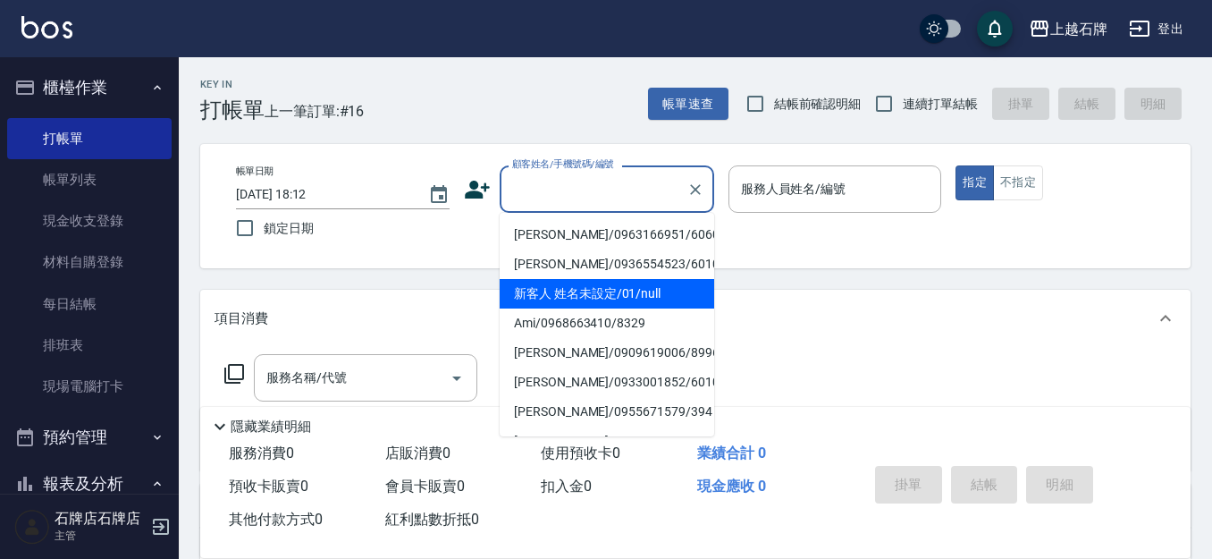
drag, startPoint x: 671, startPoint y: 287, endPoint x: 783, endPoint y: 228, distance: 126.4
click at [673, 283] on li "新客人 姓名未設定/01/null" at bounding box center [607, 294] width 215 height 30
type input "新客人 姓名未設定/01/null"
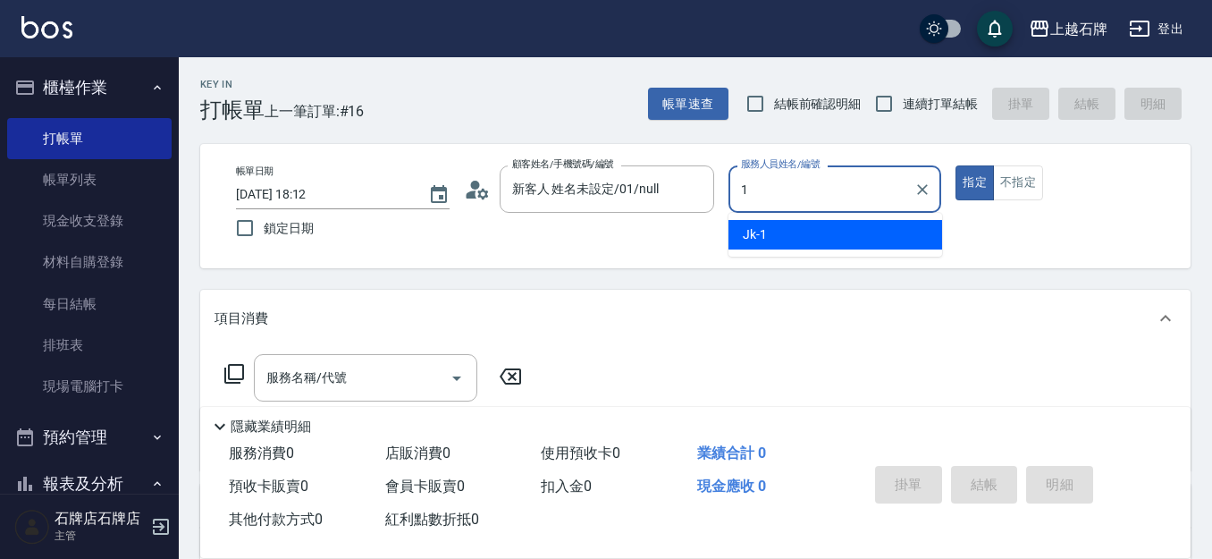
click at [800, 233] on div "Jk -1" at bounding box center [836, 235] width 214 height 30
type input "Jk-1"
click at [1011, 184] on button "不指定" at bounding box center [1018, 182] width 50 height 35
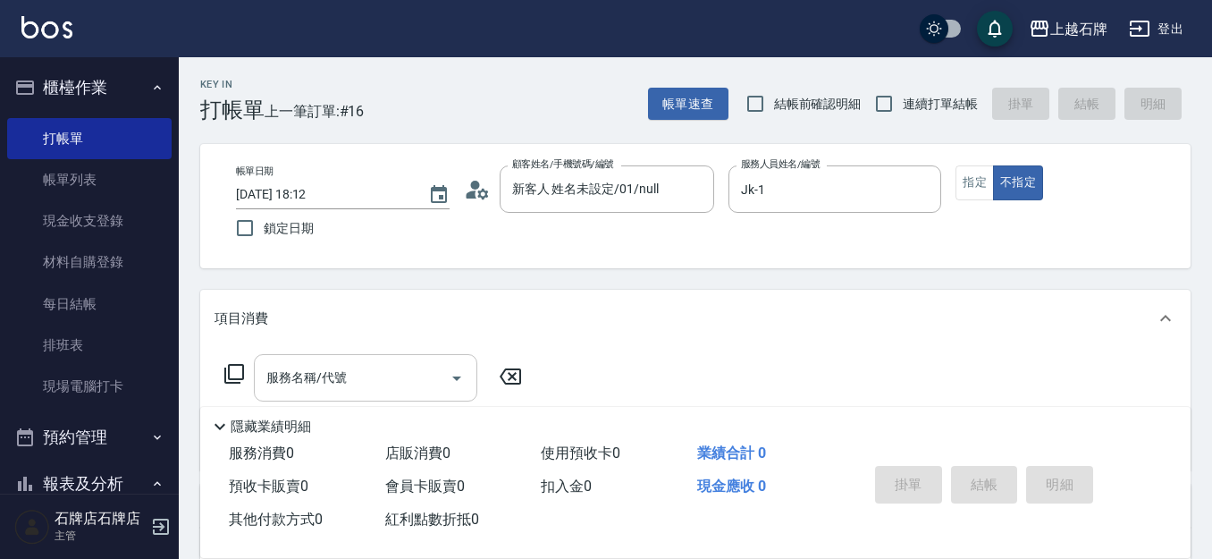
click at [426, 376] on input "服務名稱/代號" at bounding box center [352, 377] width 181 height 31
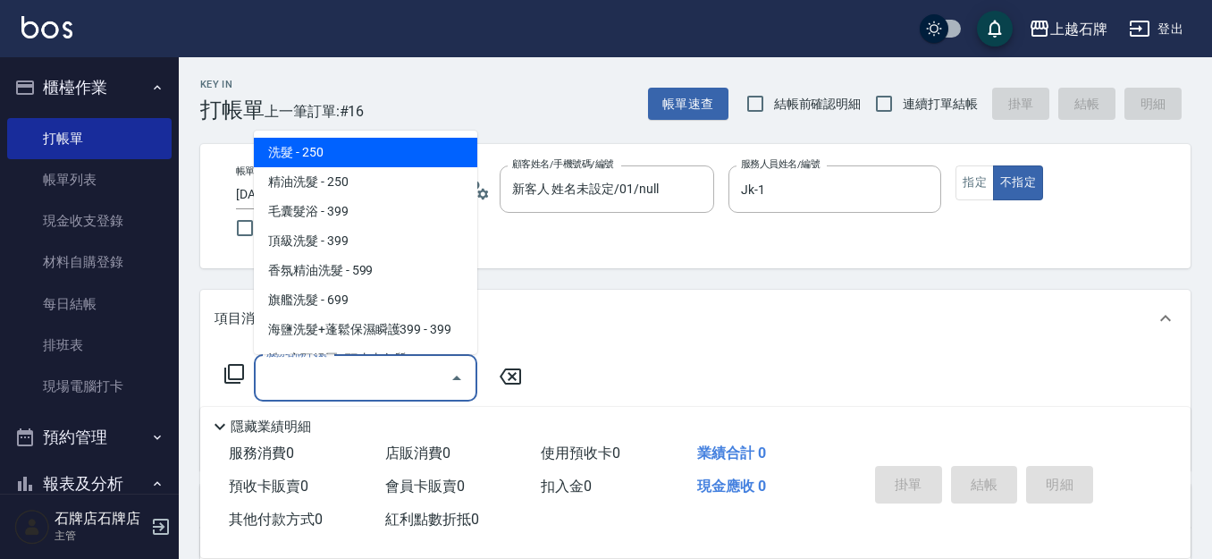
click at [404, 148] on span "洗髮 - 250" at bounding box center [366, 153] width 224 height 30
type input "洗髮(101)"
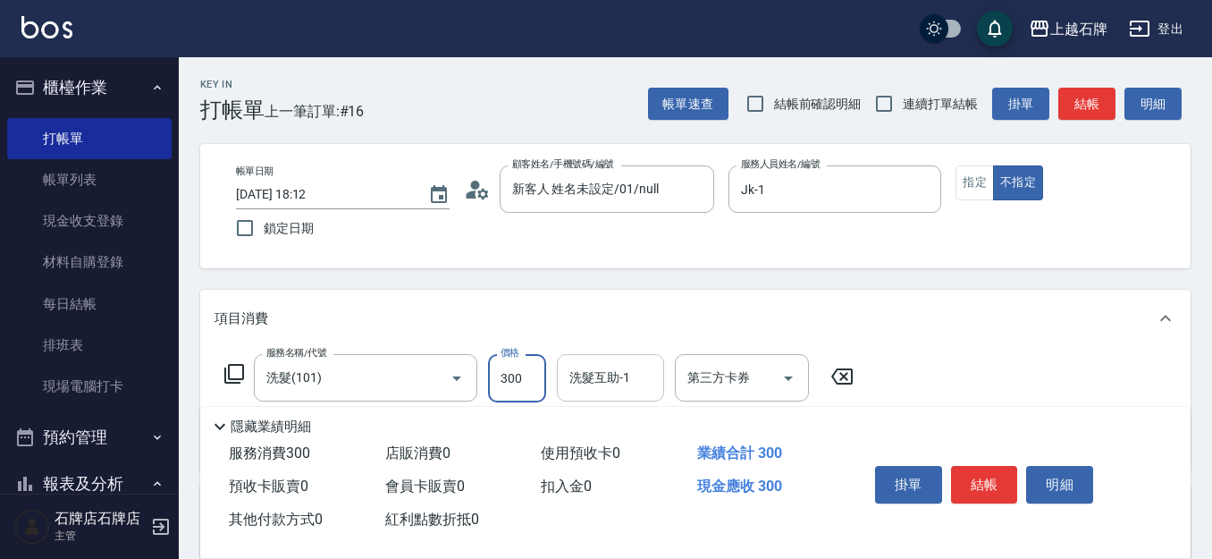
type input "300"
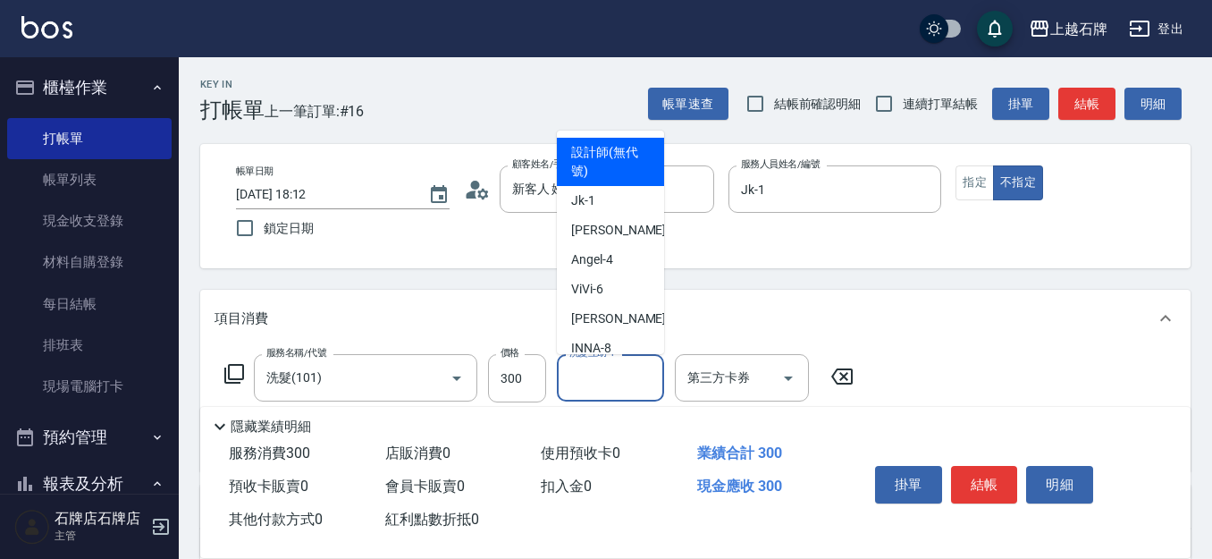
click at [613, 370] on div "洗髮互助-1 洗髮互助-1" at bounding box center [610, 377] width 107 height 47
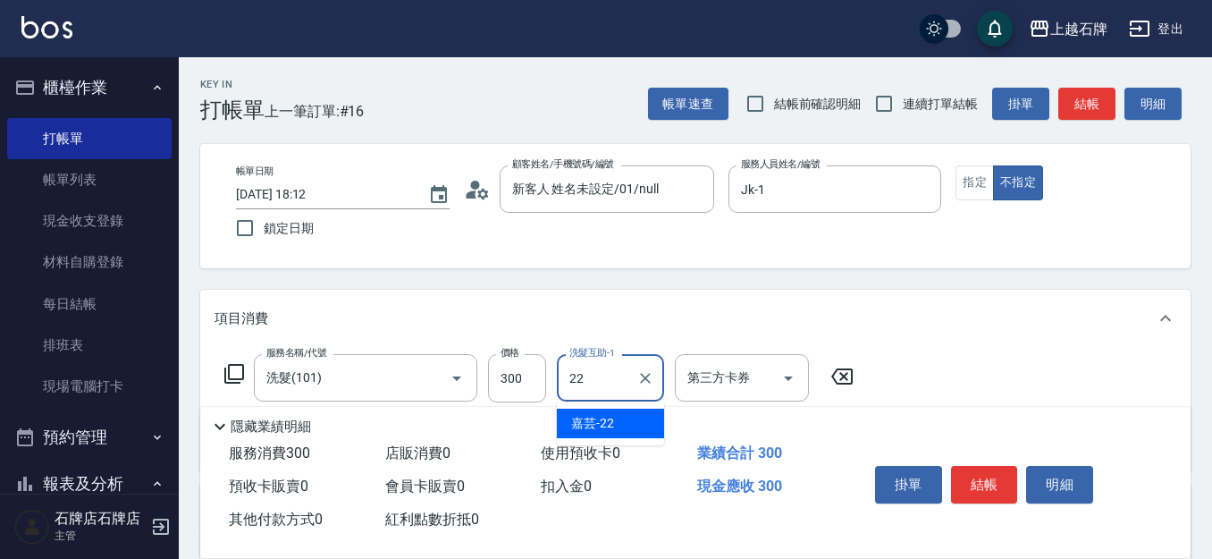
click at [645, 418] on div "嘉芸 -22" at bounding box center [610, 424] width 107 height 30
type input "嘉芸-22"
click at [966, 474] on button "結帳" at bounding box center [984, 485] width 67 height 38
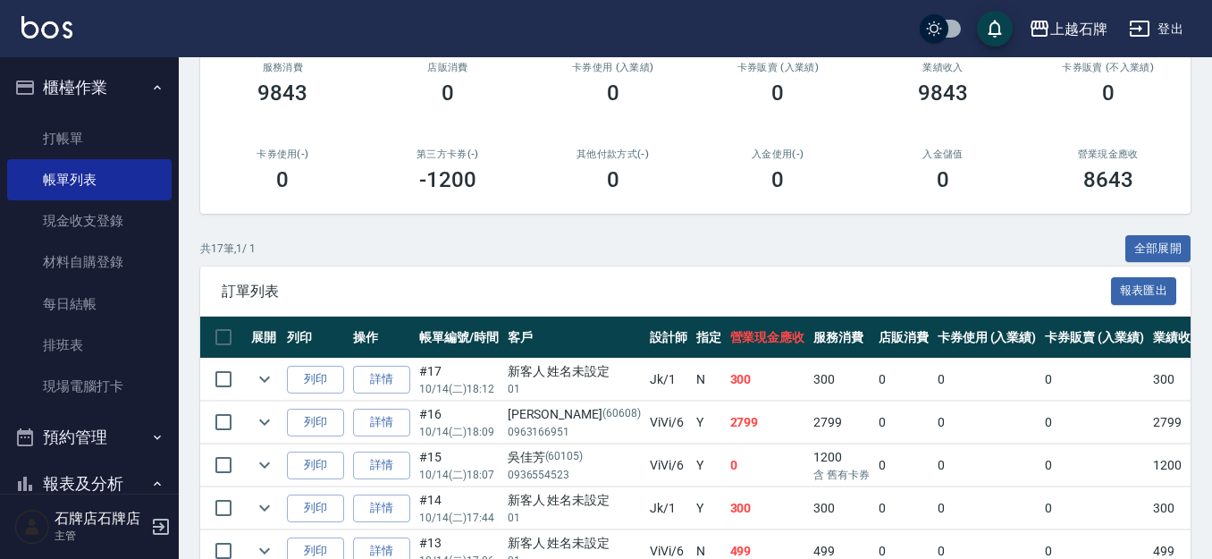
scroll to position [268, 0]
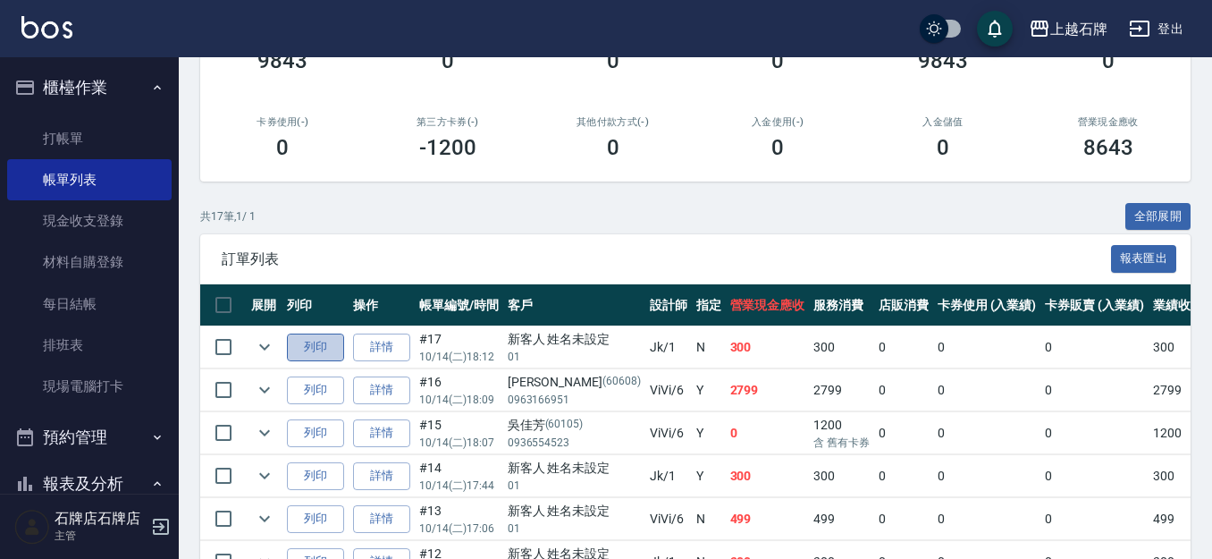
click at [320, 337] on button "列印" at bounding box center [315, 347] width 57 height 28
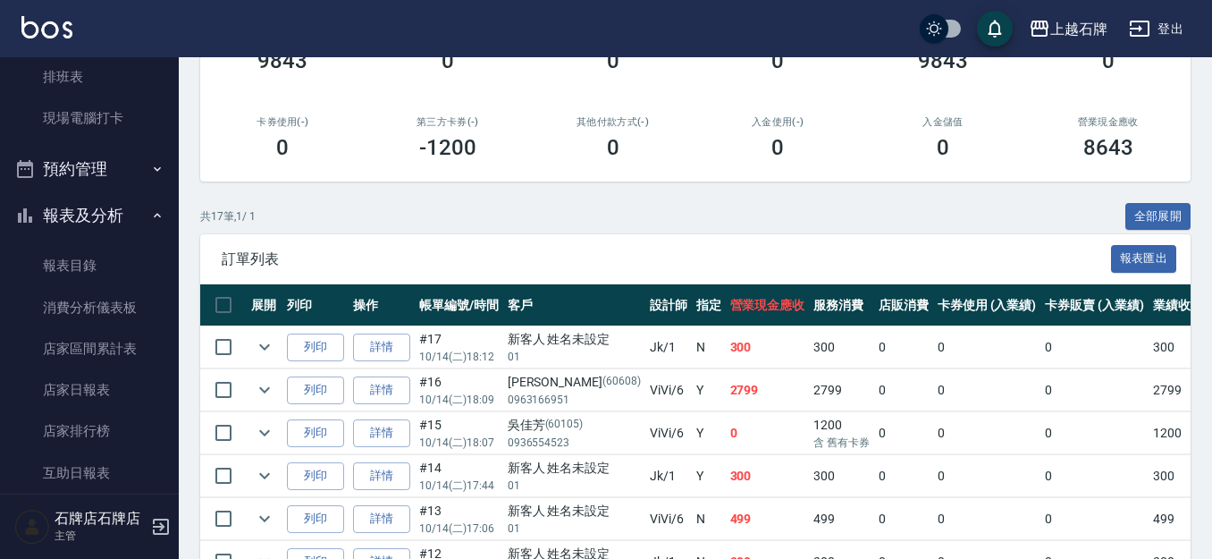
click at [87, 227] on button "報表及分析" at bounding box center [89, 215] width 164 height 46
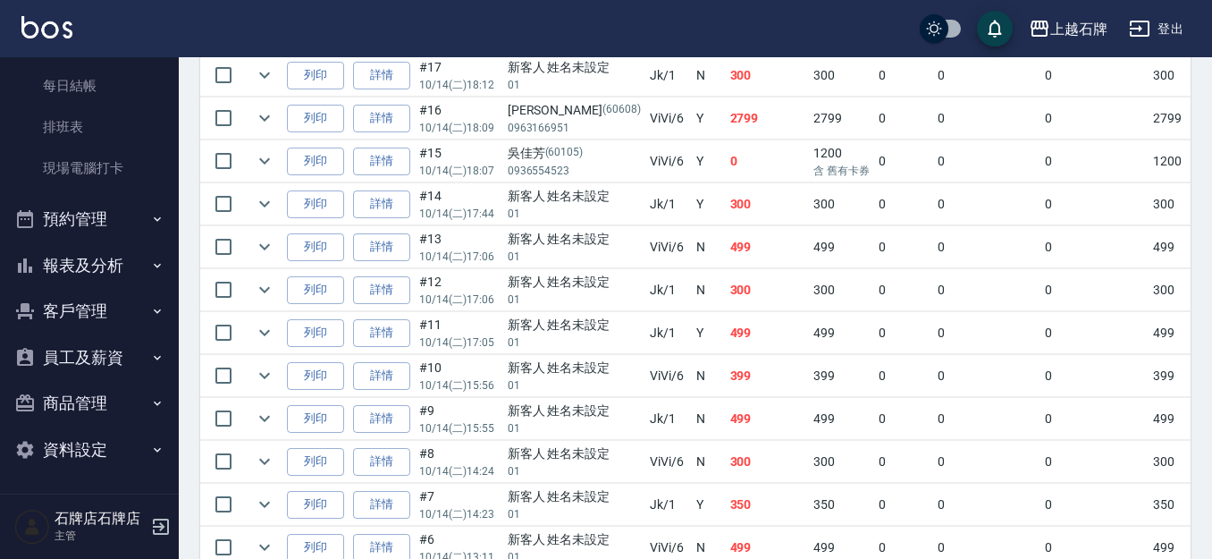
scroll to position [715, 0]
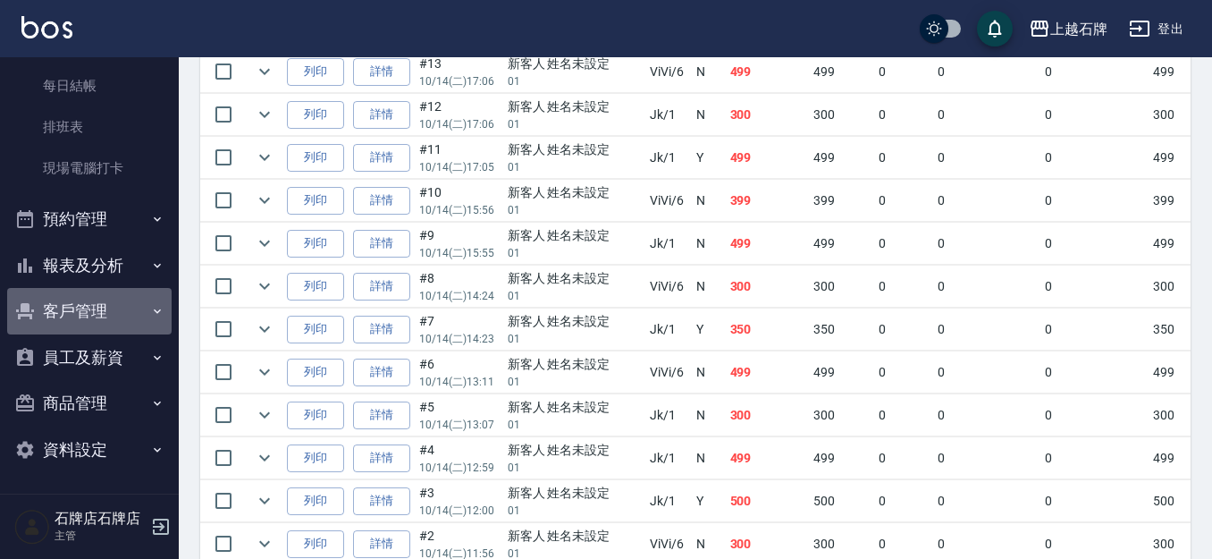
click at [118, 292] on button "客戶管理" at bounding box center [89, 311] width 164 height 46
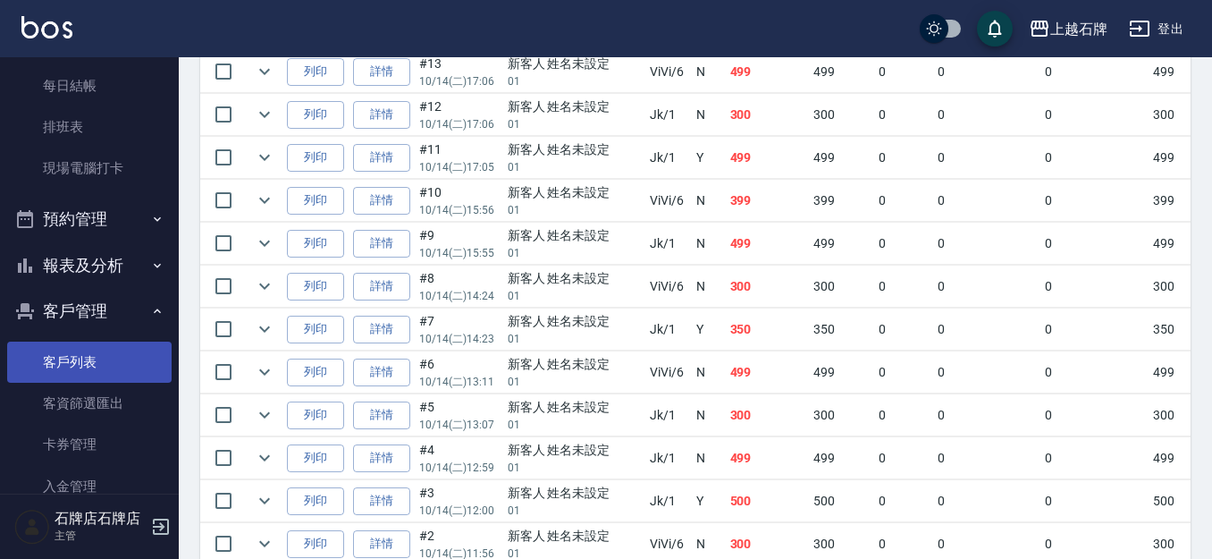
click at [32, 355] on link "客戶列表" at bounding box center [89, 362] width 164 height 41
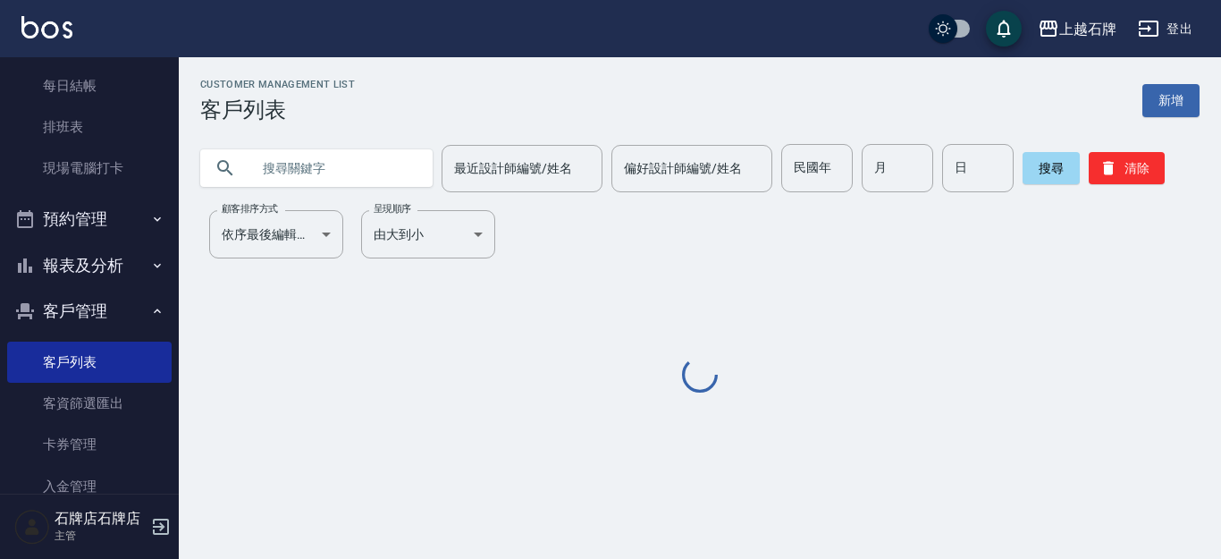
click at [346, 161] on input "text" at bounding box center [334, 168] width 168 height 48
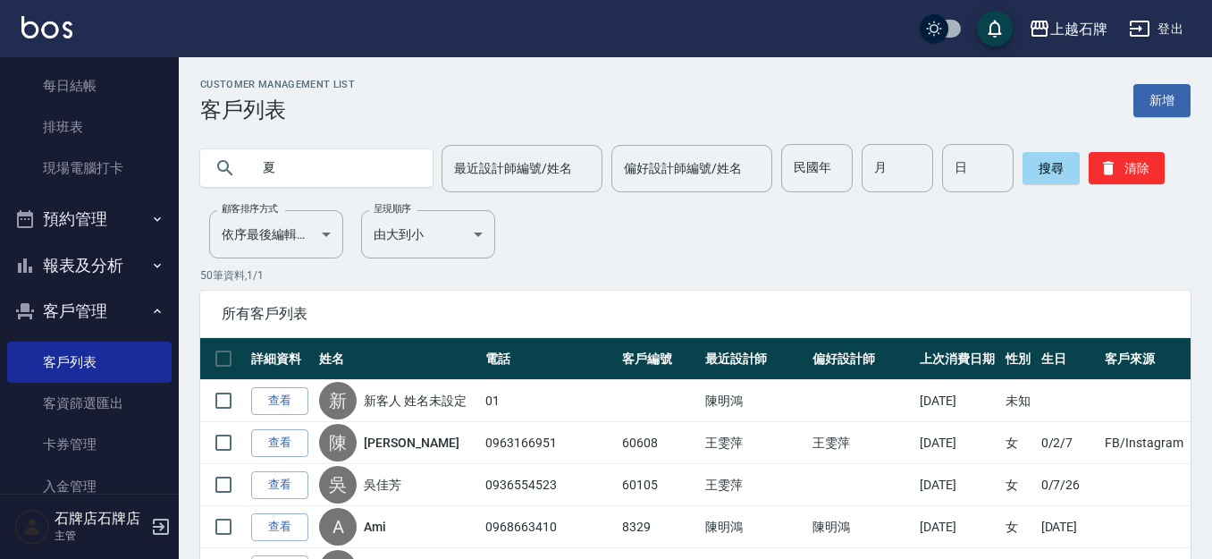
type input "夏"
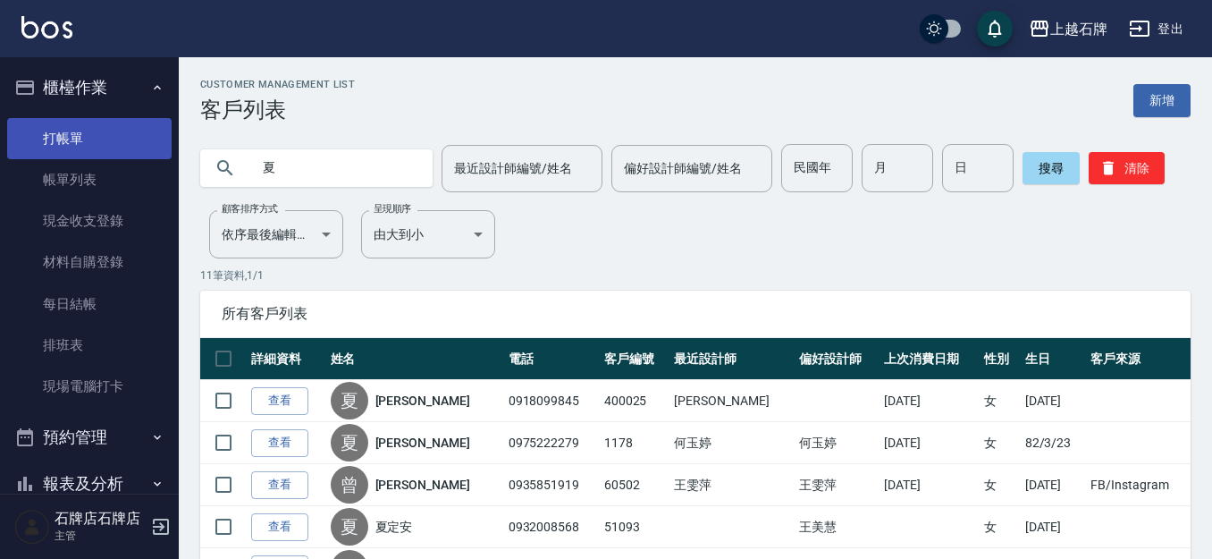
click at [105, 148] on link "打帳單" at bounding box center [89, 138] width 164 height 41
